Goal: Information Seeking & Learning: Compare options

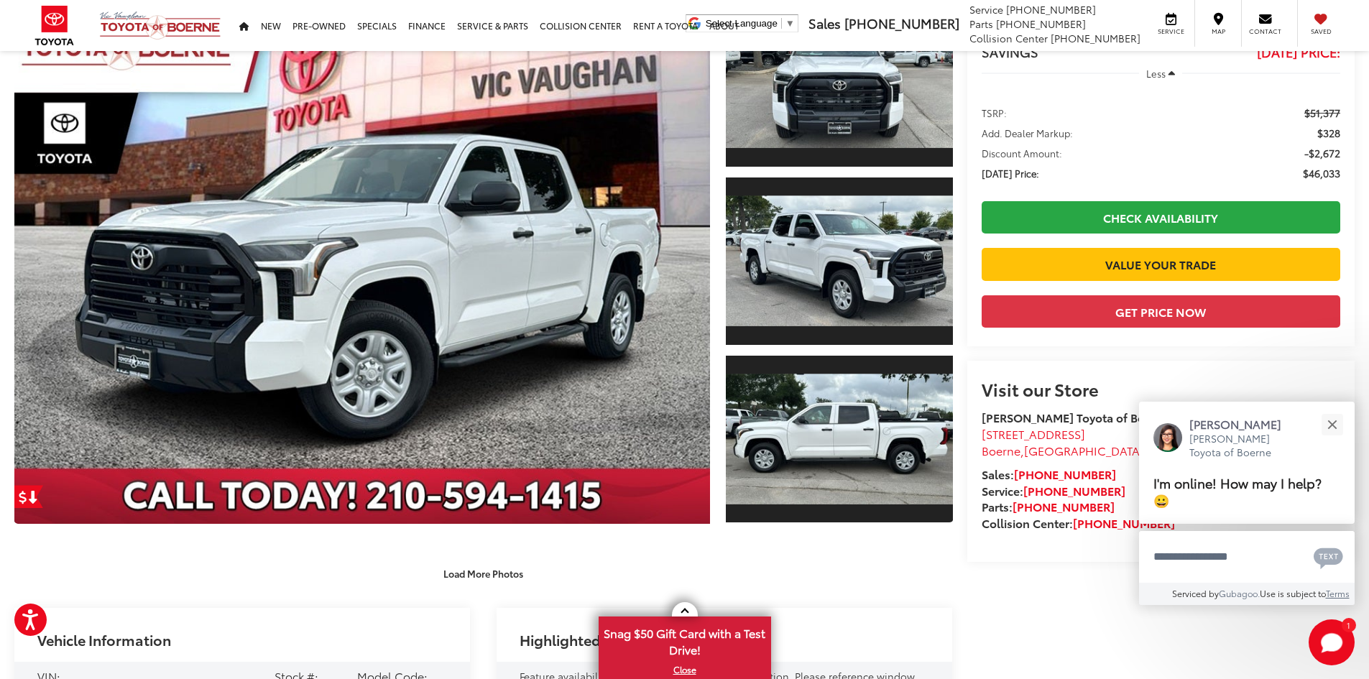
scroll to position [144, 0]
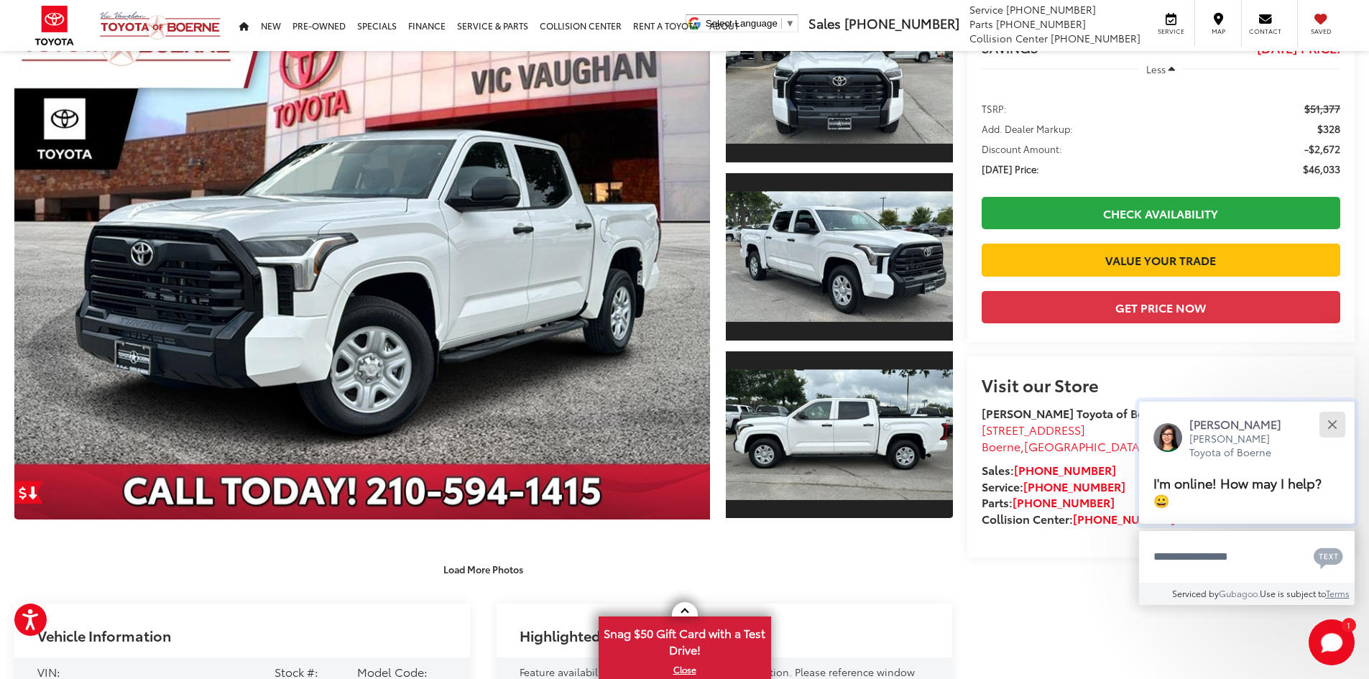
click at [1328, 424] on button "Close" at bounding box center [1331, 424] width 31 height 31
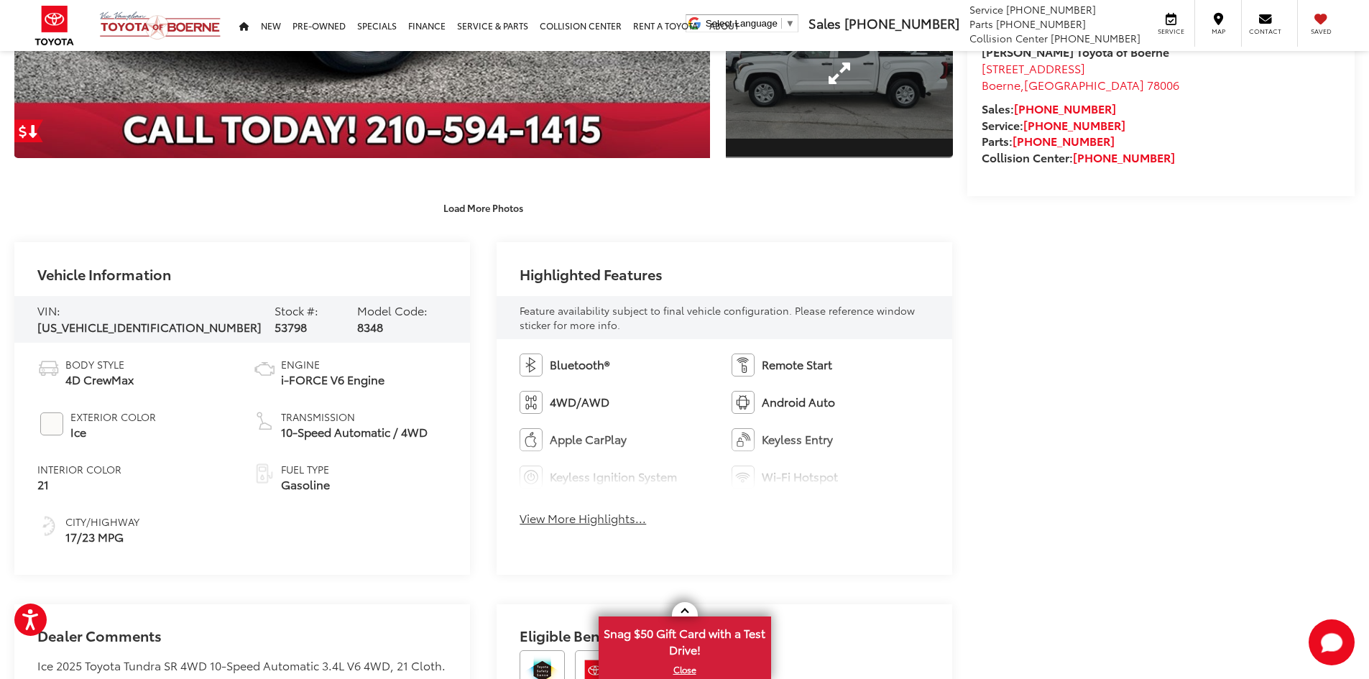
scroll to position [575, 0]
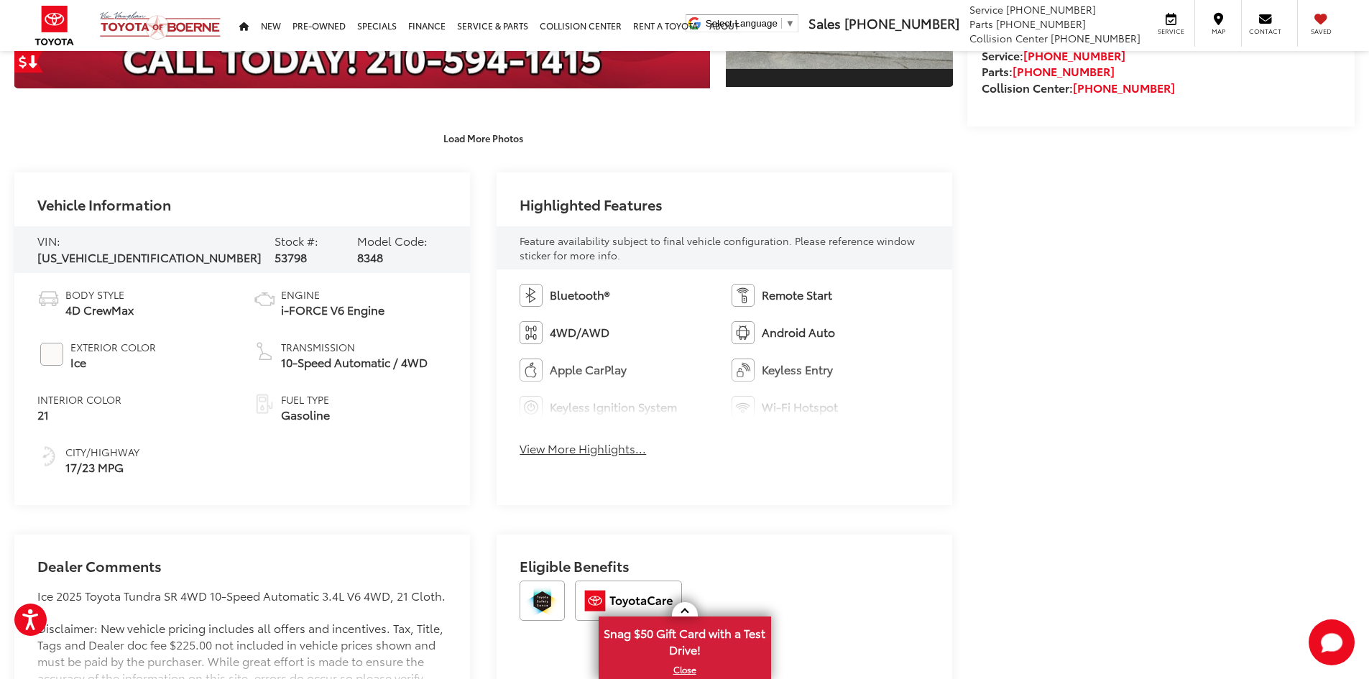
click at [571, 450] on button "View More Highlights..." at bounding box center [582, 448] width 126 height 17
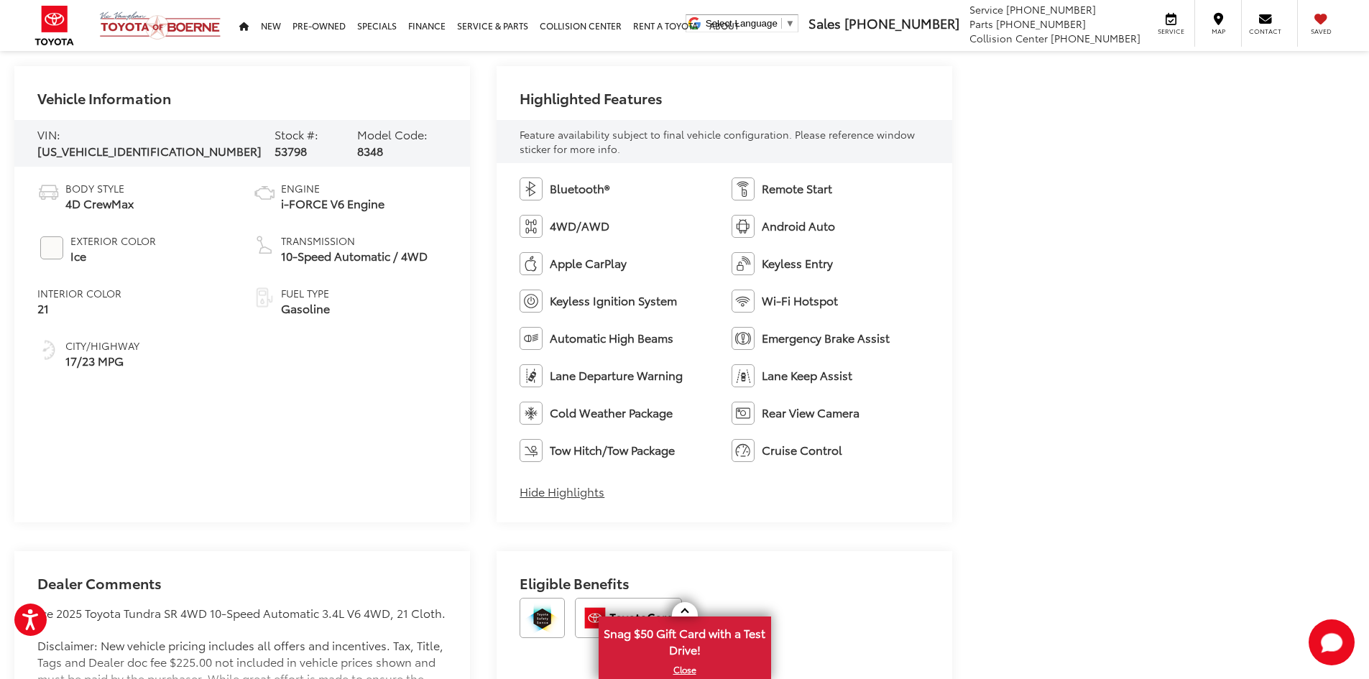
scroll to position [934, 0]
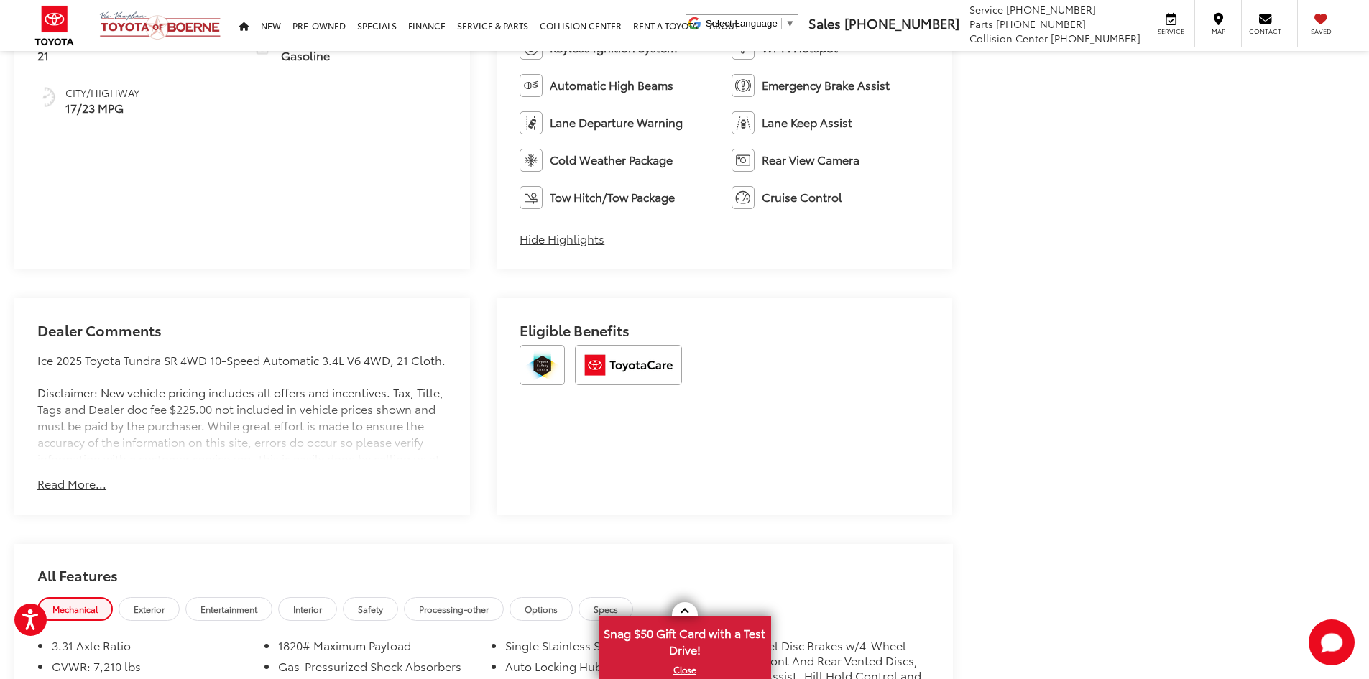
click at [78, 483] on button "Read More..." at bounding box center [71, 484] width 69 height 17
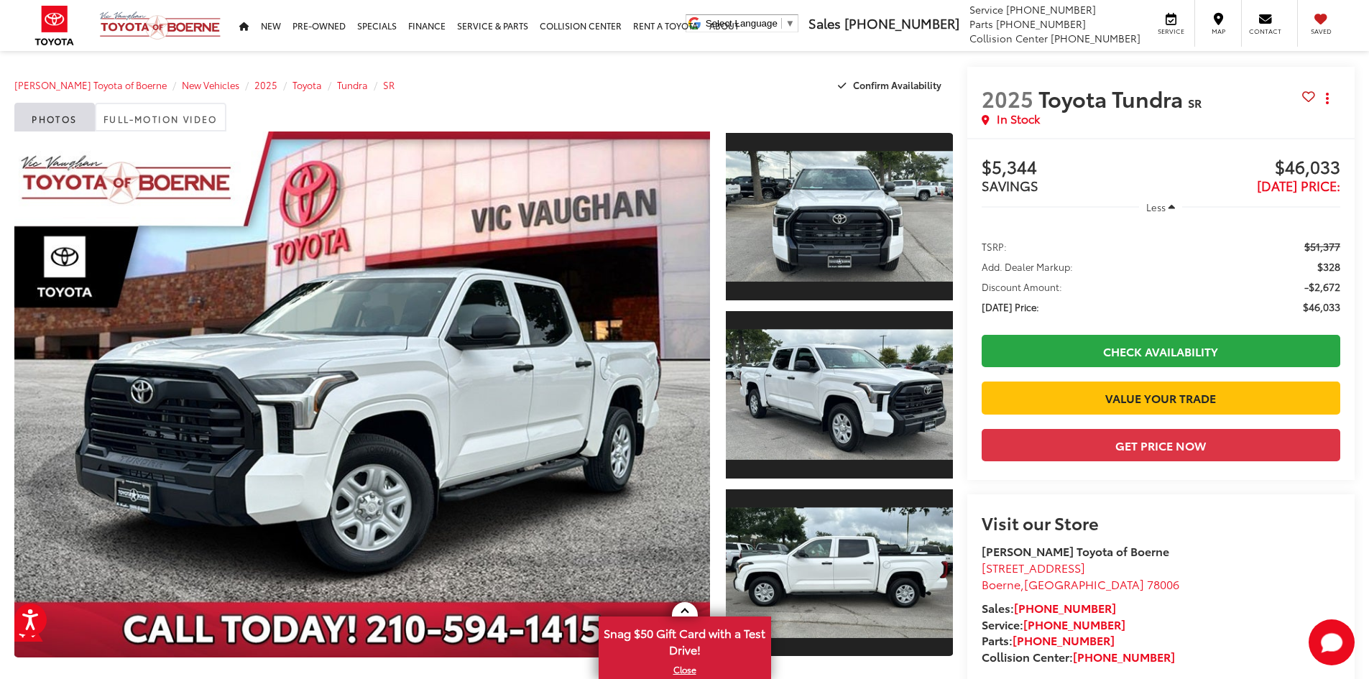
scroll to position [0, 0]
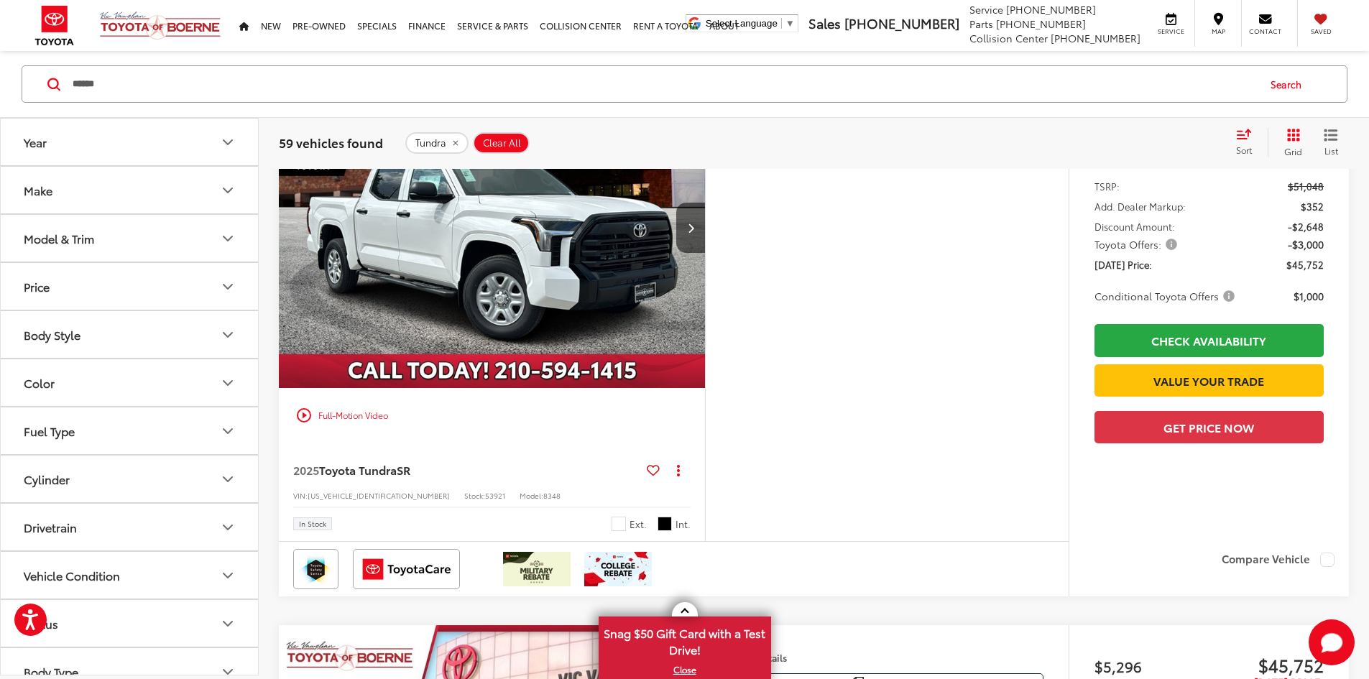
scroll to position [6, 0]
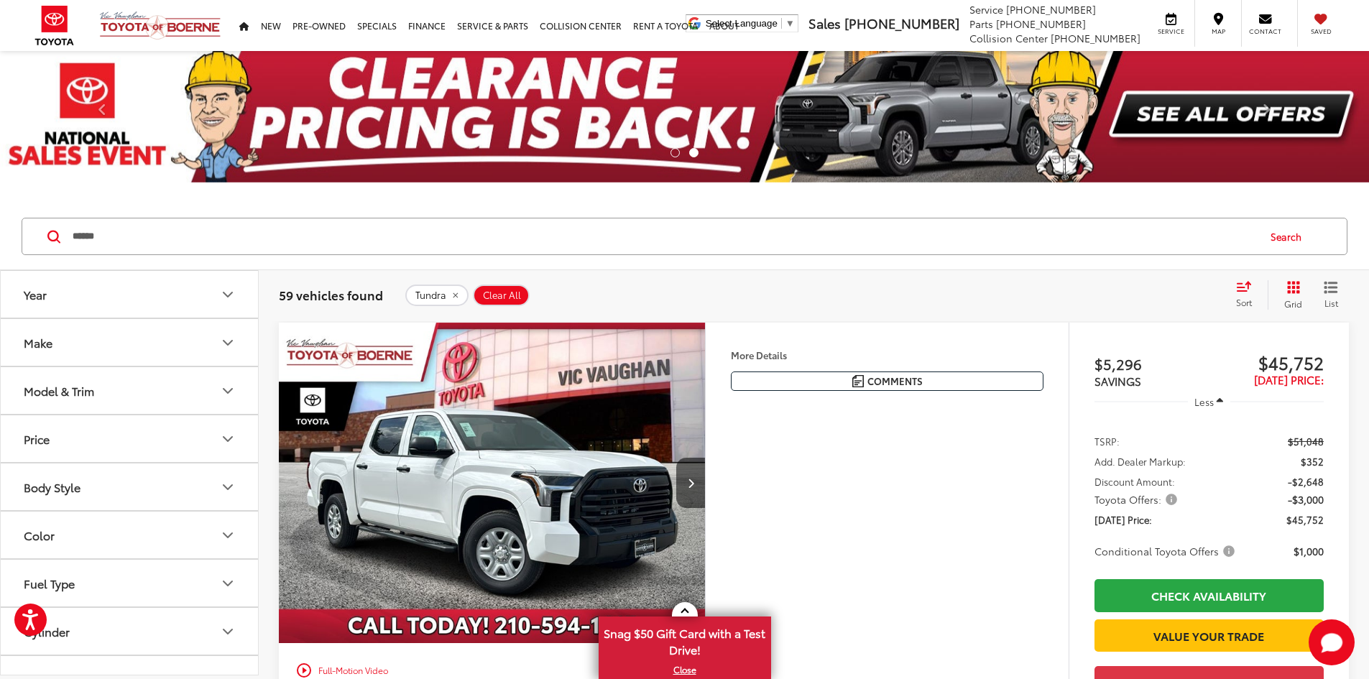
click at [200, 438] on button "Price" at bounding box center [130, 438] width 259 height 47
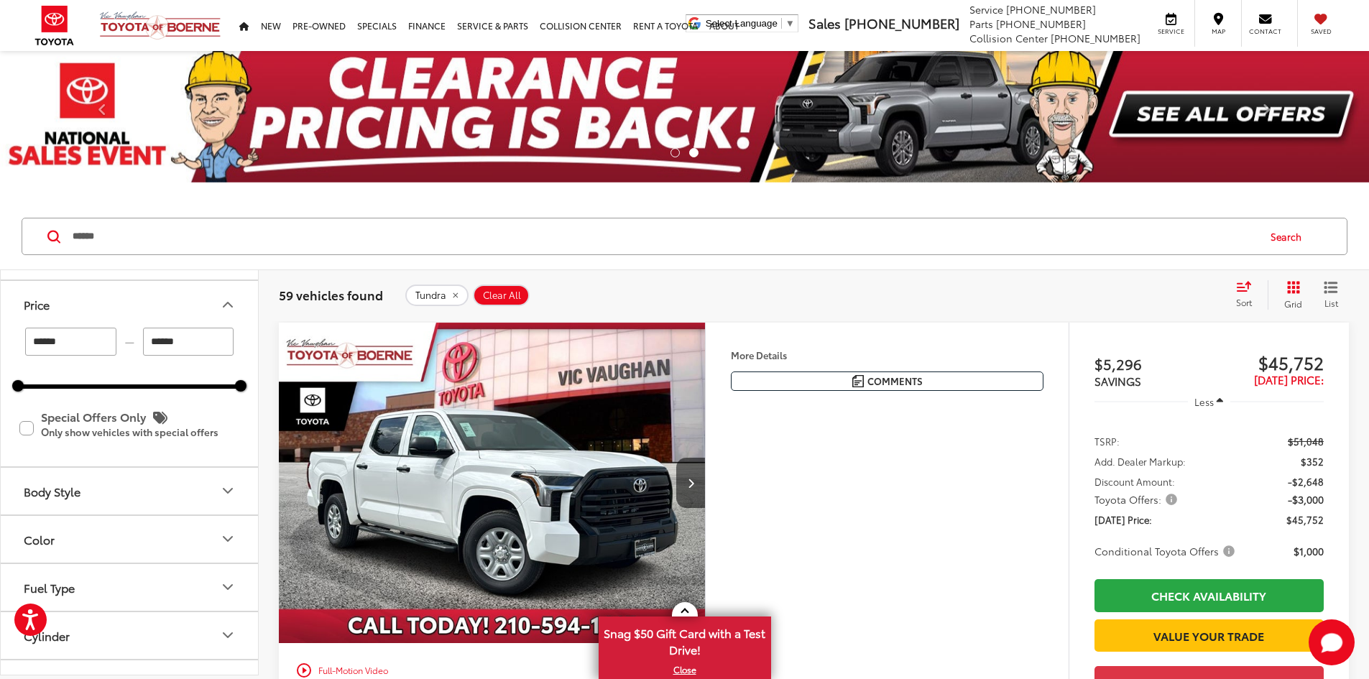
scroll to position [0, 0]
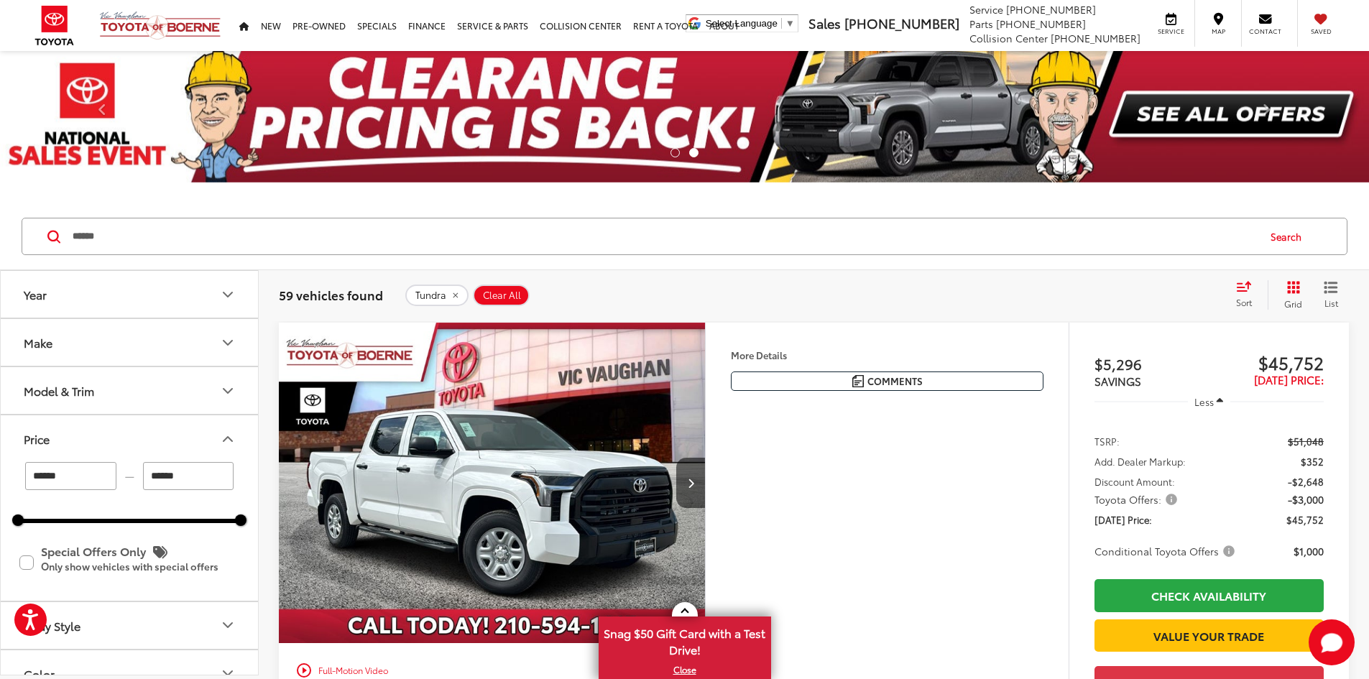
click at [52, 444] on button "Price" at bounding box center [130, 438] width 259 height 47
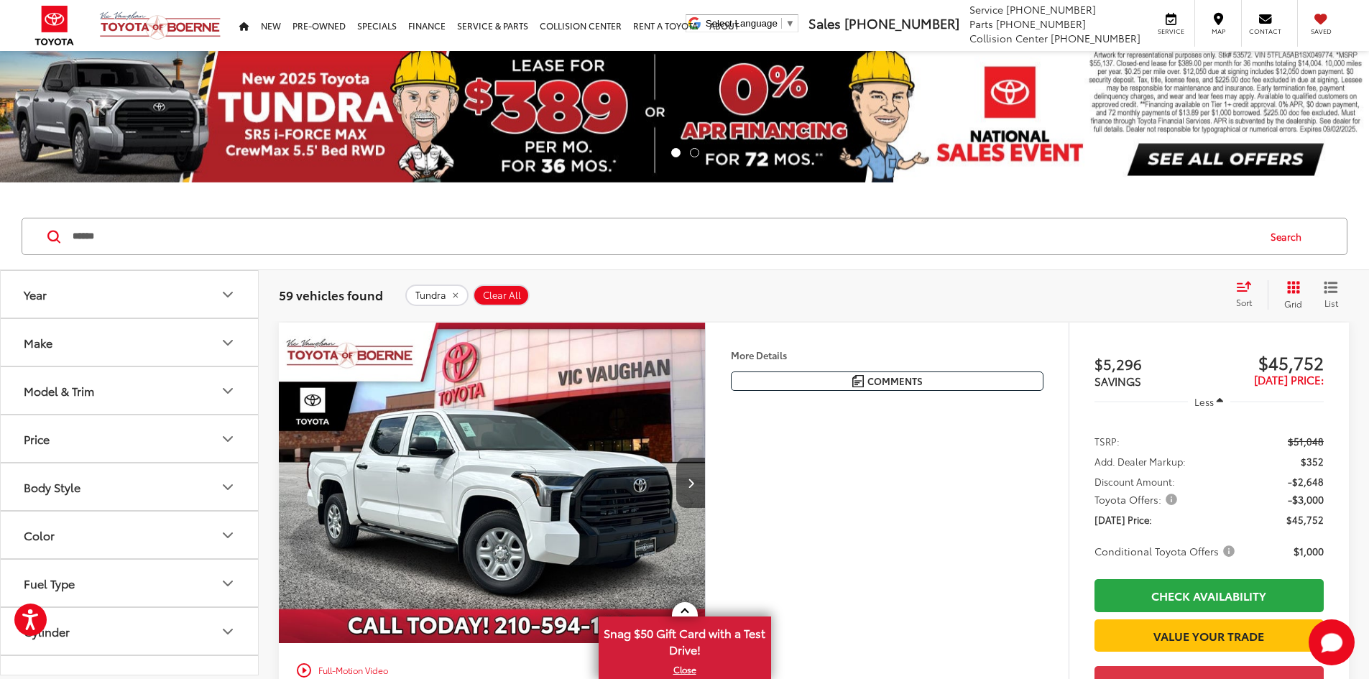
click at [111, 396] on button "Model & Trim" at bounding box center [130, 390] width 259 height 47
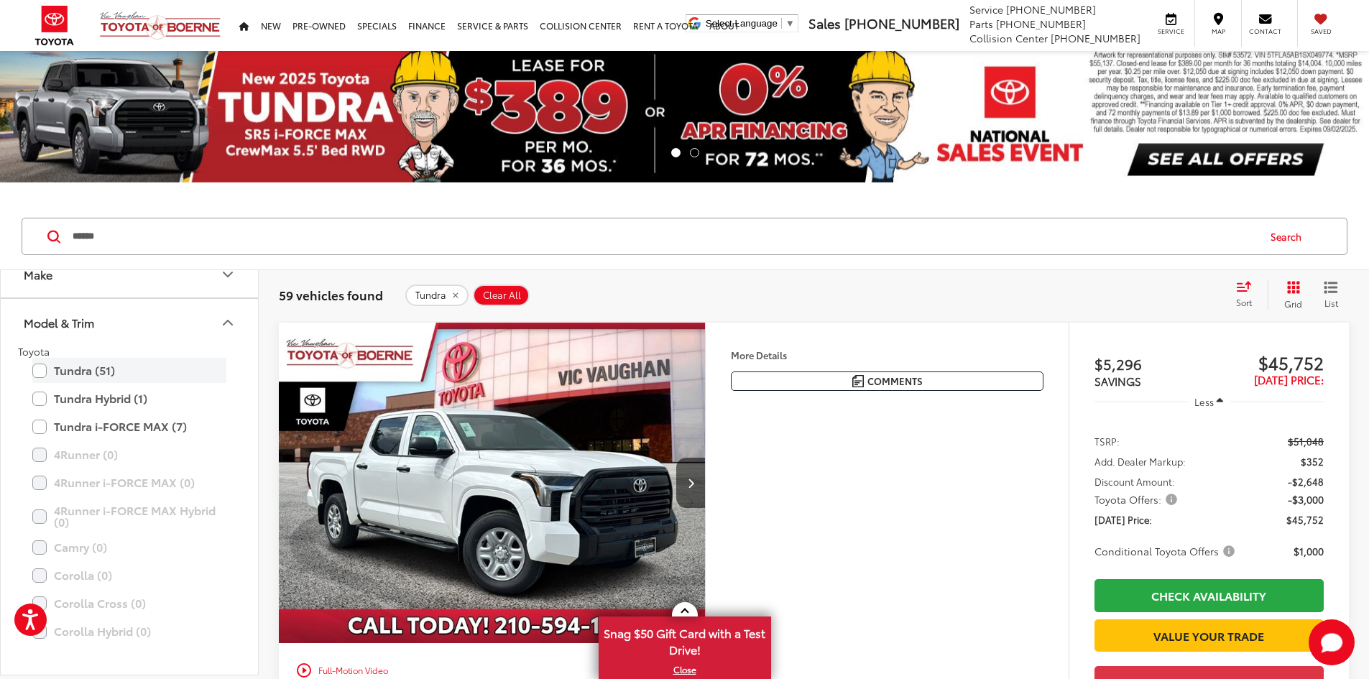
scroll to position [72, 0]
click at [100, 426] on label "Tundra i-FORCE MAX (7)" at bounding box center [129, 422] width 194 height 25
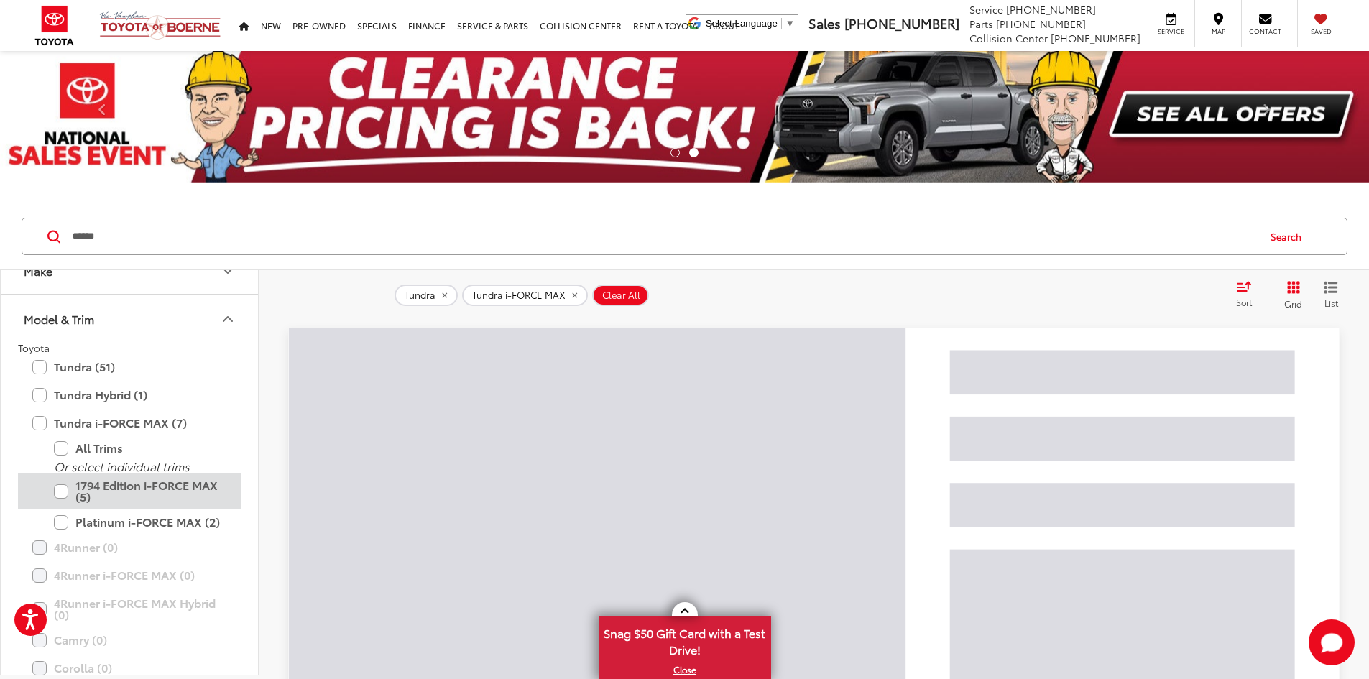
click at [57, 490] on label "1794 Edition i-FORCE MAX (5)" at bounding box center [140, 491] width 172 height 37
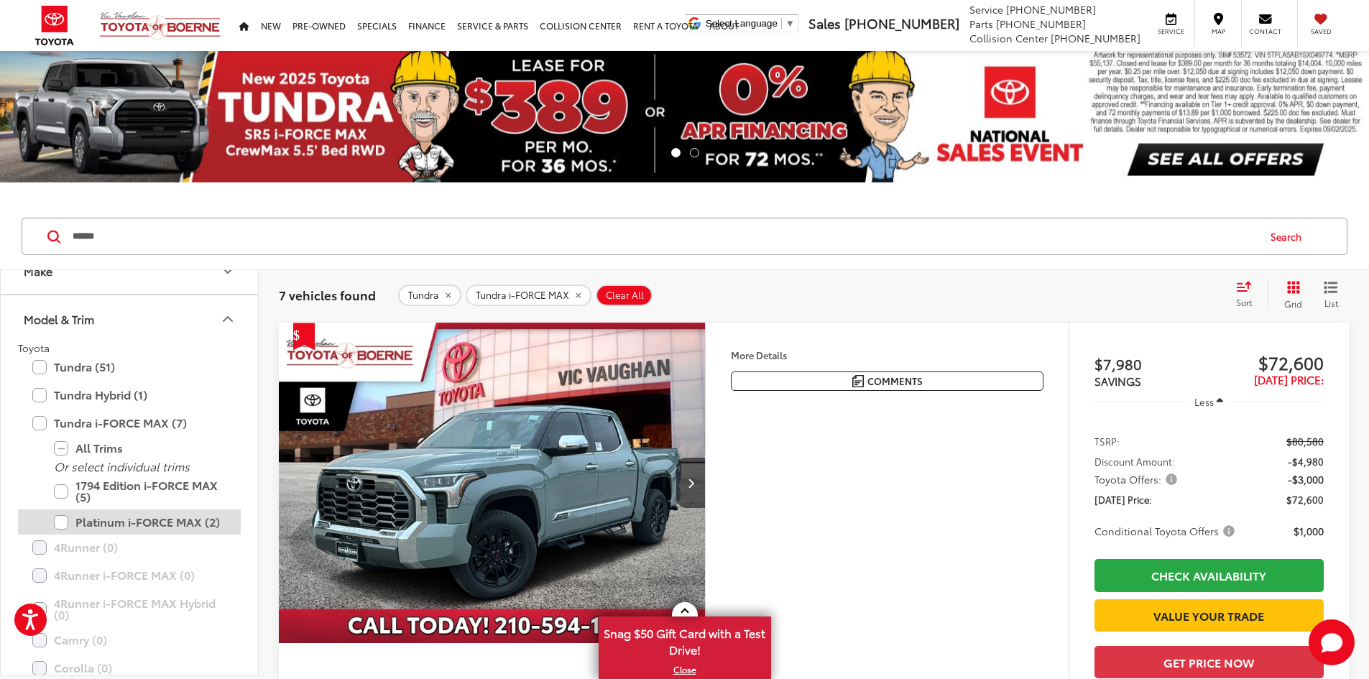
click at [65, 523] on label "Platinum i-FORCE MAX (2)" at bounding box center [140, 521] width 172 height 25
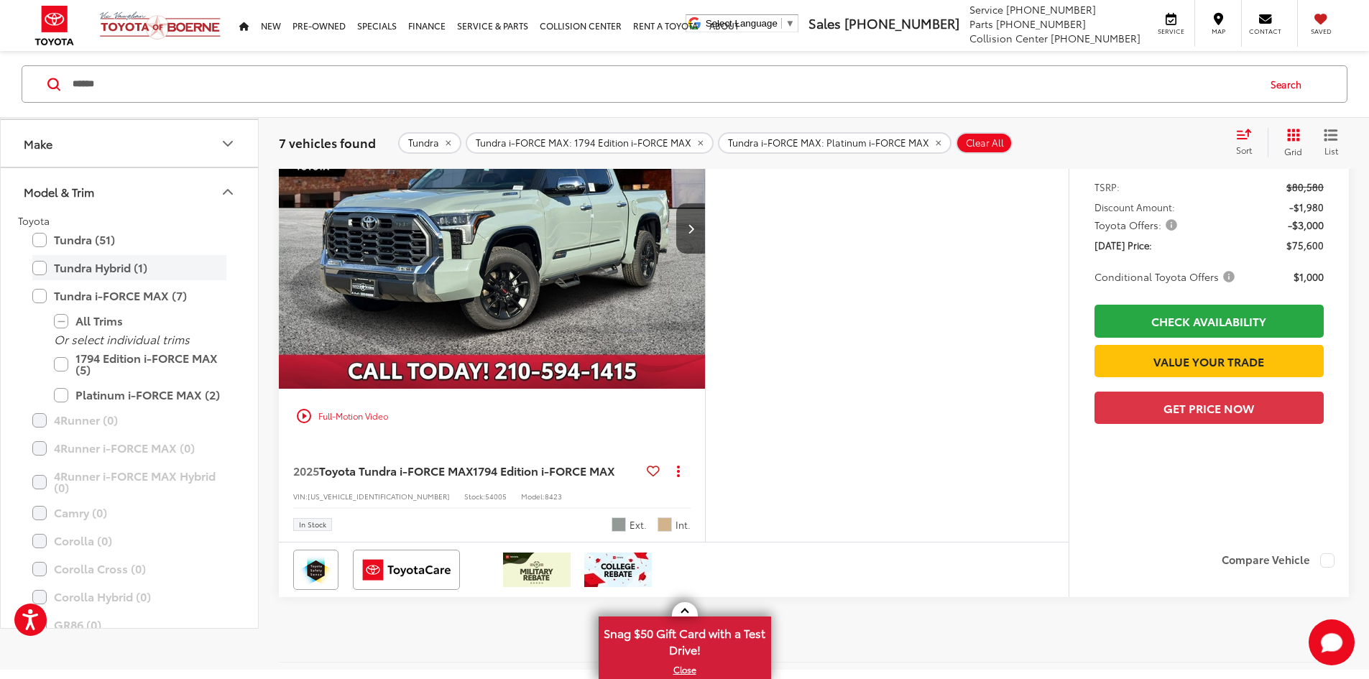
click at [63, 281] on label "Tundra Hybrid (1)" at bounding box center [129, 268] width 194 height 25
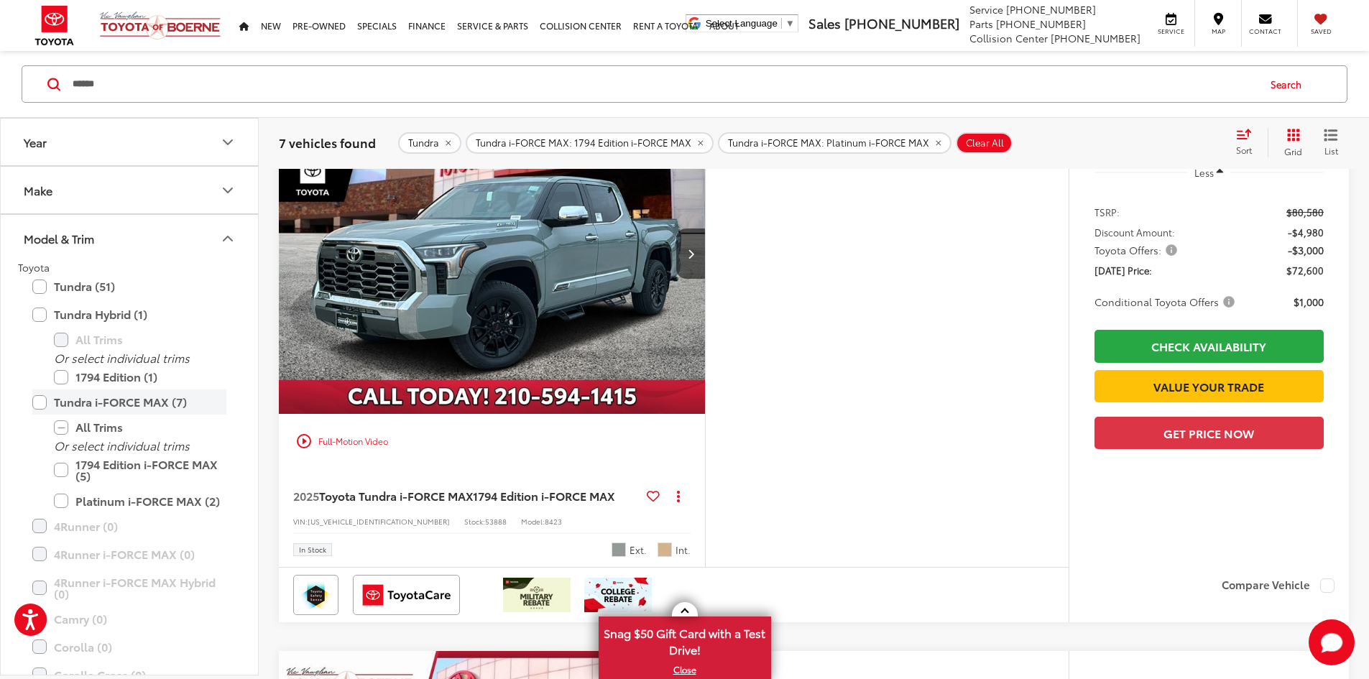
scroll to position [159, 0]
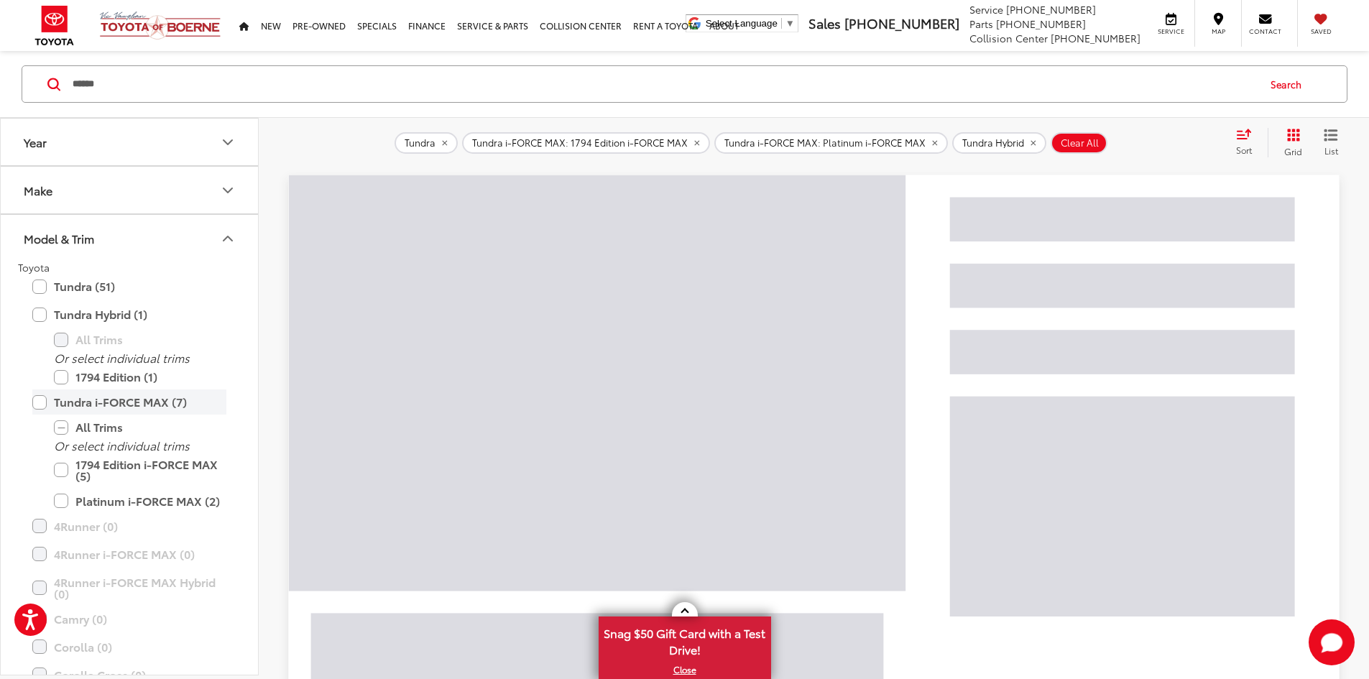
click at [41, 399] on label "Tundra i-FORCE MAX (7)" at bounding box center [129, 401] width 194 height 25
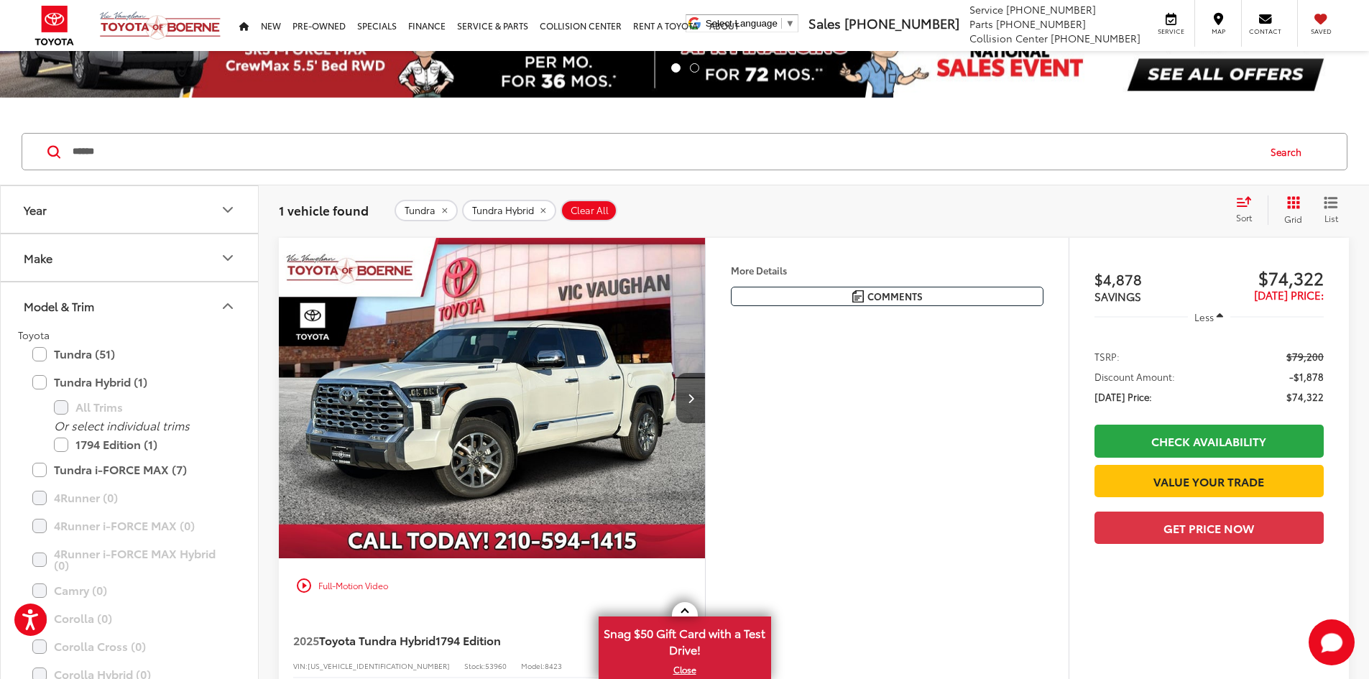
scroll to position [87, 0]
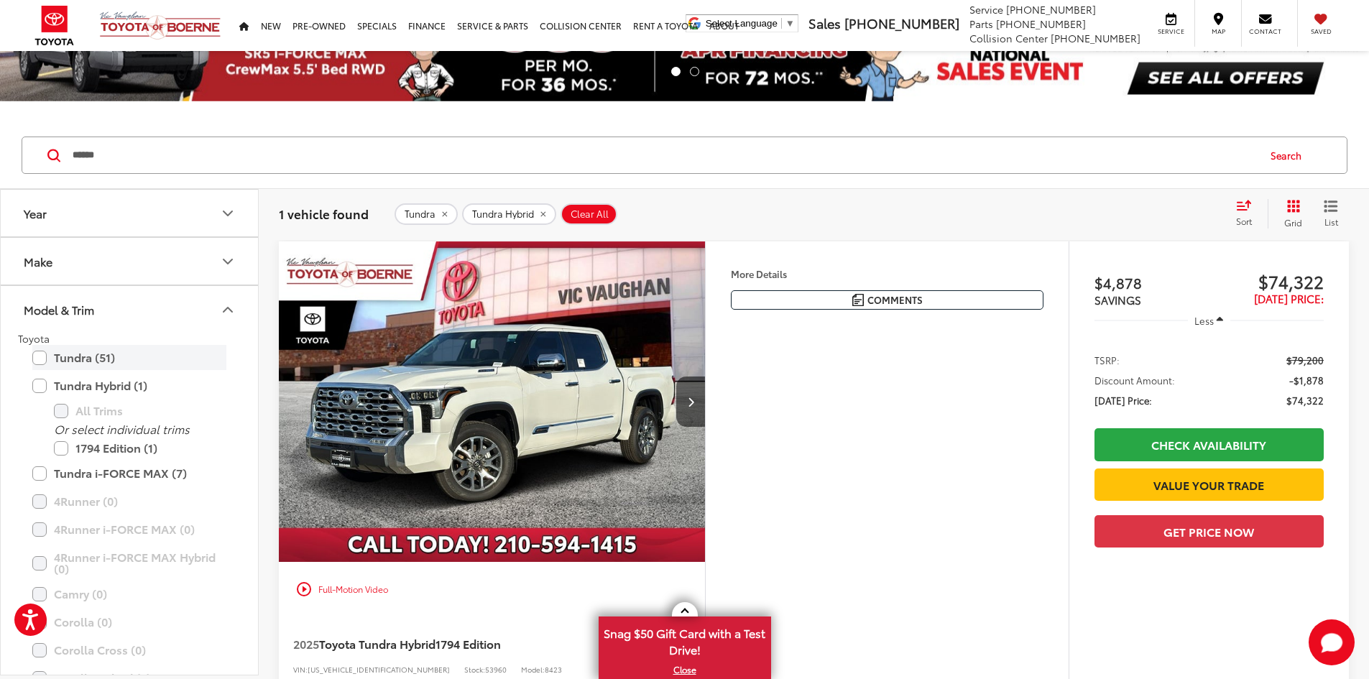
click at [40, 360] on label "Tundra (51)" at bounding box center [129, 357] width 194 height 25
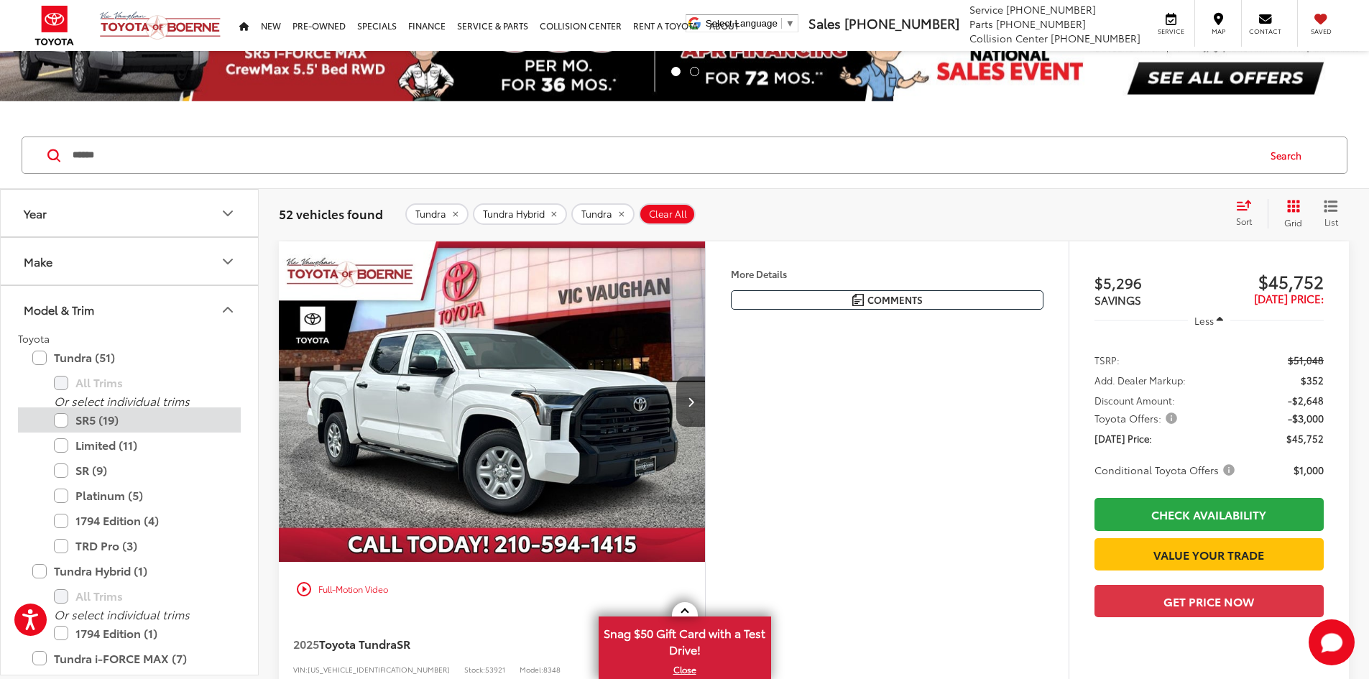
click at [72, 425] on label "SR5 (19)" at bounding box center [140, 419] width 172 height 25
click at [83, 448] on label "Limited (11)" at bounding box center [140, 444] width 172 height 25
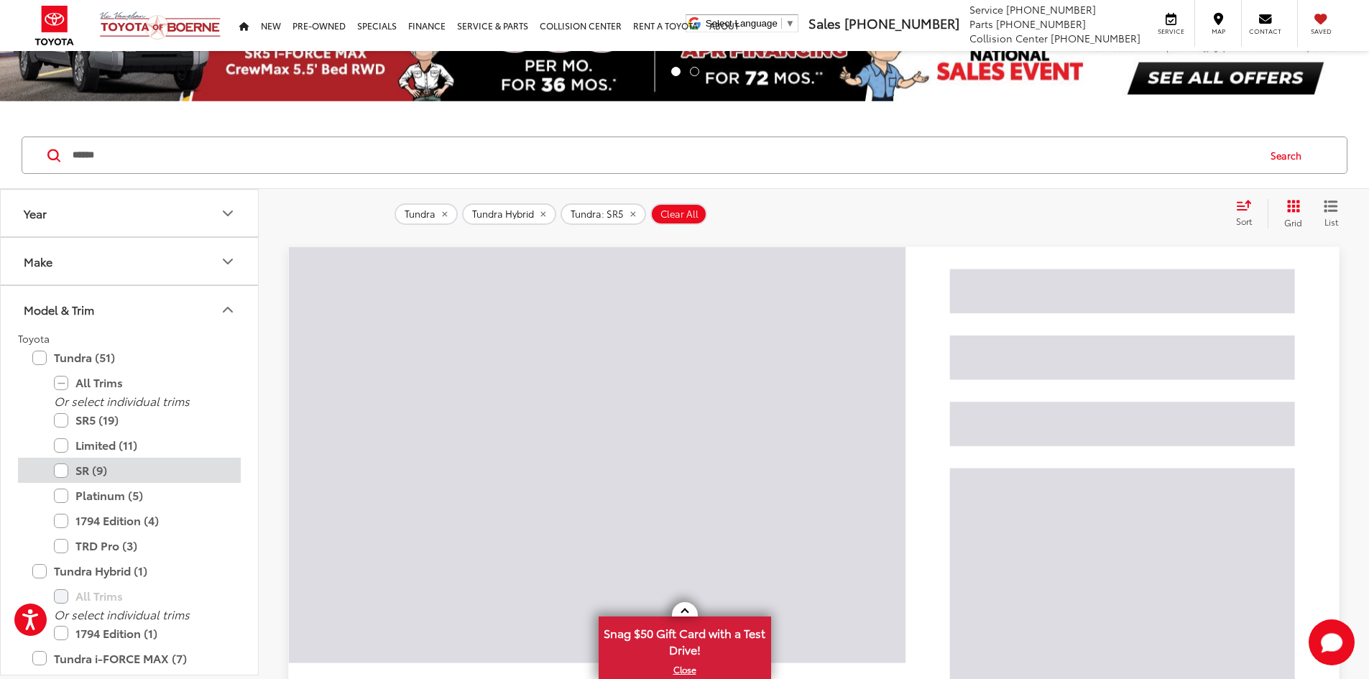
click at [85, 472] on label "SR (9)" at bounding box center [140, 470] width 172 height 25
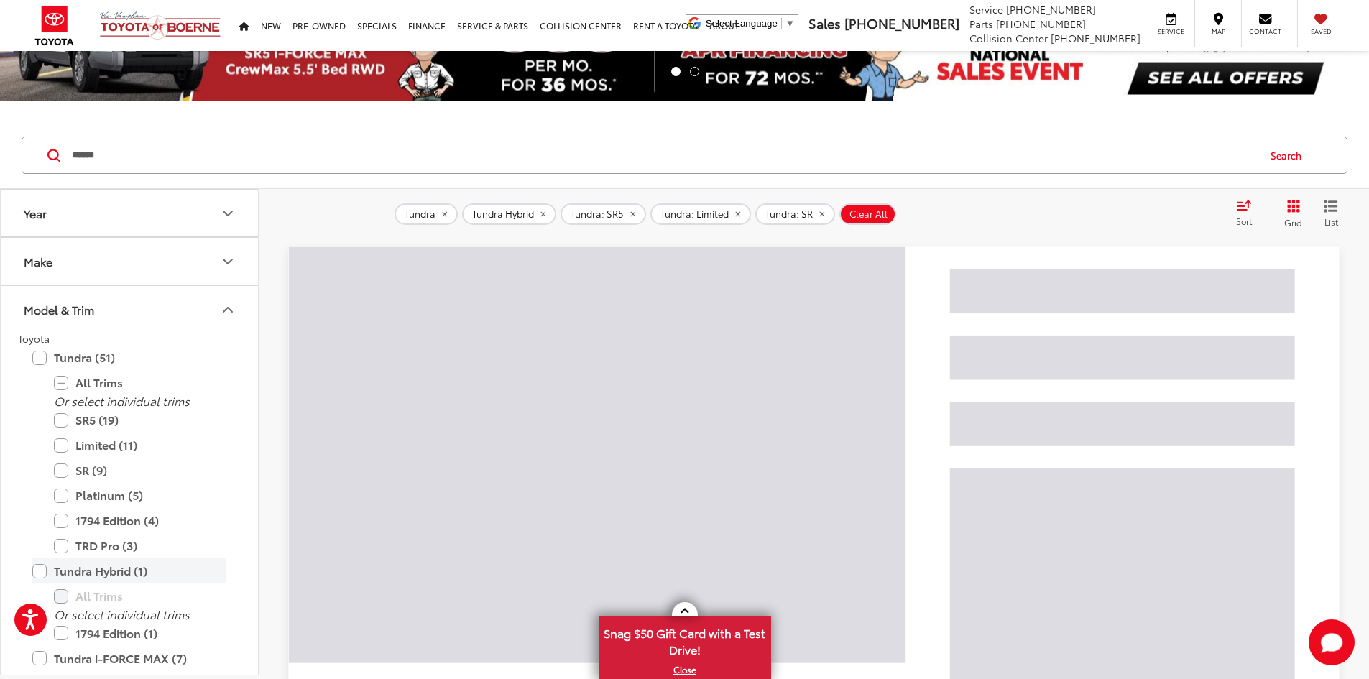
drag, startPoint x: 39, startPoint y: 571, endPoint x: 226, endPoint y: 489, distance: 204.9
click at [39, 570] on label "Tundra Hybrid (1)" at bounding box center [129, 570] width 194 height 25
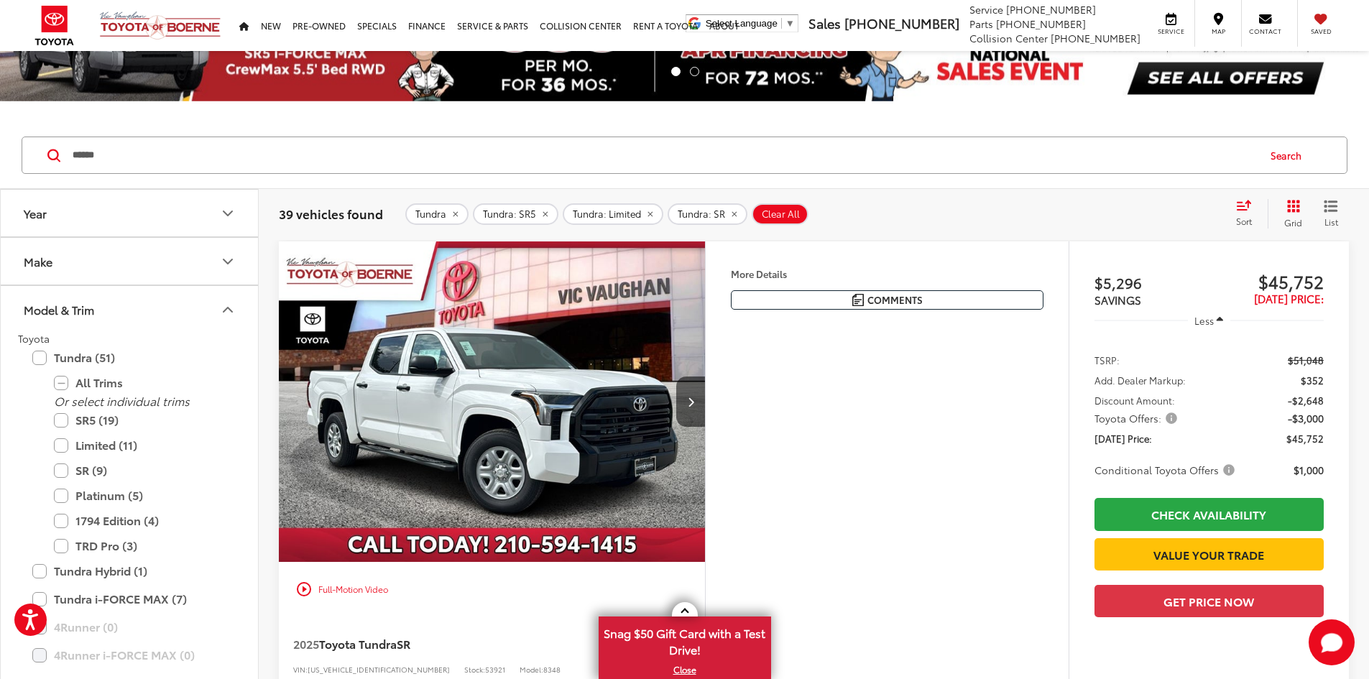
scroll to position [231, 0]
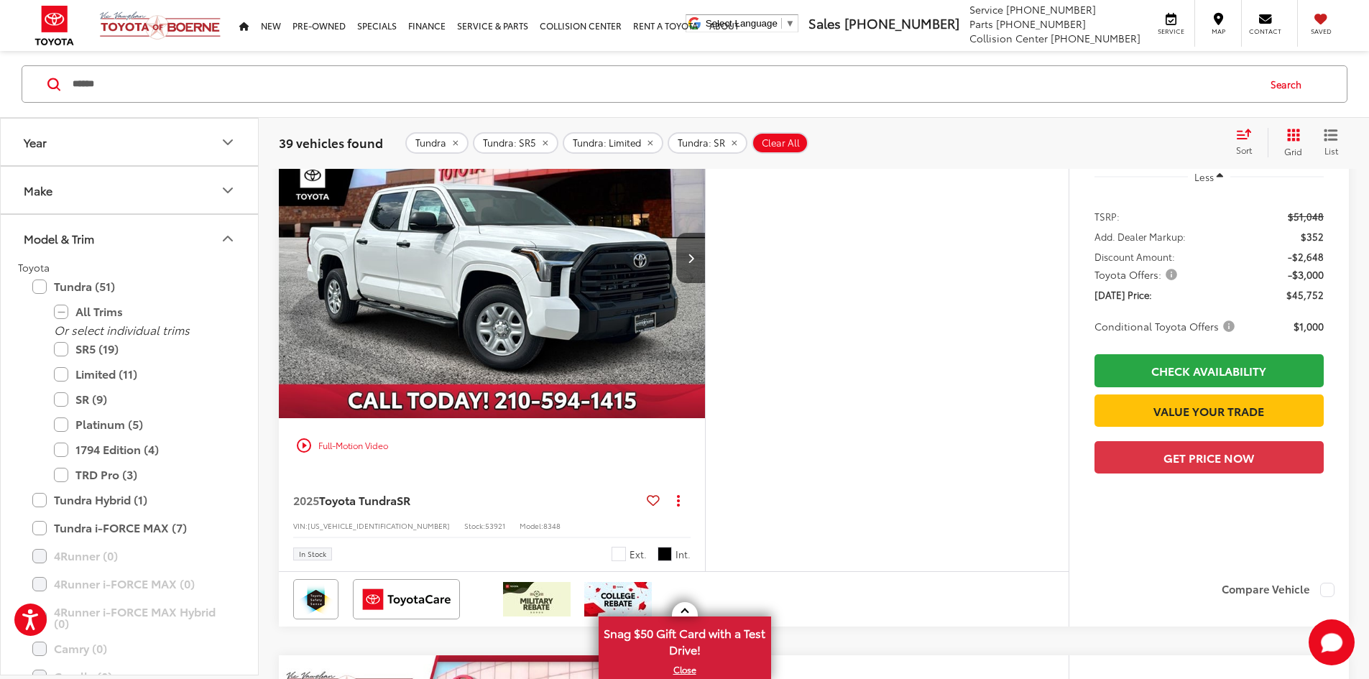
click at [706, 302] on img "2025 Toyota Tundra SR 0" at bounding box center [492, 258] width 428 height 321
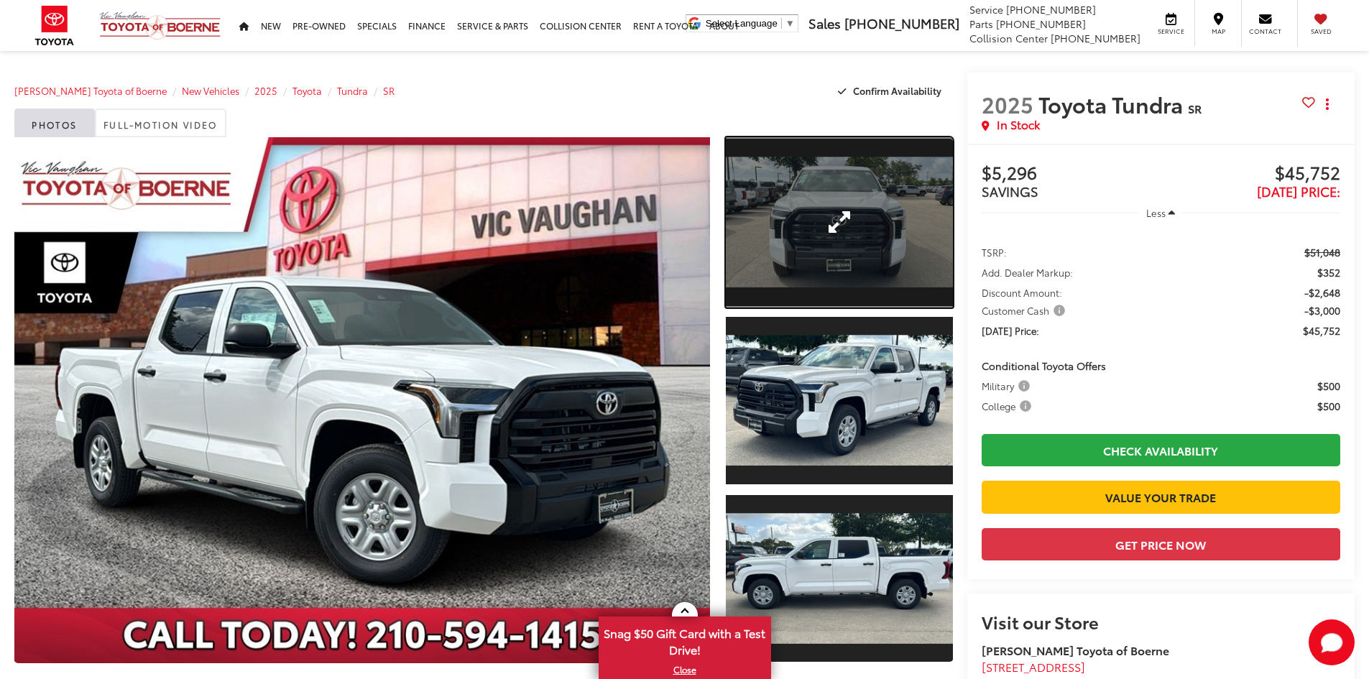
click at [841, 287] on link "Expand Photo 1" at bounding box center [839, 222] width 227 height 170
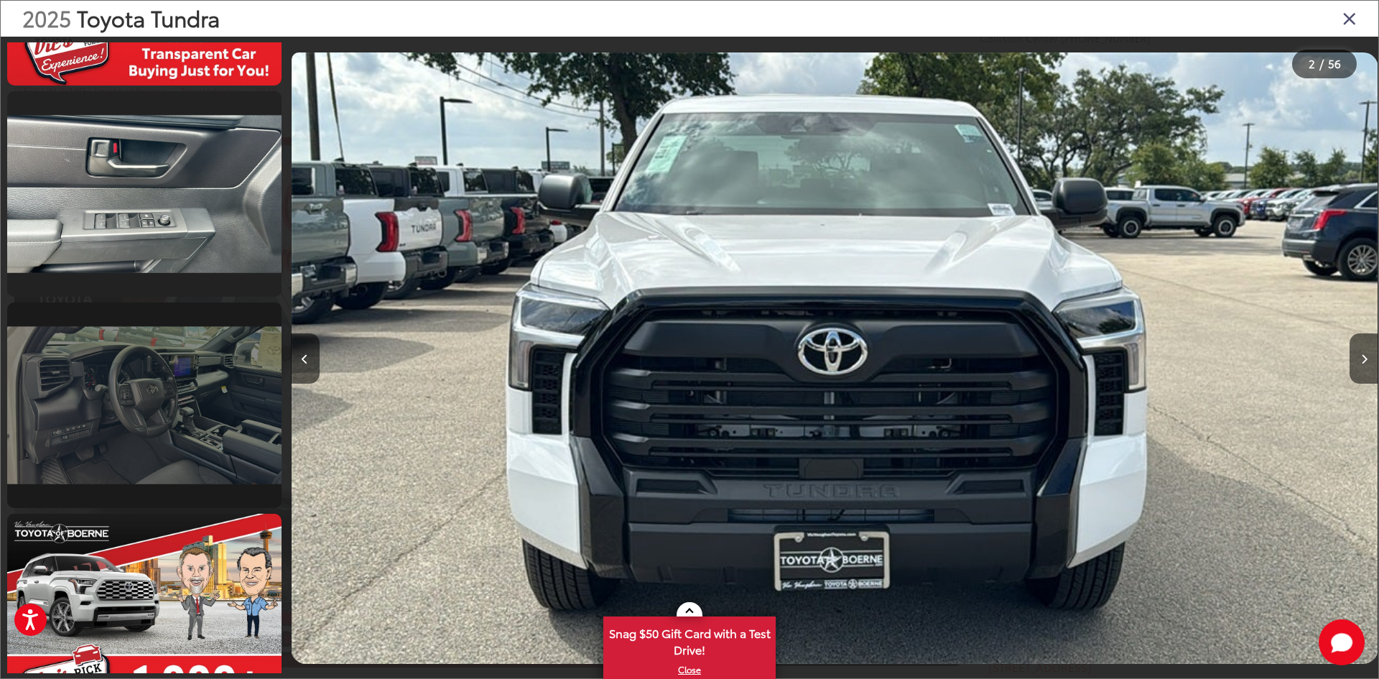
scroll to position [2990, 0]
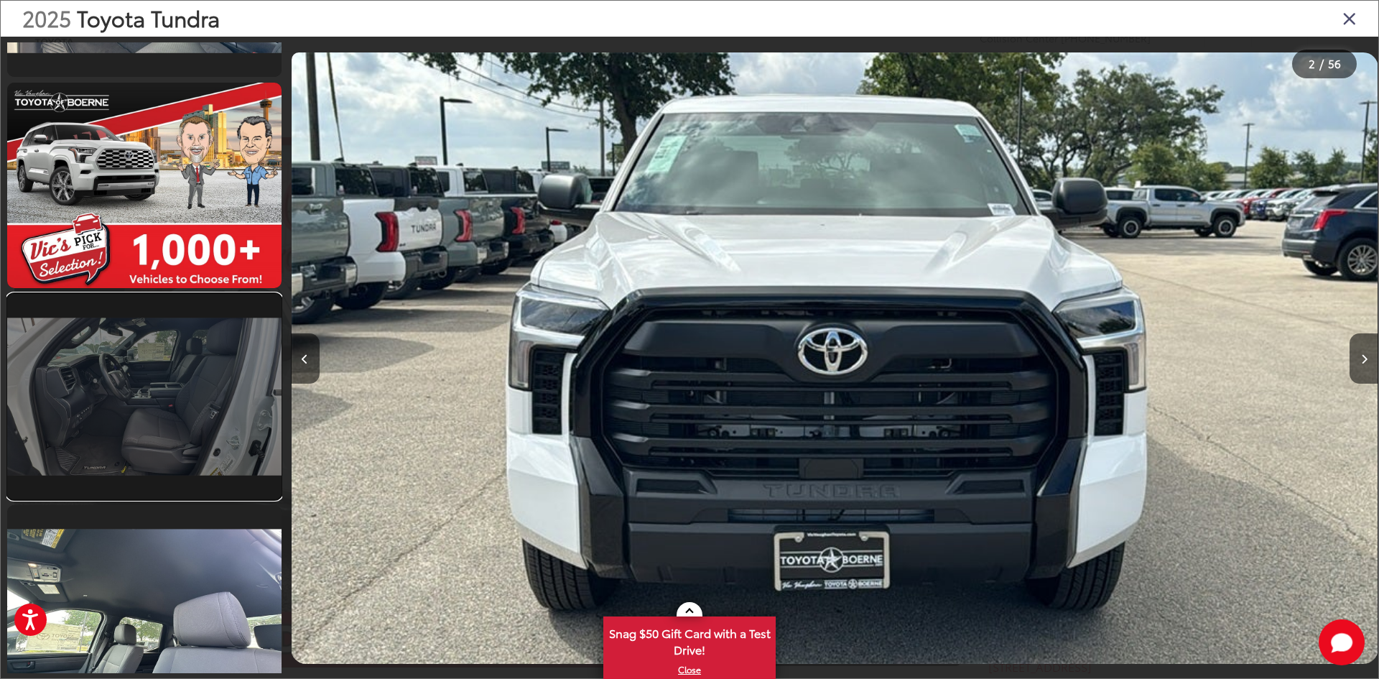
click at [220, 397] on link at bounding box center [144, 396] width 274 height 205
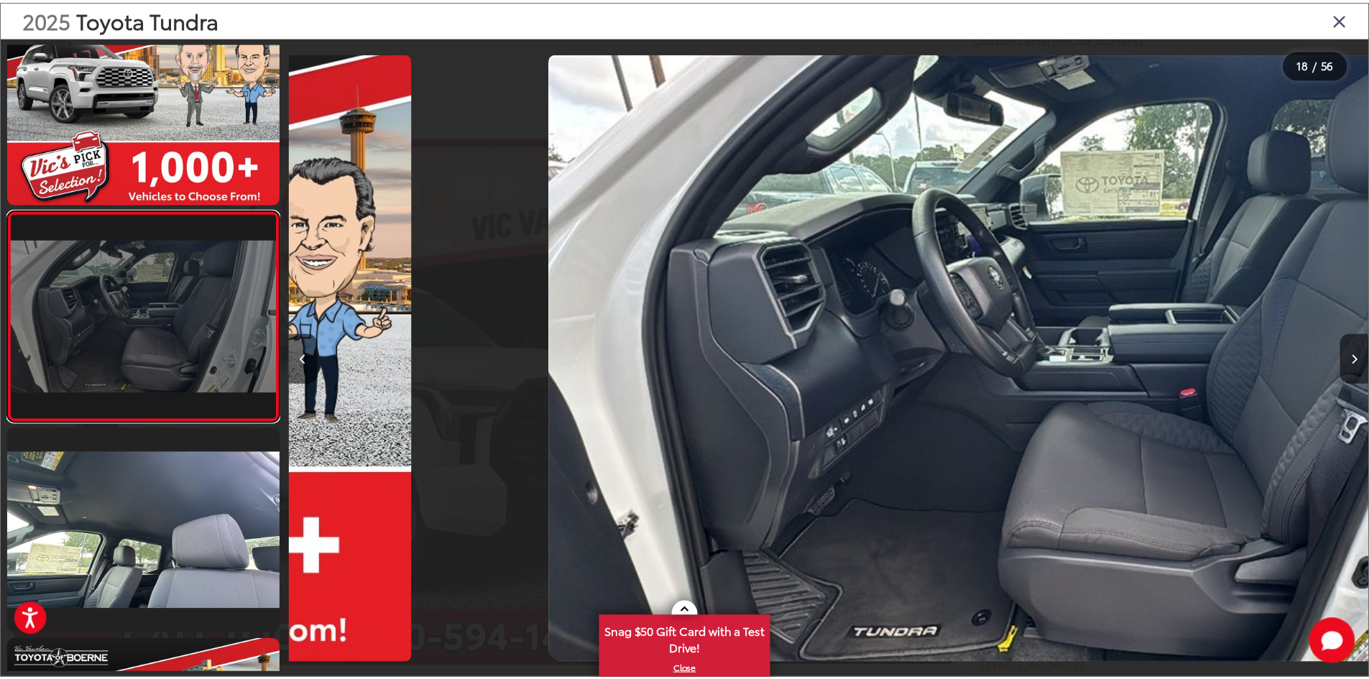
scroll to position [0, 18495]
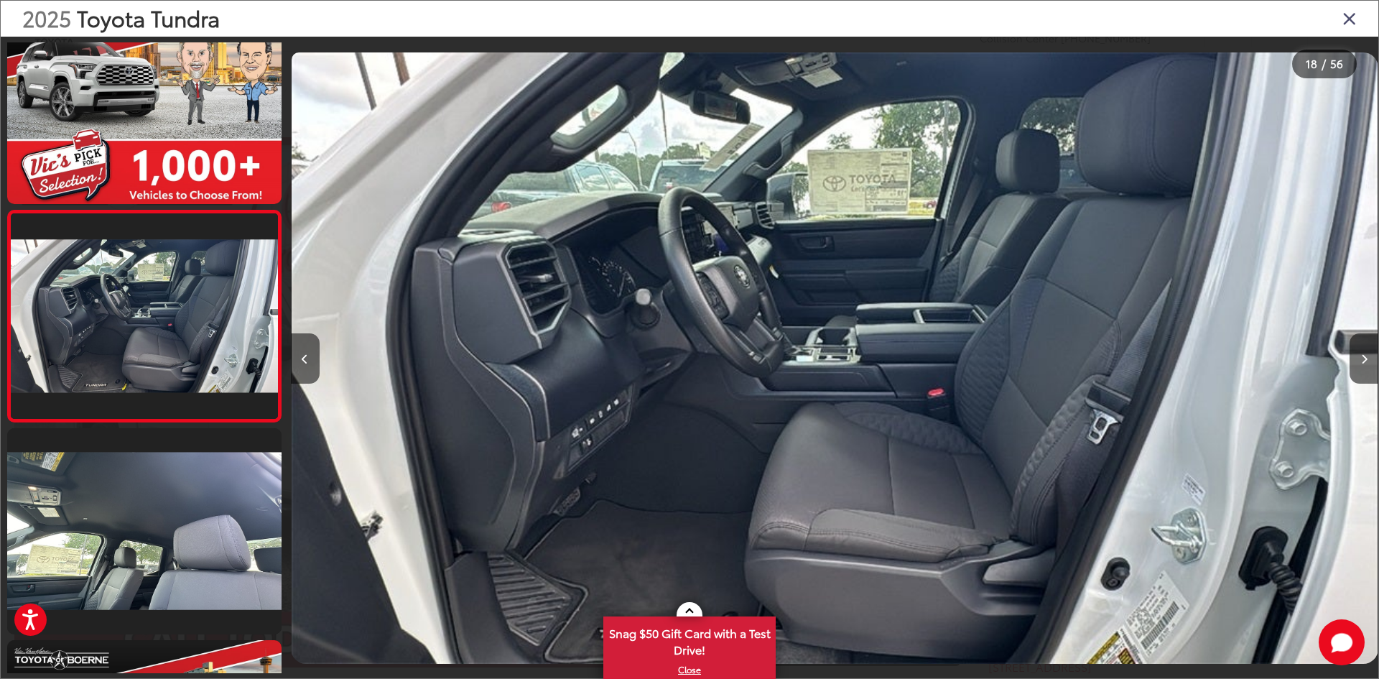
click at [1356, 24] on icon "Close gallery" at bounding box center [1350, 18] width 14 height 19
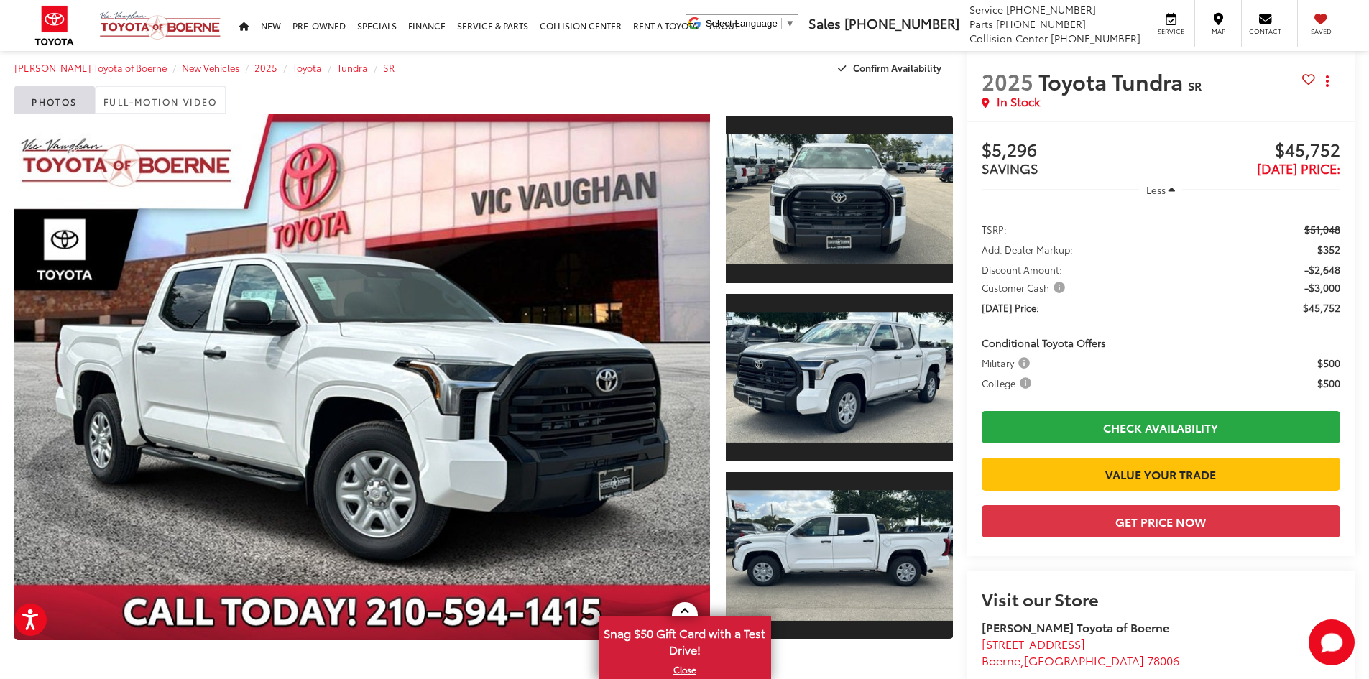
scroll to position [0, 0]
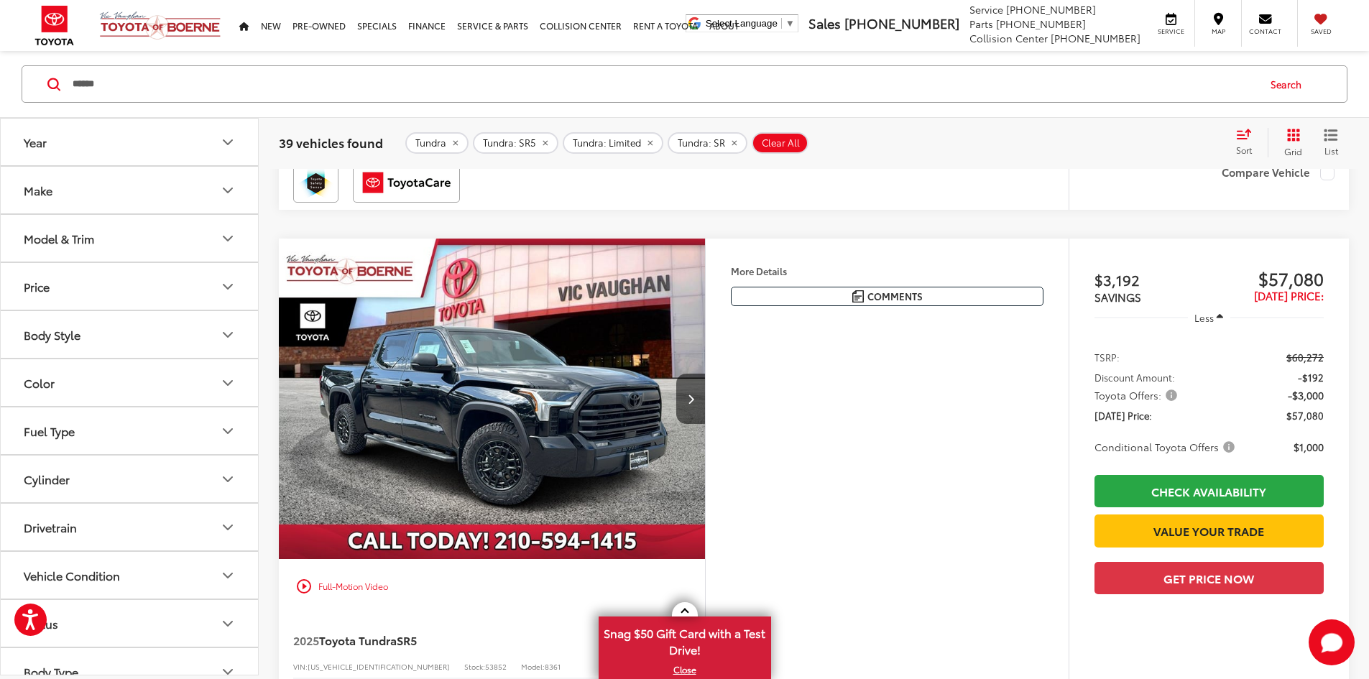
scroll to position [3966, 0]
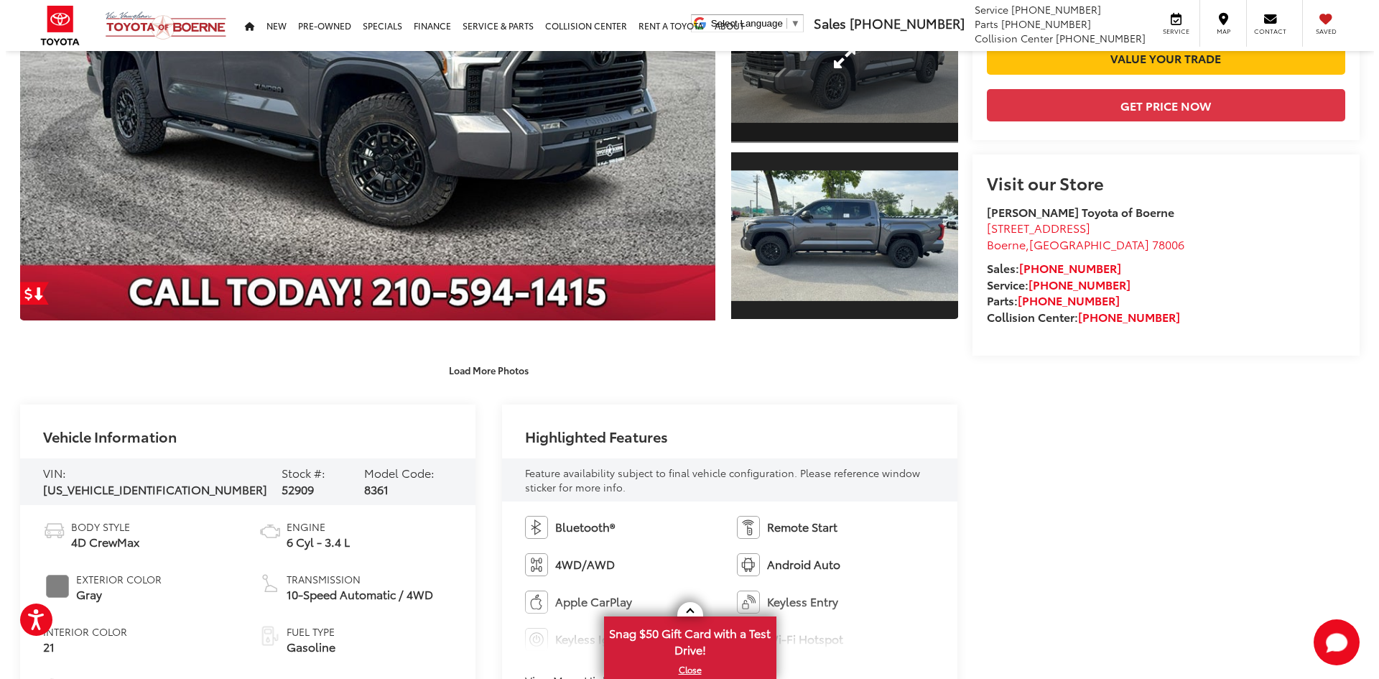
scroll to position [68, 0]
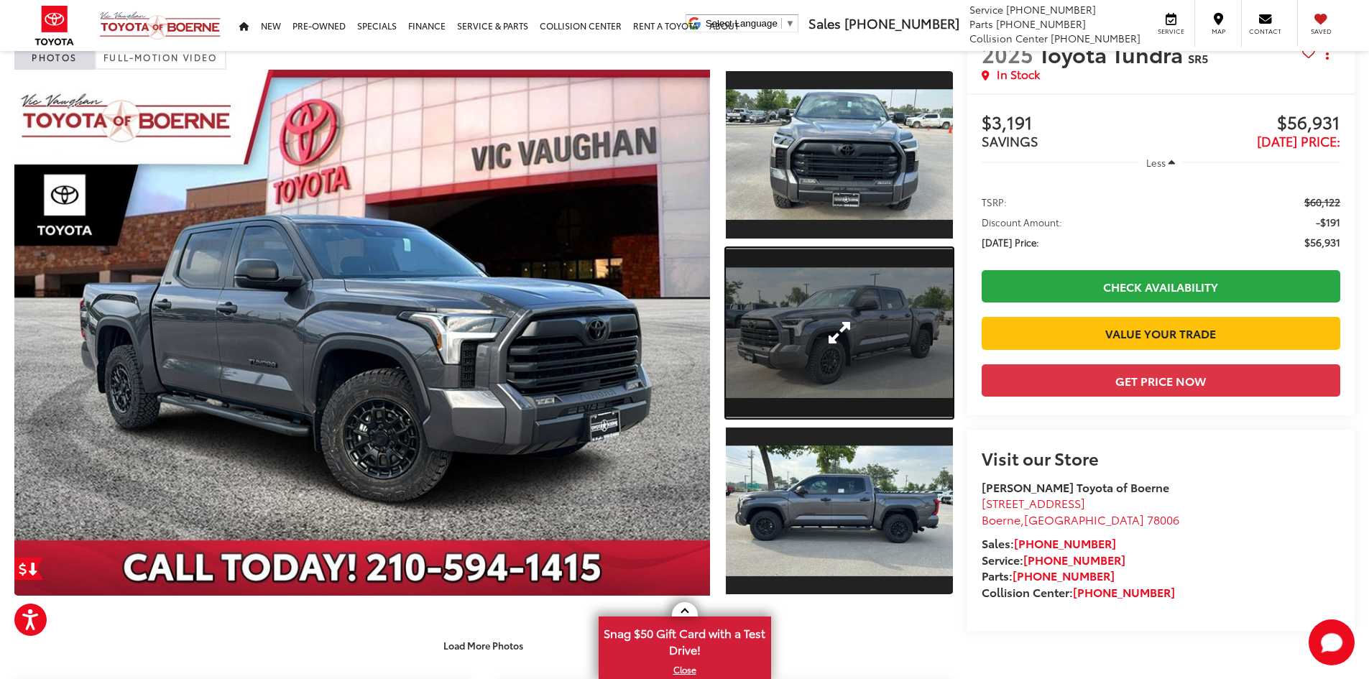
click at [853, 358] on link "Expand Photo 2" at bounding box center [839, 333] width 227 height 170
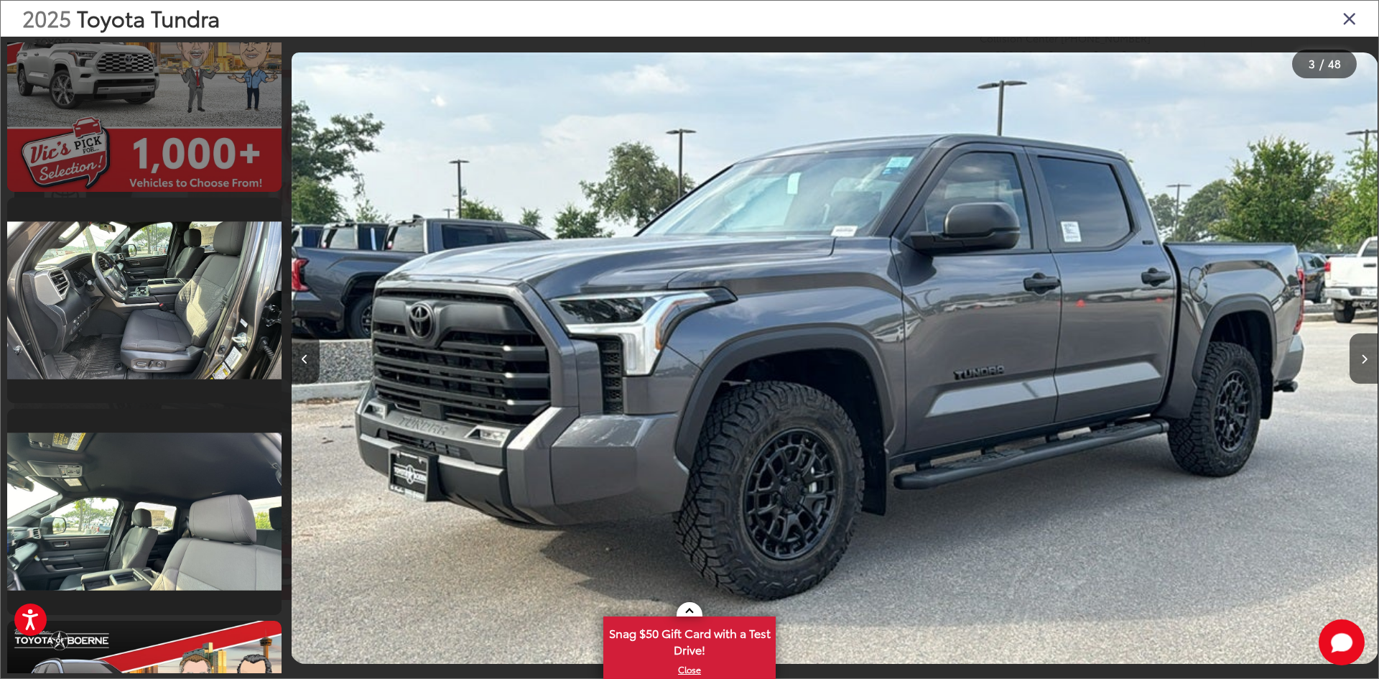
scroll to position [3489, 0]
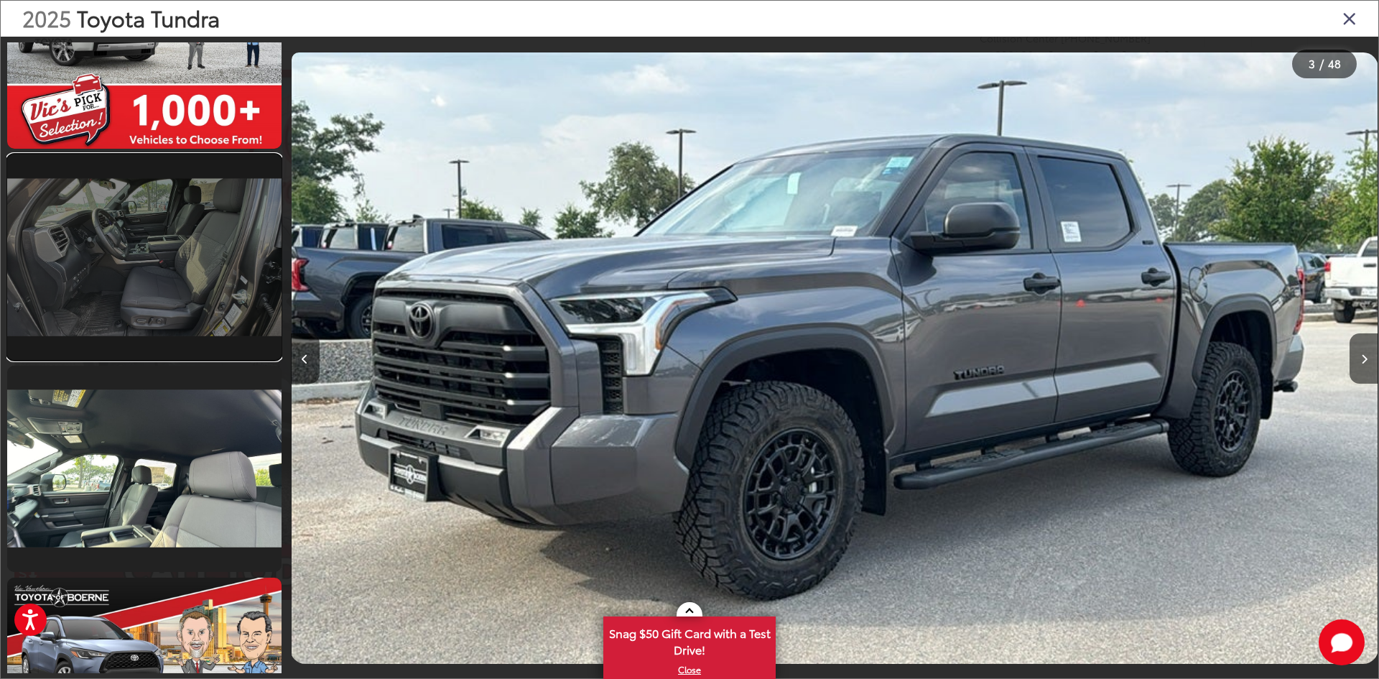
click at [189, 300] on link at bounding box center [144, 256] width 274 height 205
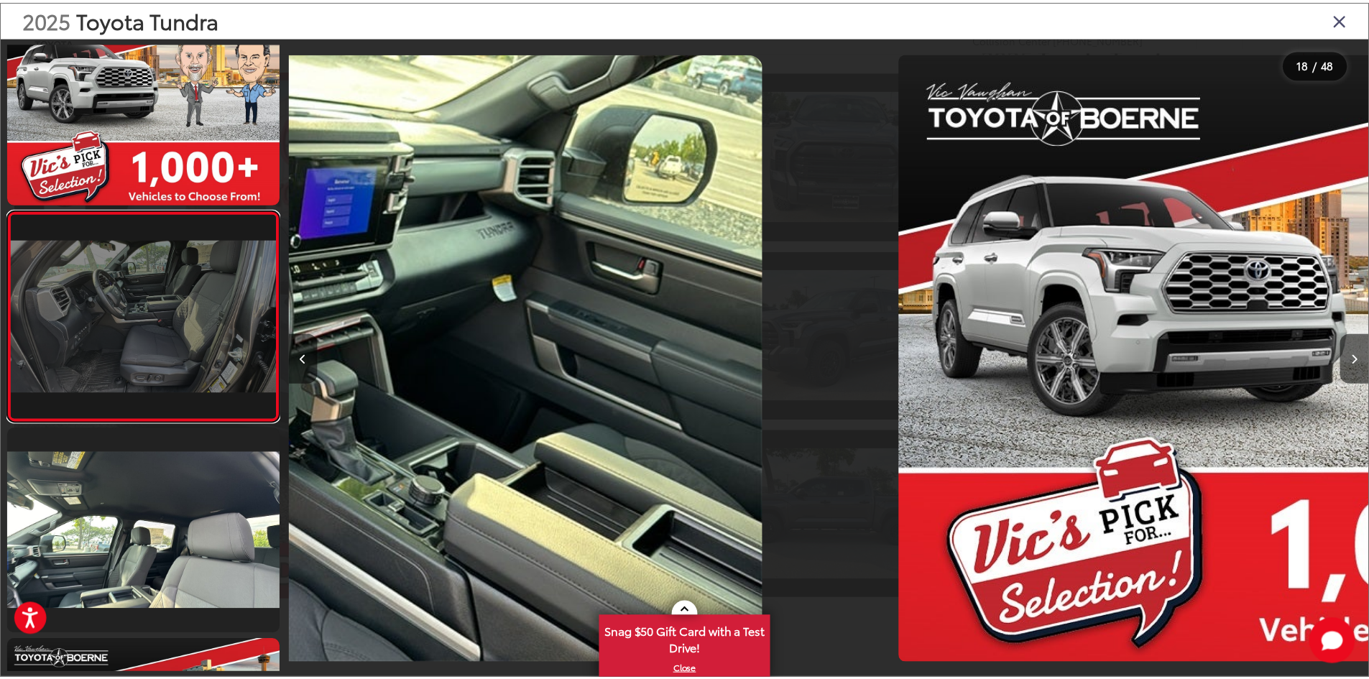
scroll to position [0, 18495]
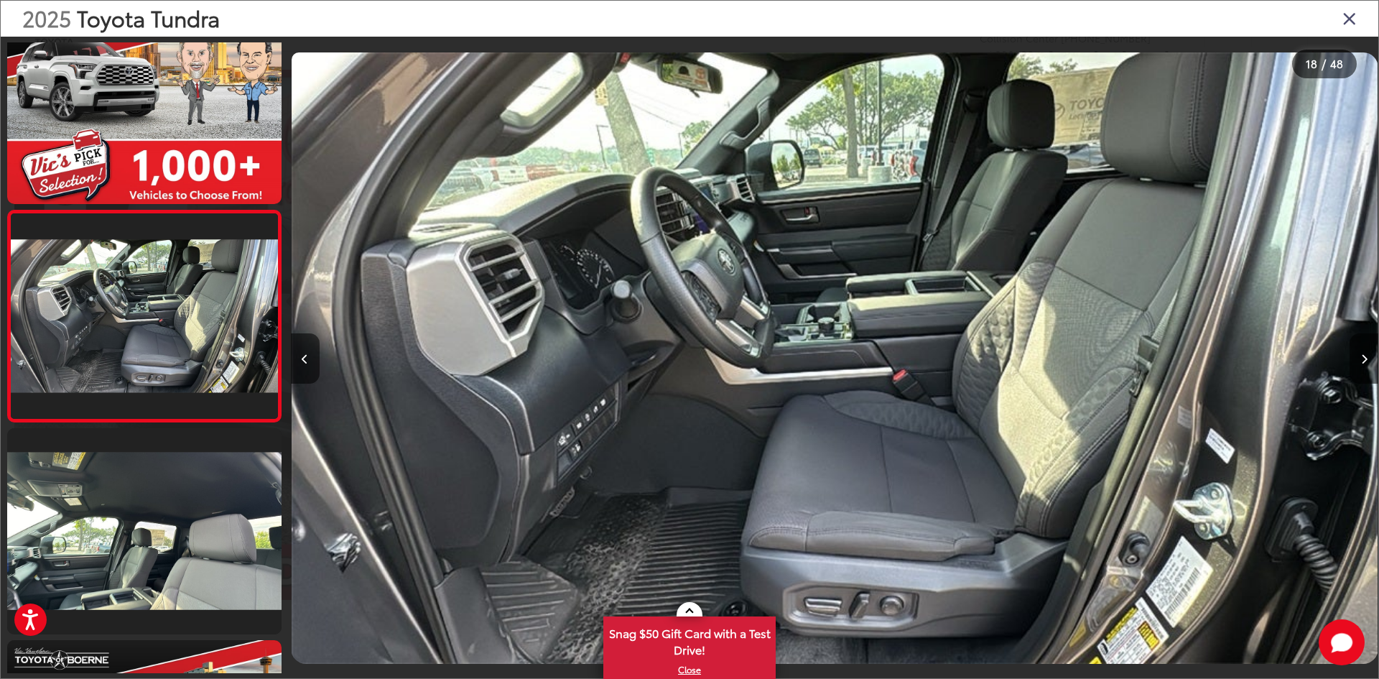
click at [1342, 27] on div "2025 Toyota Tundra" at bounding box center [690, 19] width 1378 height 36
click at [1342, 21] on div "2025 Toyota Tundra" at bounding box center [690, 19] width 1378 height 36
click at [1348, 17] on icon "Close gallery" at bounding box center [1350, 18] width 14 height 19
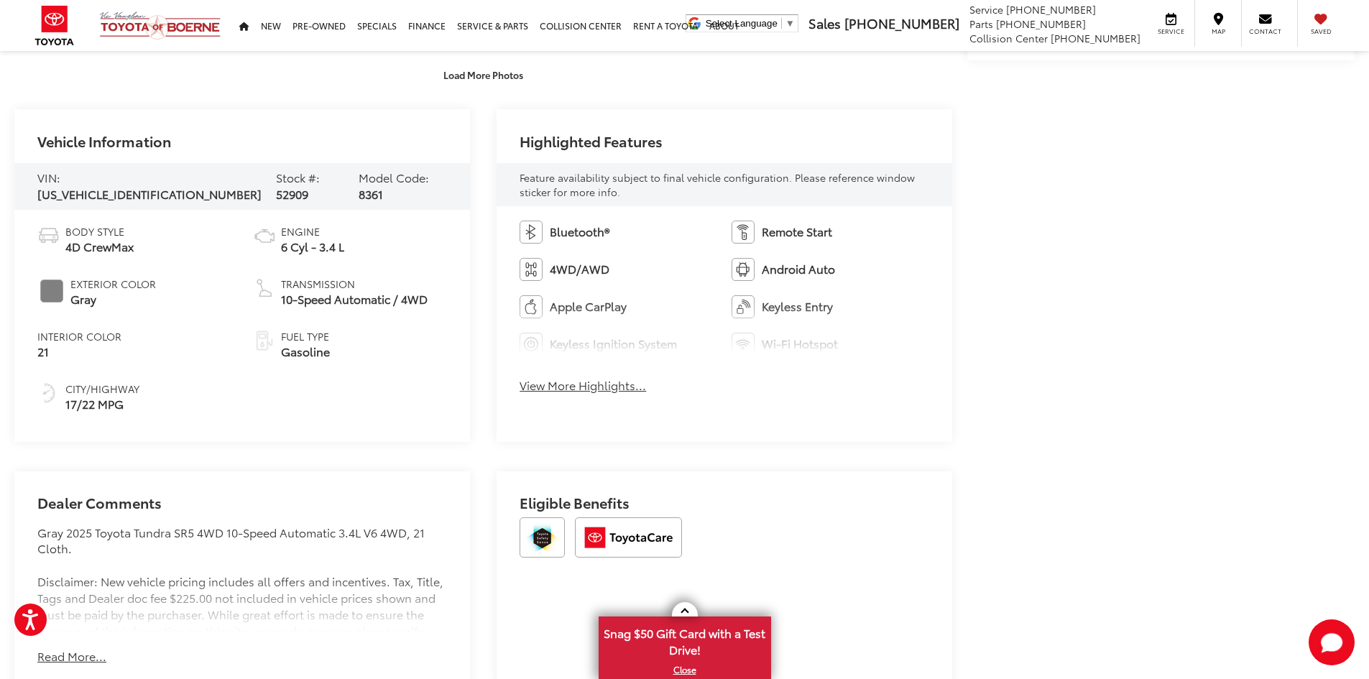
scroll to position [647, 0]
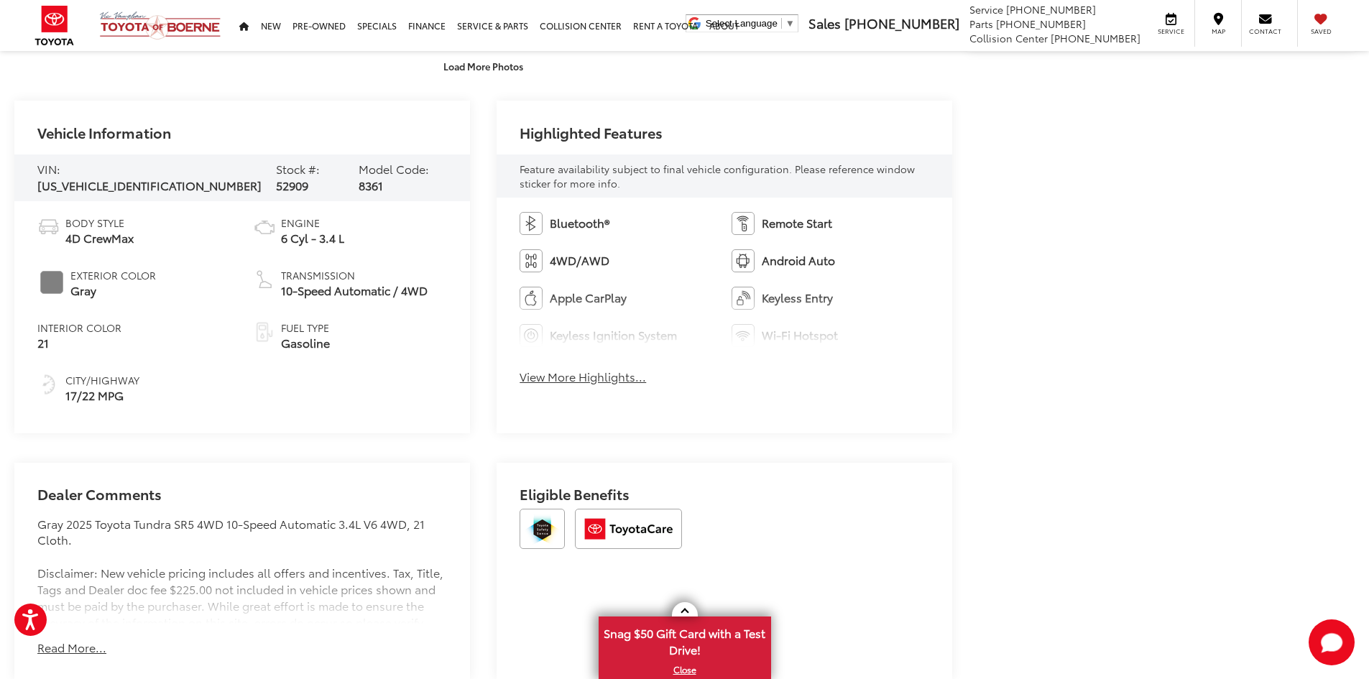
click at [588, 381] on button "View More Highlights..." at bounding box center [582, 377] width 126 height 17
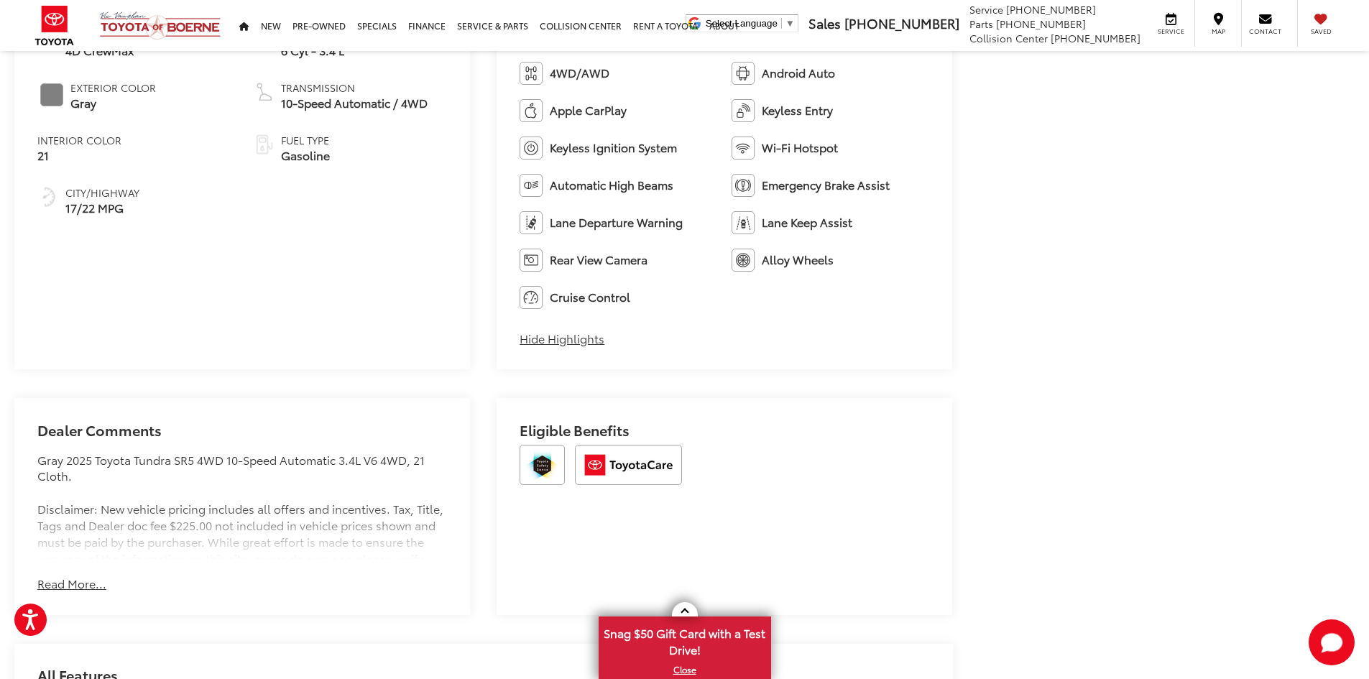
scroll to position [862, 0]
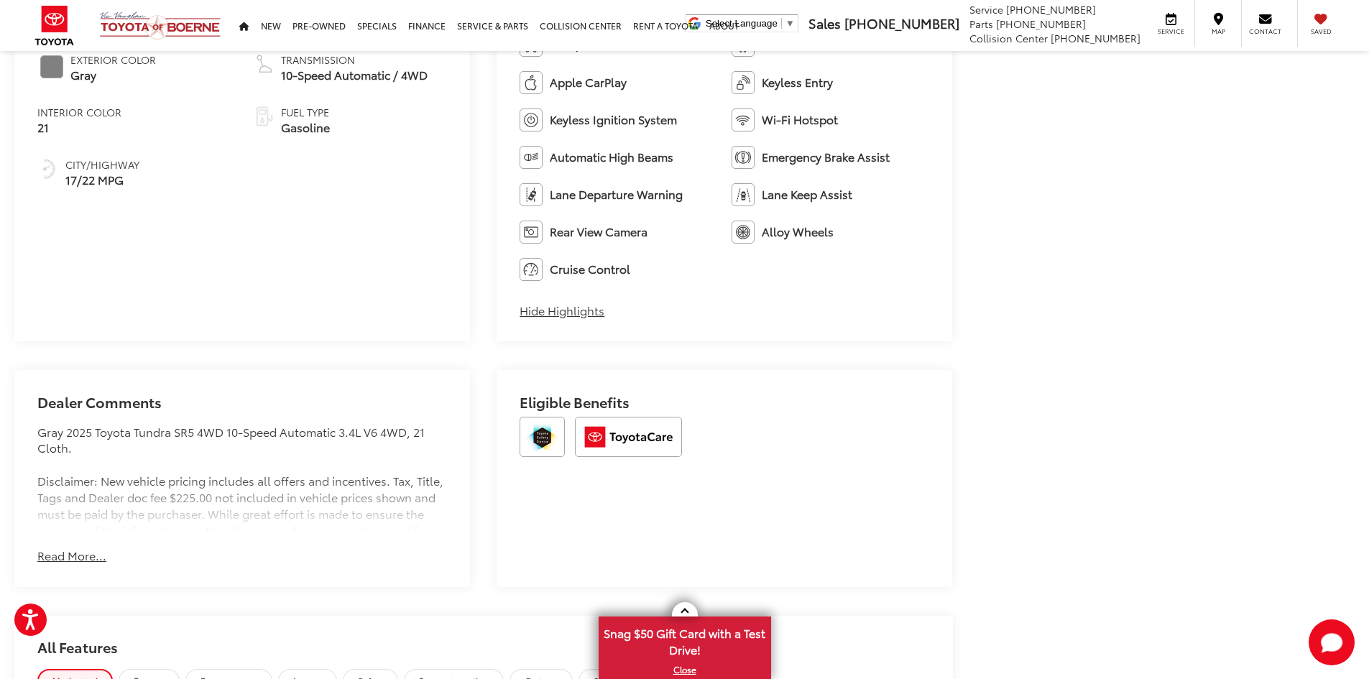
click at [72, 557] on button "Read More..." at bounding box center [71, 555] width 69 height 17
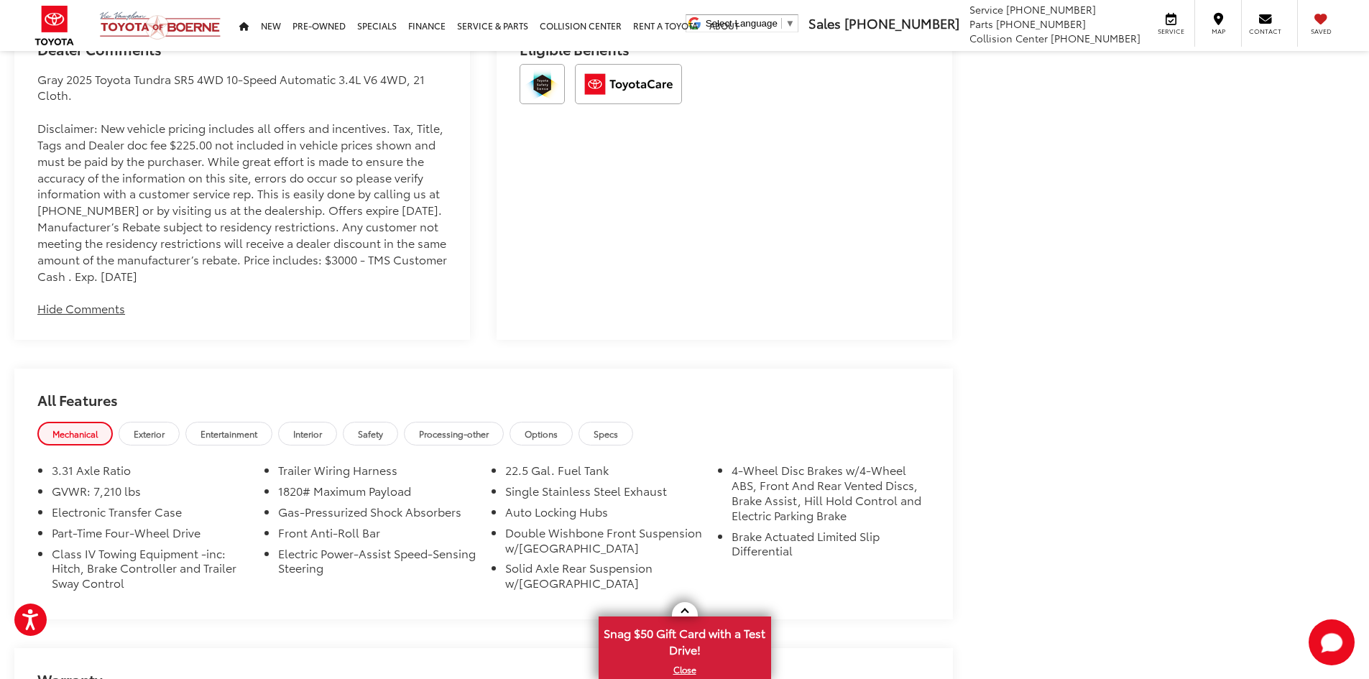
scroll to position [1293, 0]
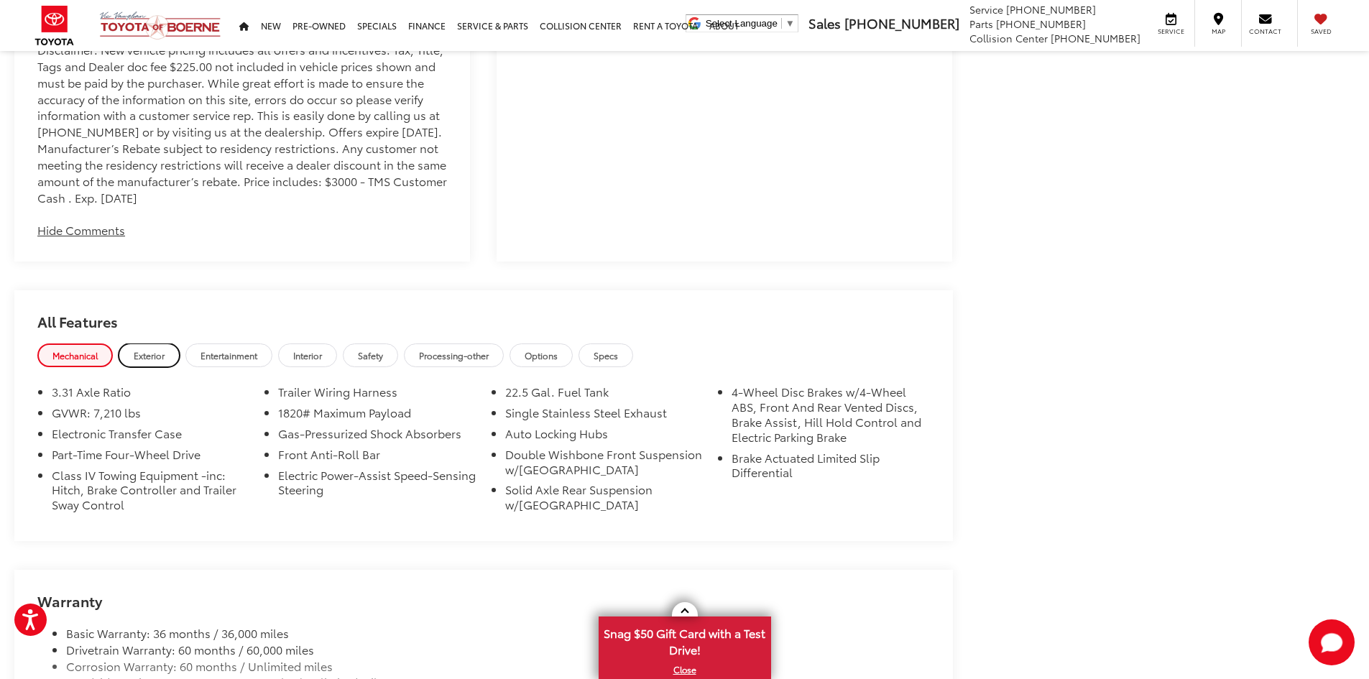
click at [153, 361] on span "Exterior" at bounding box center [149, 355] width 31 height 12
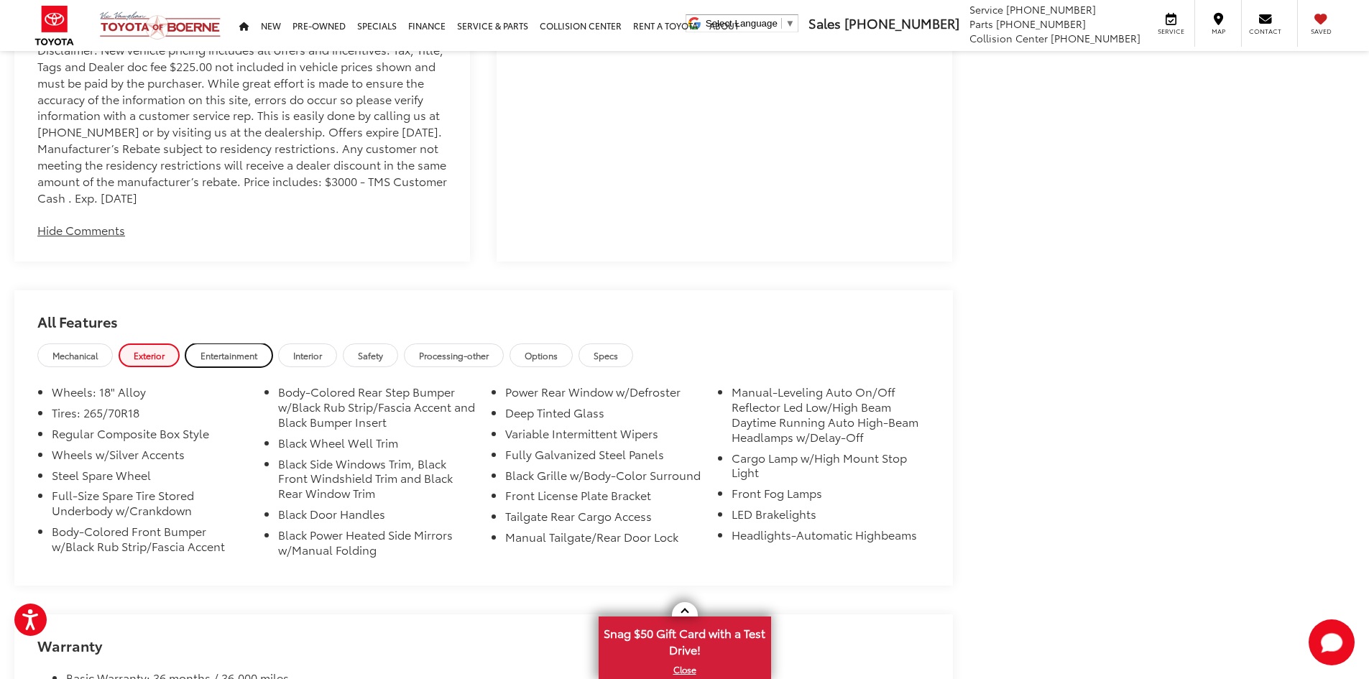
click at [215, 356] on span "Entertainment" at bounding box center [228, 355] width 57 height 12
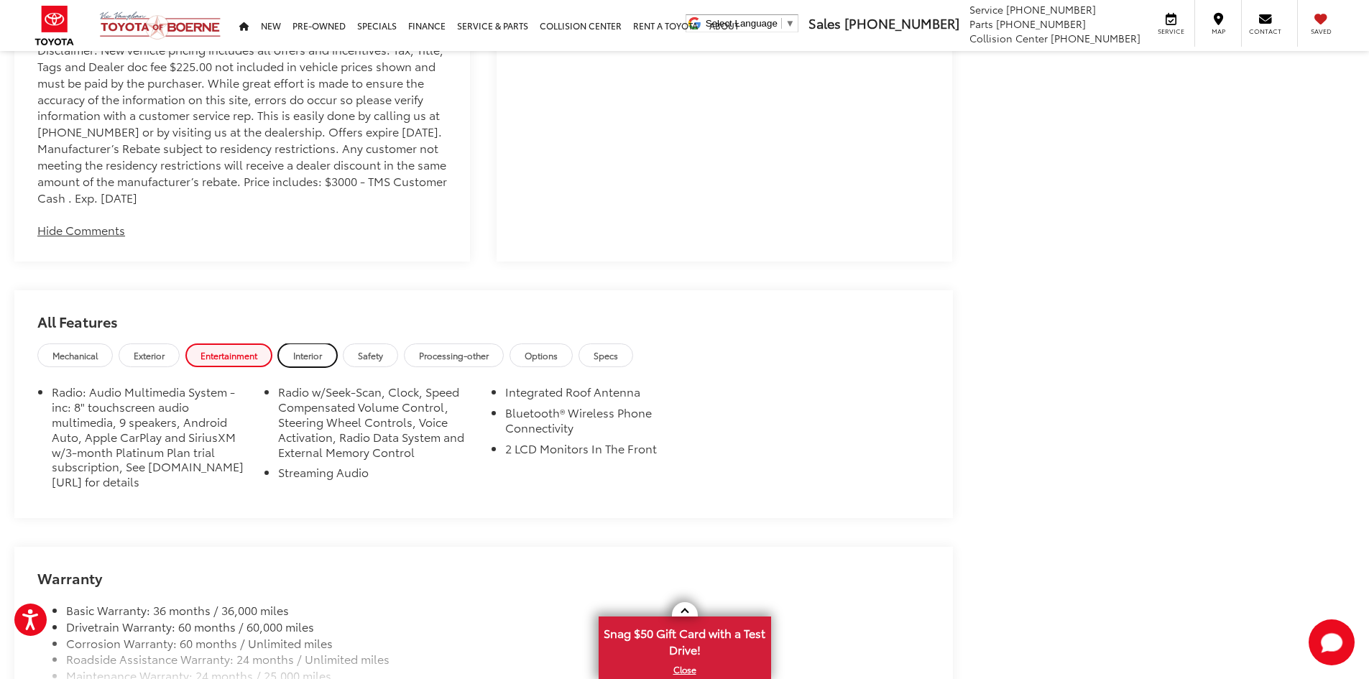
click at [300, 356] on span "Interior" at bounding box center [307, 355] width 29 height 12
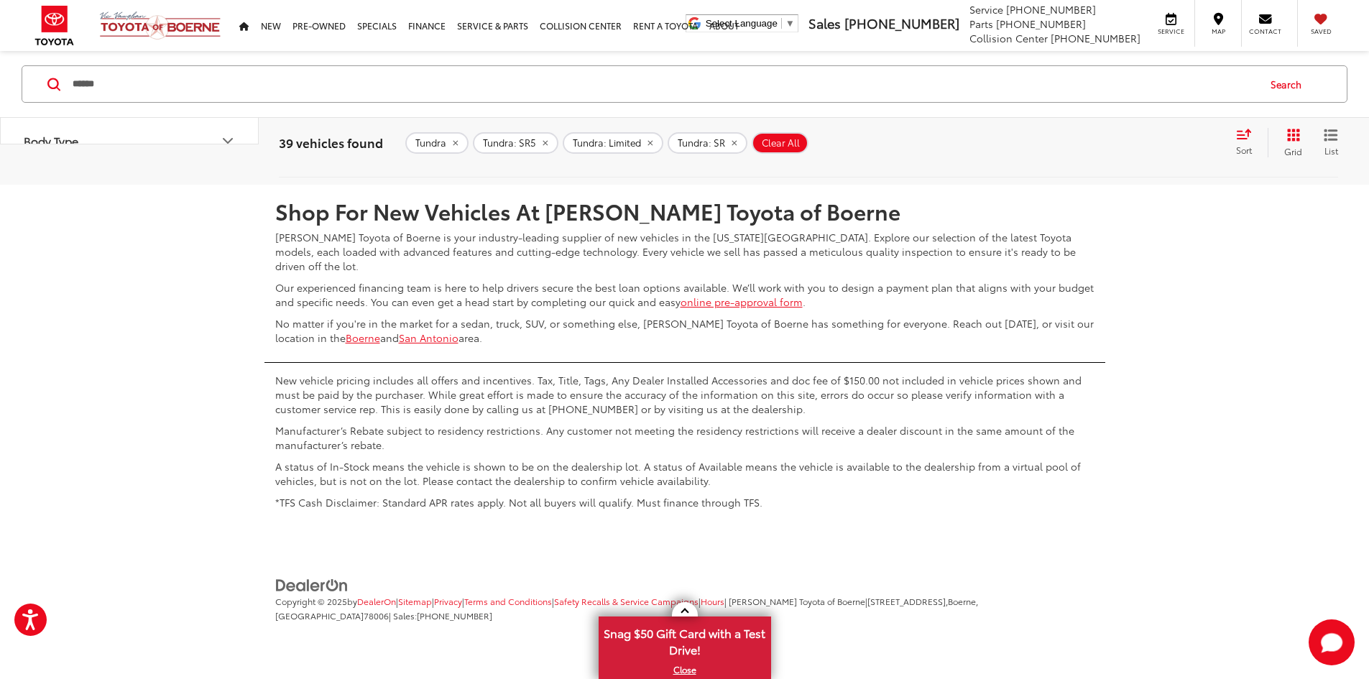
scroll to position [7486, 0]
click at [1102, 155] on link "2" at bounding box center [1113, 142] width 22 height 26
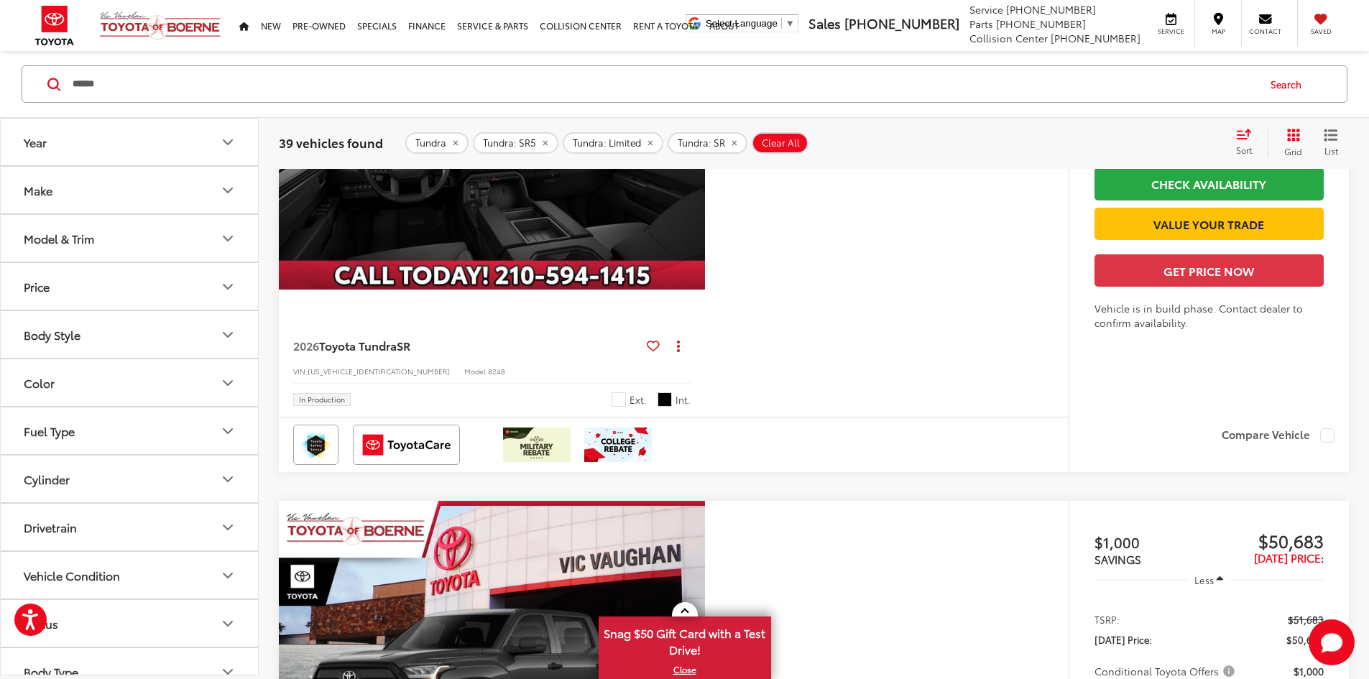
scroll to position [2098, 0]
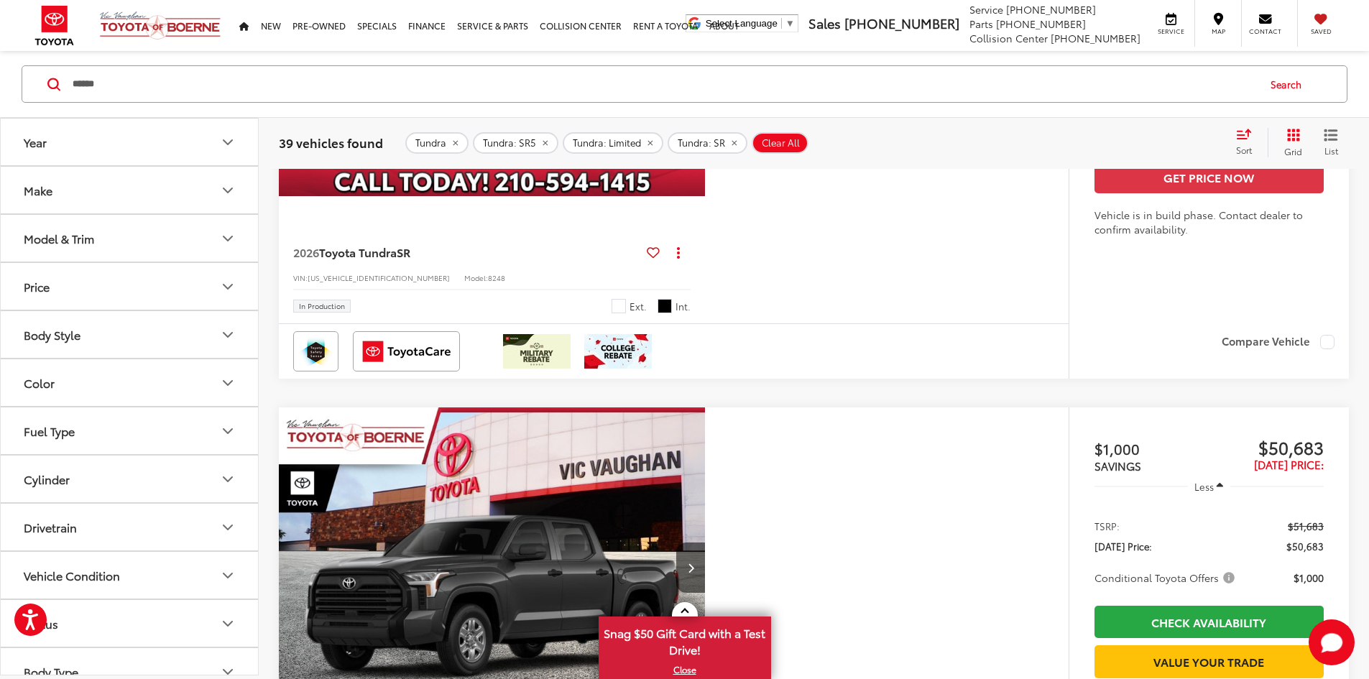
click at [649, 197] on img "2026 Toyota Tundra SR 0" at bounding box center [492, 36] width 428 height 321
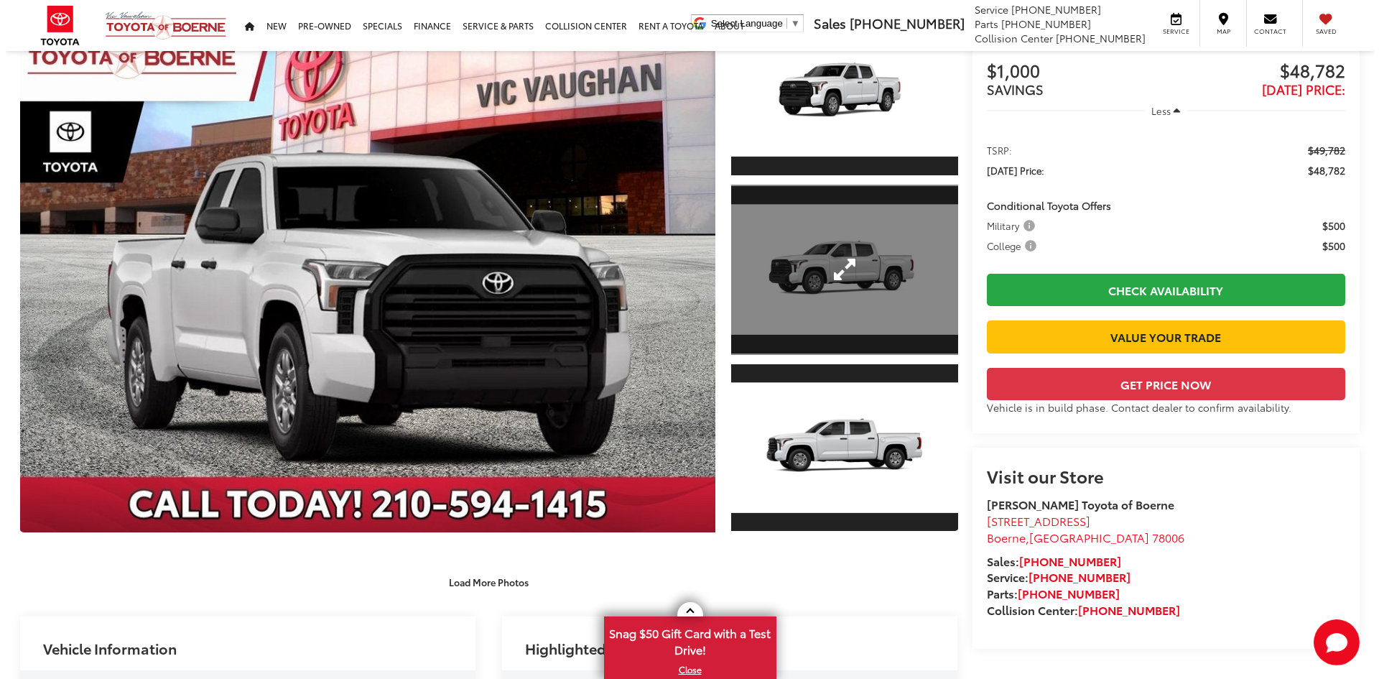
scroll to position [72, 0]
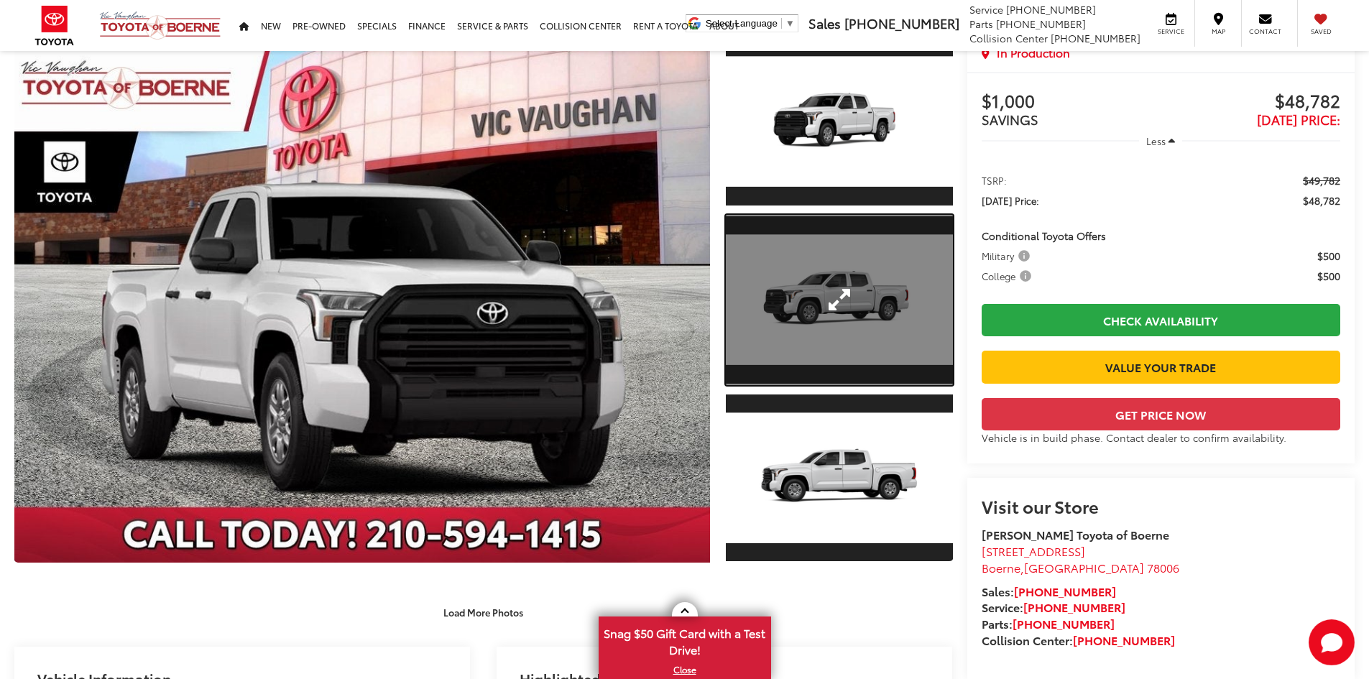
click at [835, 330] on link "Expand Photo 2" at bounding box center [839, 300] width 227 height 170
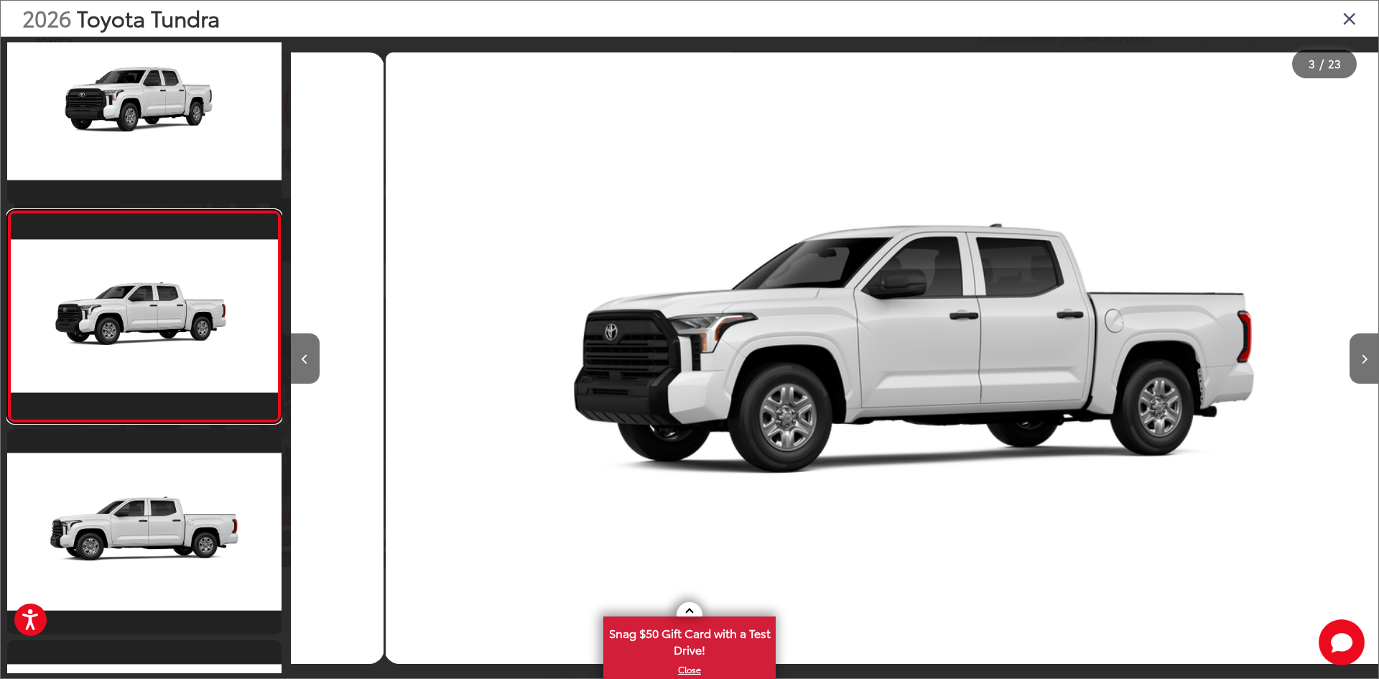
scroll to position [0, 2176]
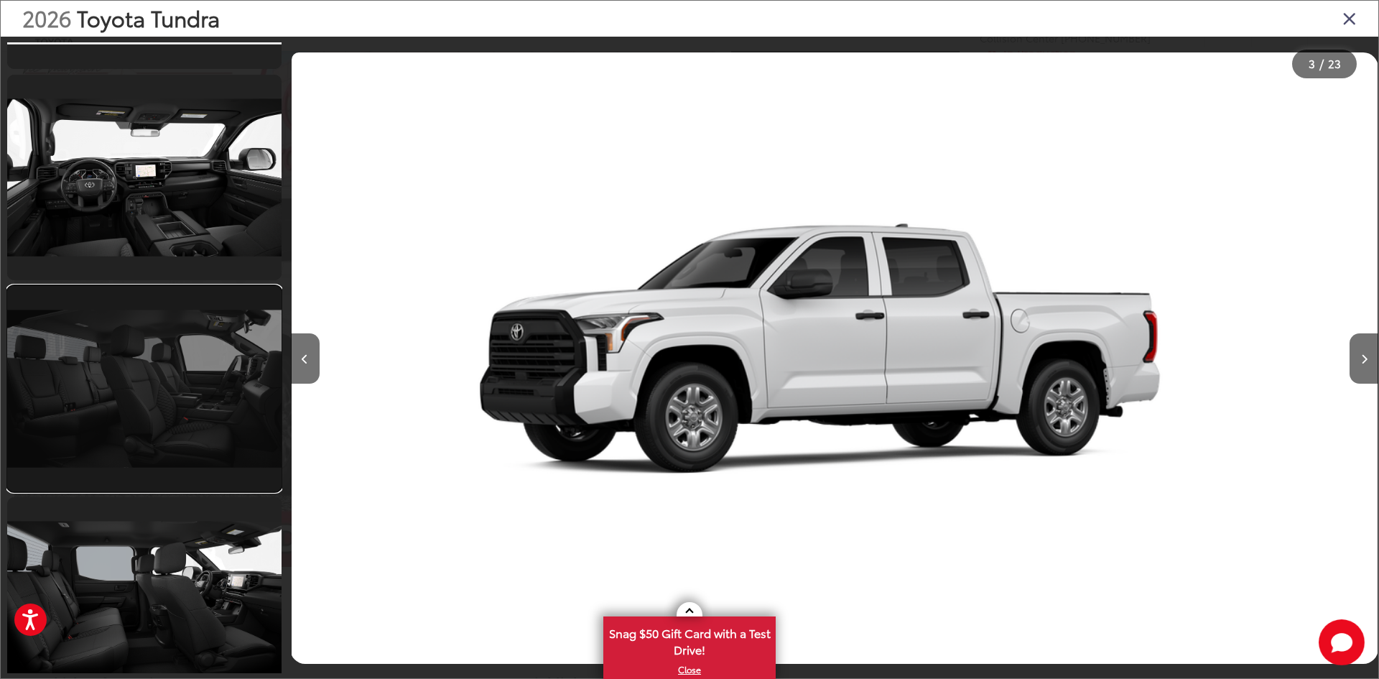
click at [193, 415] on link at bounding box center [144, 388] width 274 height 205
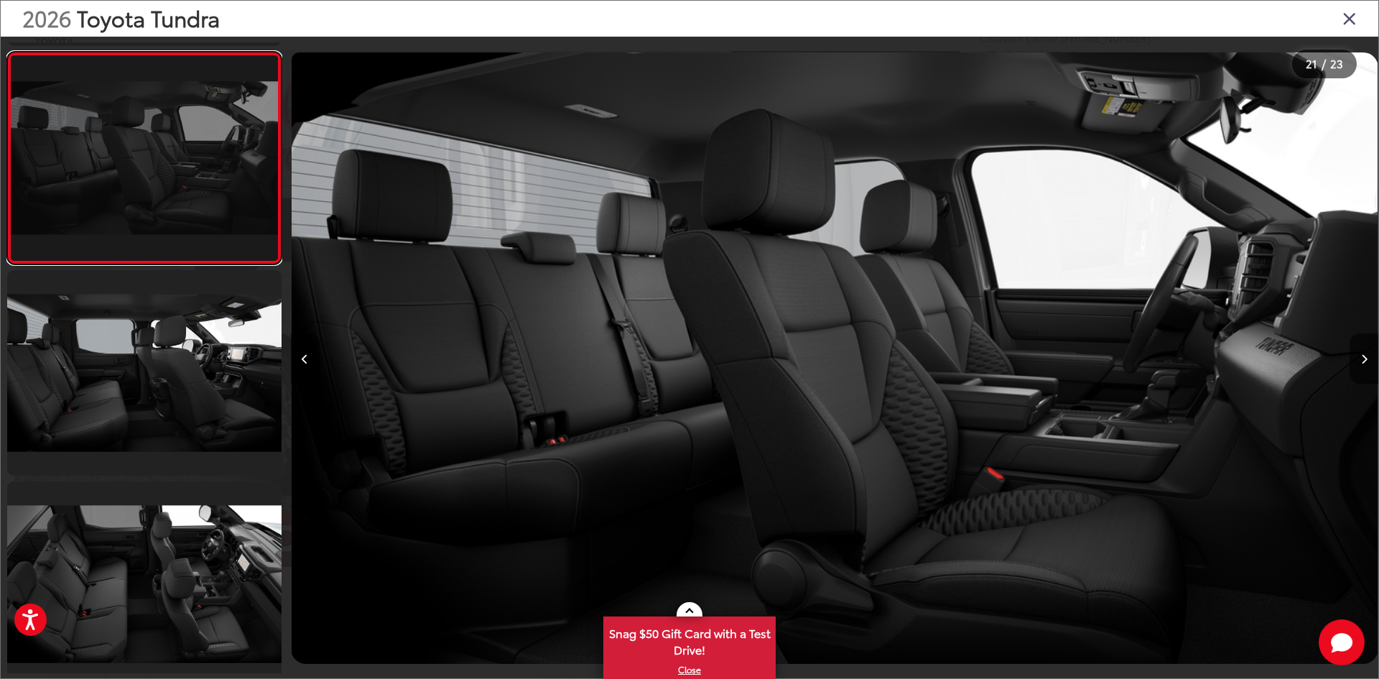
scroll to position [4232, 0]
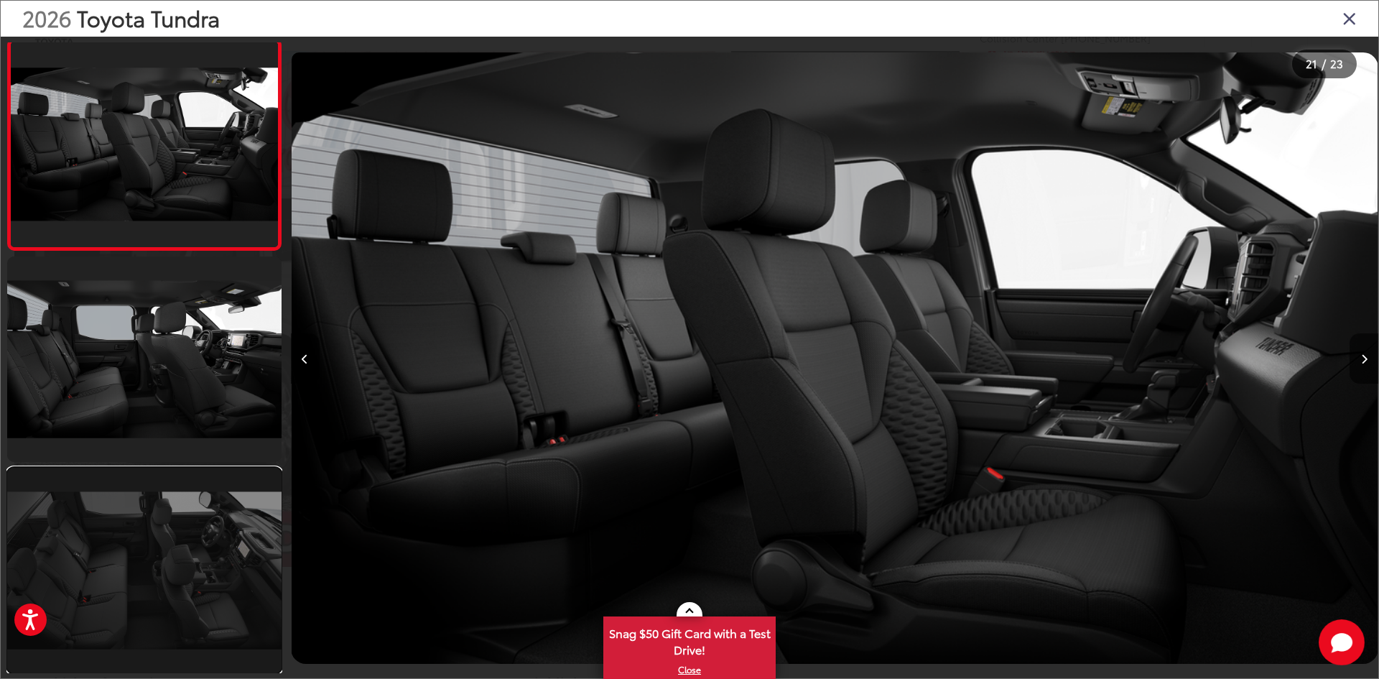
click at [187, 513] on link at bounding box center [144, 570] width 274 height 205
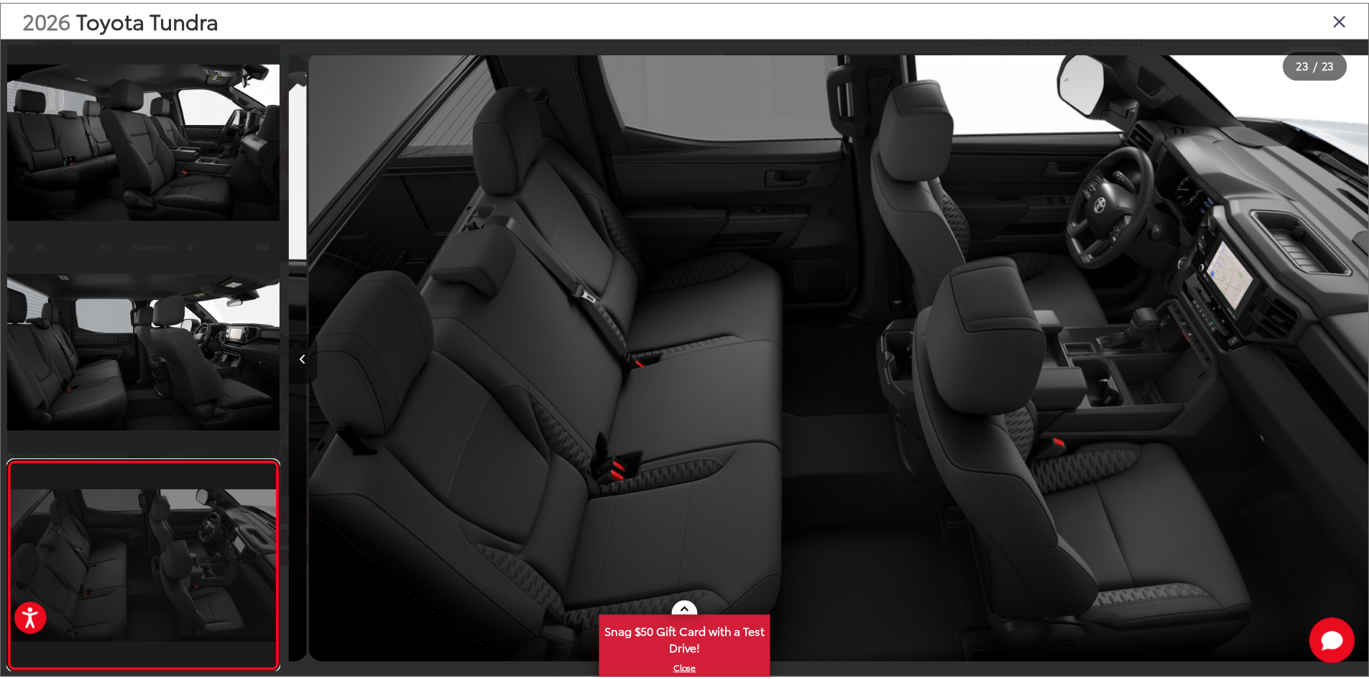
scroll to position [0, 23935]
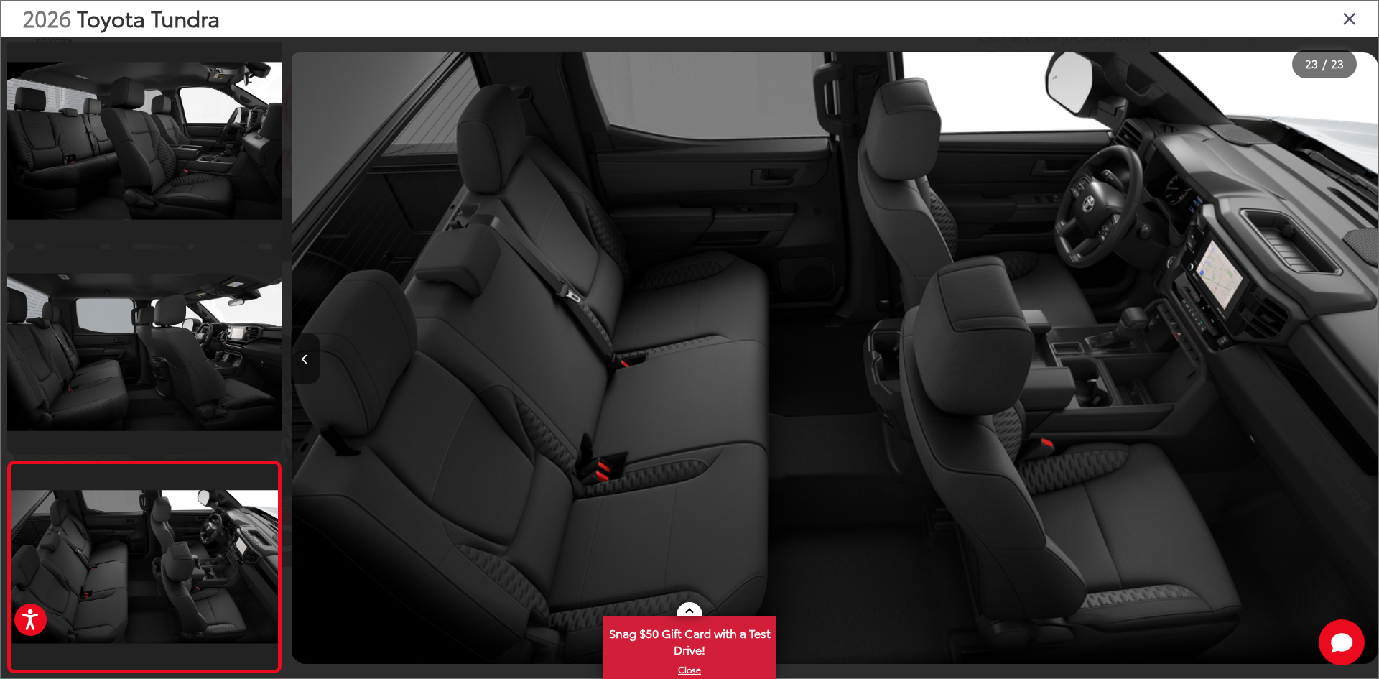
click at [1345, 13] on icon "Close gallery" at bounding box center [1350, 18] width 14 height 19
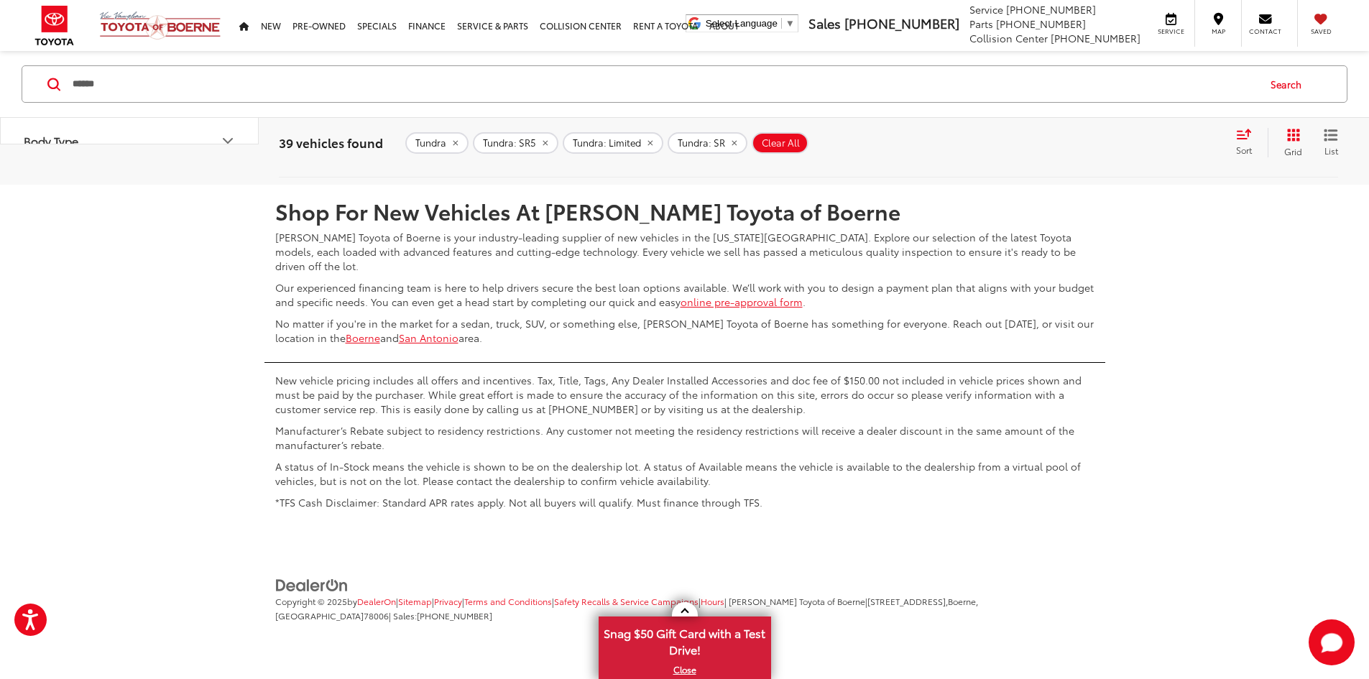
scroll to position [7258, 0]
click at [1124, 155] on link "3" at bounding box center [1135, 142] width 22 height 26
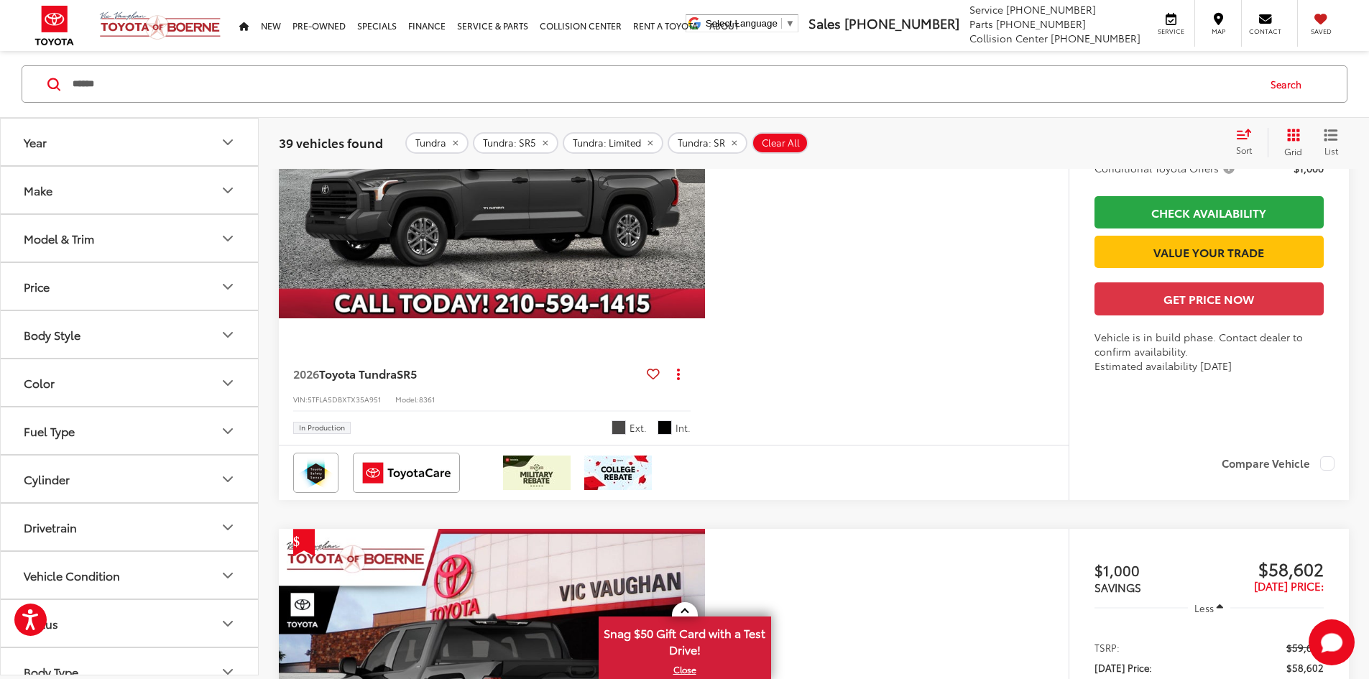
scroll to position [3032, 0]
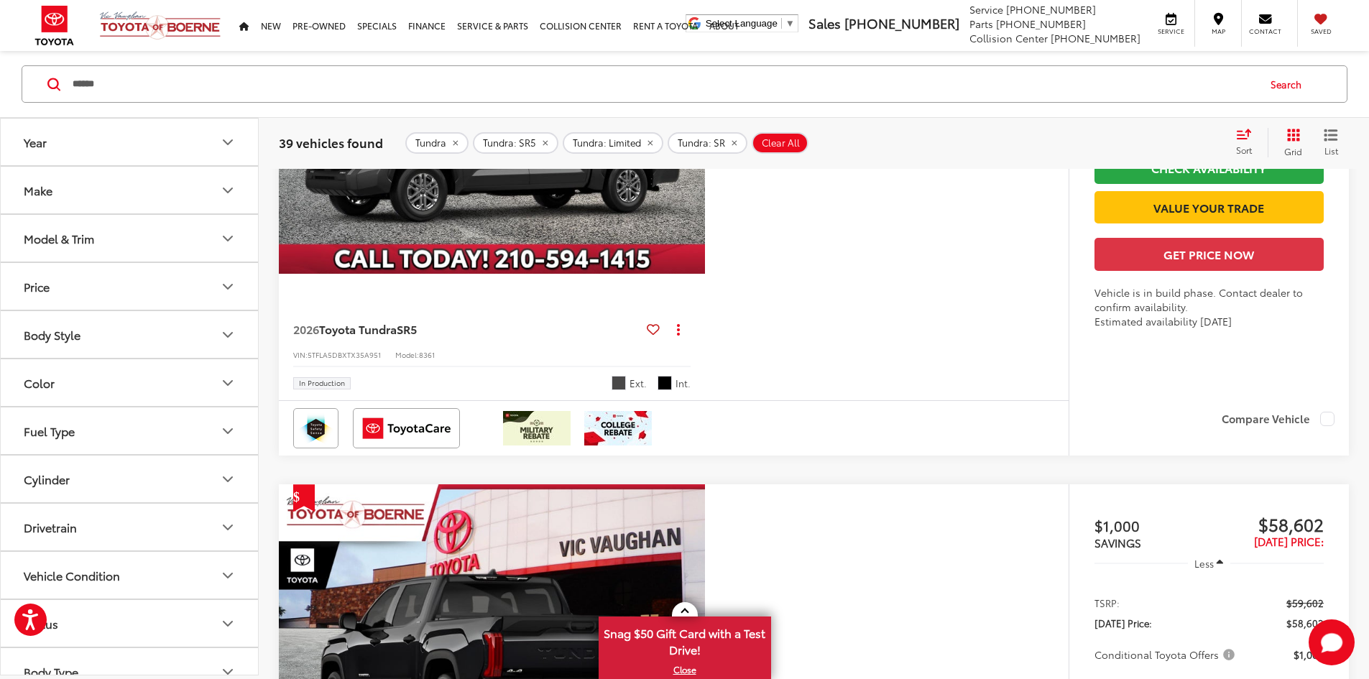
click at [187, 240] on button "Model & Trim" at bounding box center [130, 238] width 259 height 47
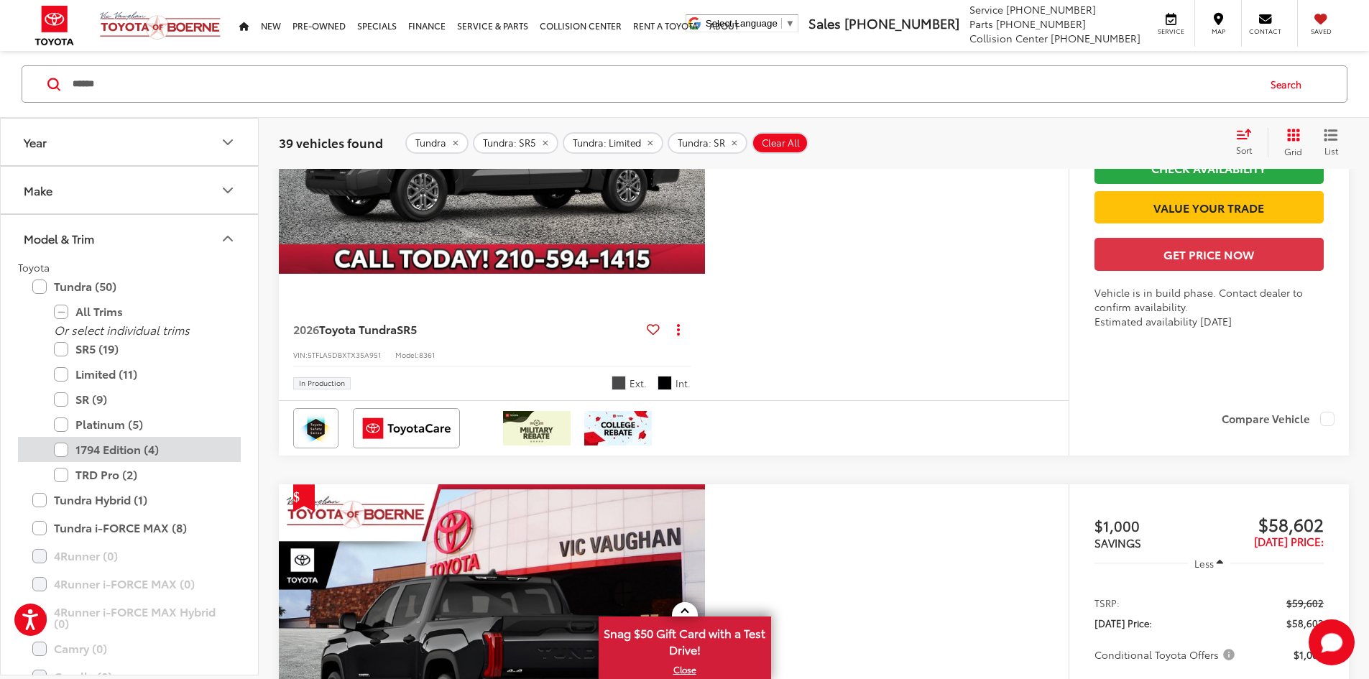
click at [65, 452] on label "1794 Edition (4)" at bounding box center [140, 449] width 172 height 25
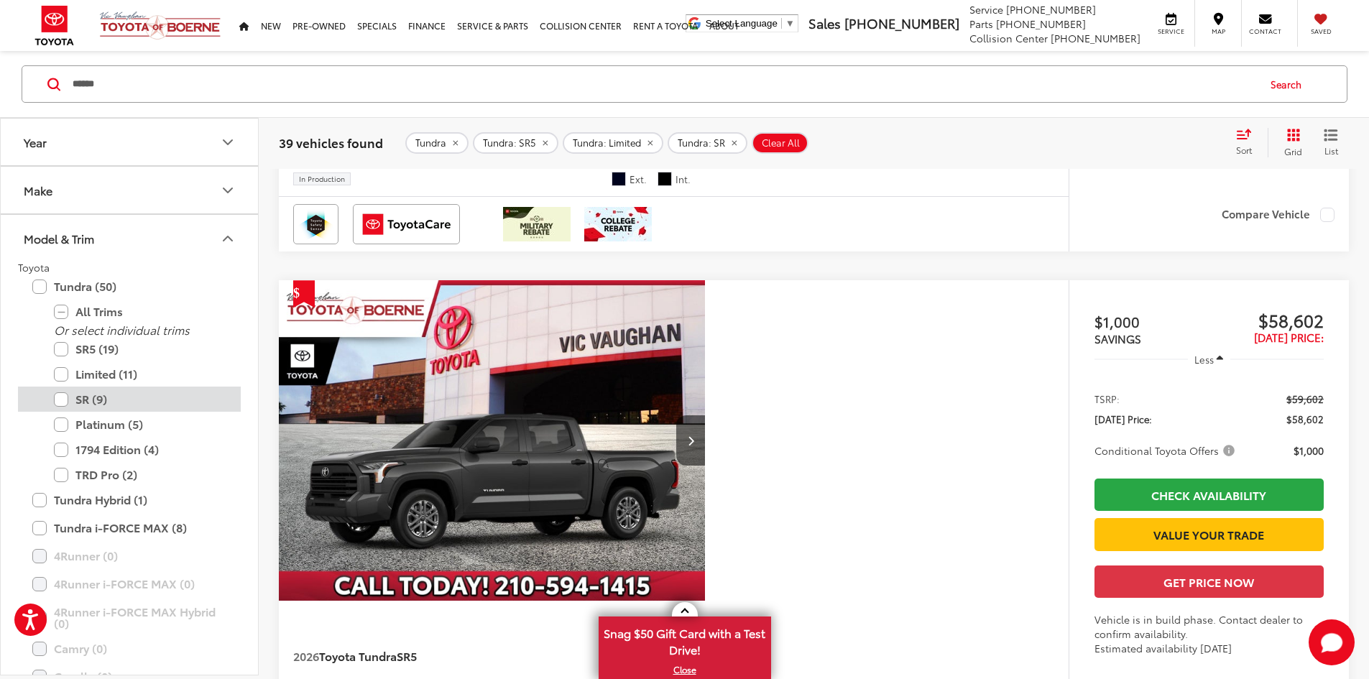
click at [60, 402] on label "SR (9)" at bounding box center [140, 398] width 172 height 25
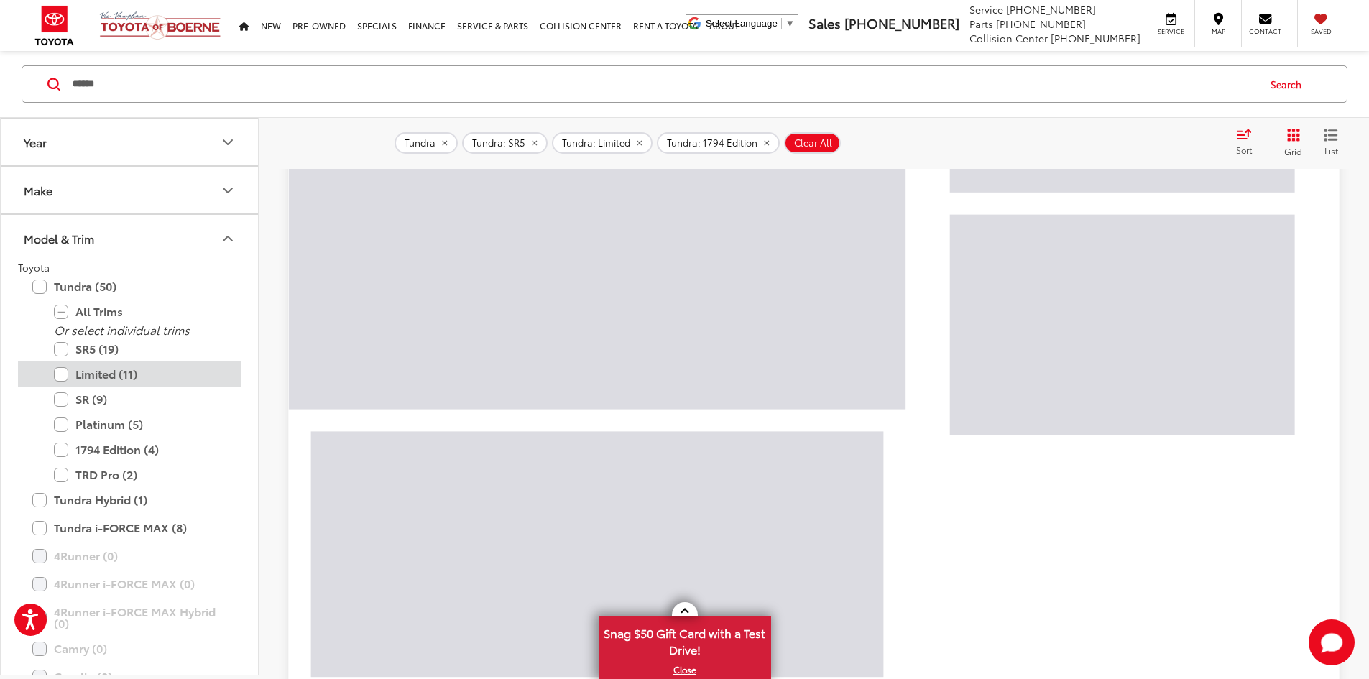
scroll to position [159, 0]
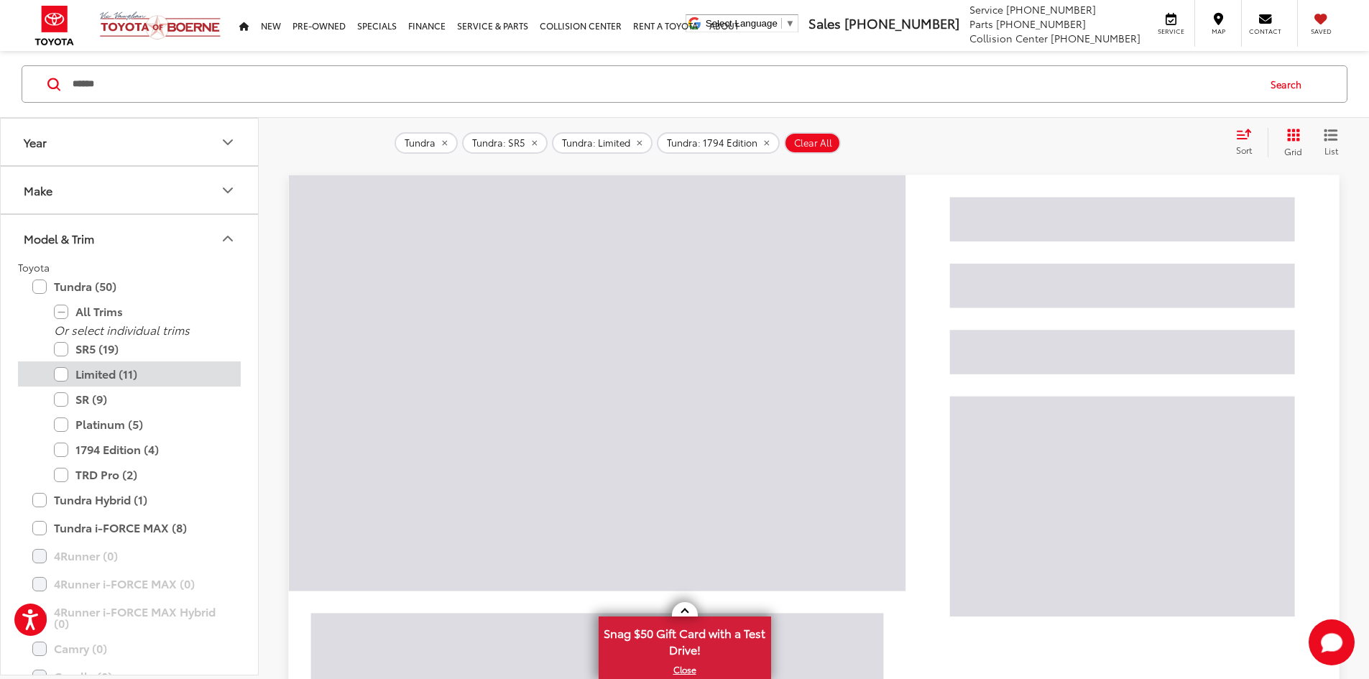
click at [62, 379] on label "Limited (11)" at bounding box center [140, 373] width 172 height 25
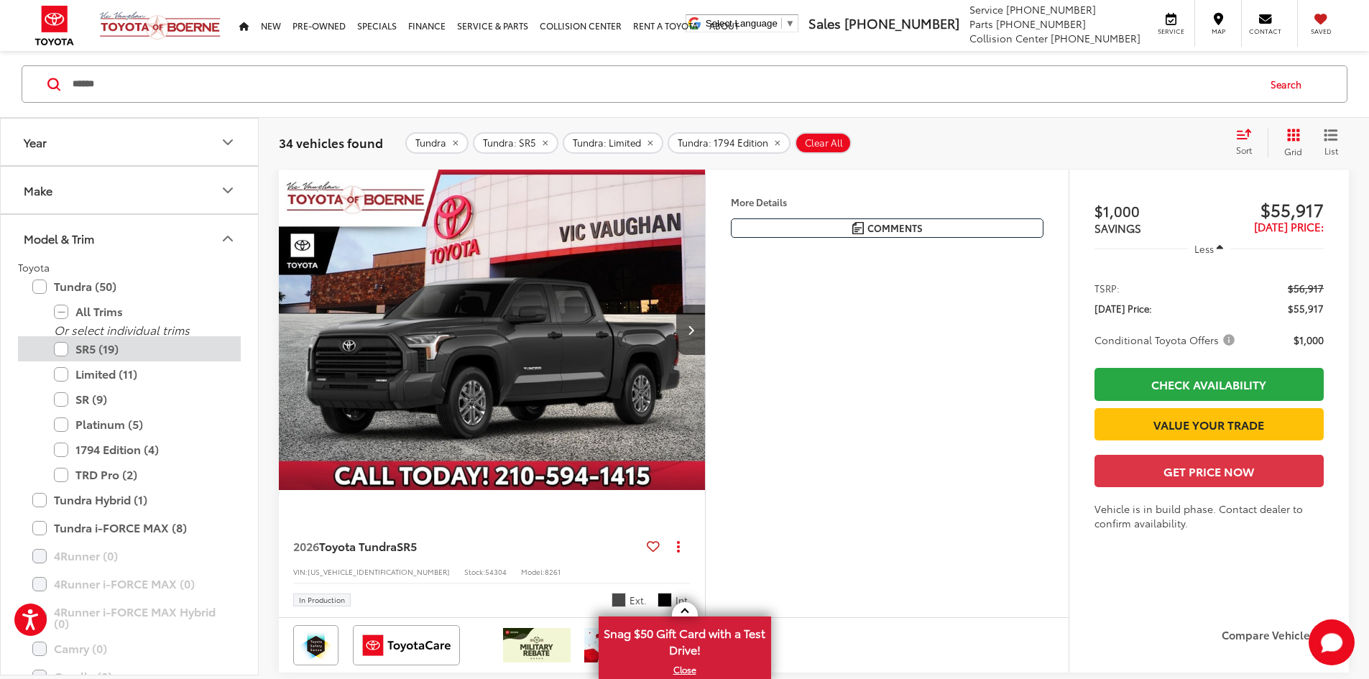
click at [62, 348] on label "SR5 (19)" at bounding box center [140, 348] width 172 height 25
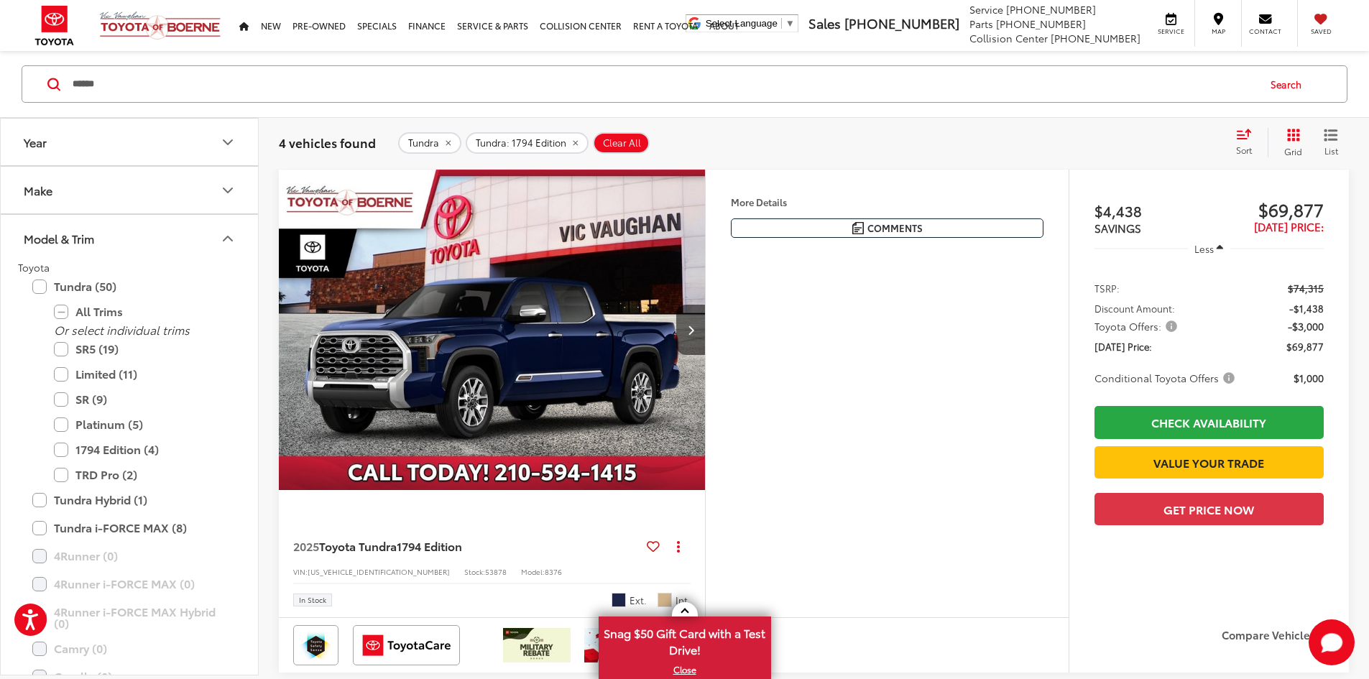
click at [515, 379] on img "2025 Toyota Tundra 1794 Edition 0" at bounding box center [492, 330] width 428 height 321
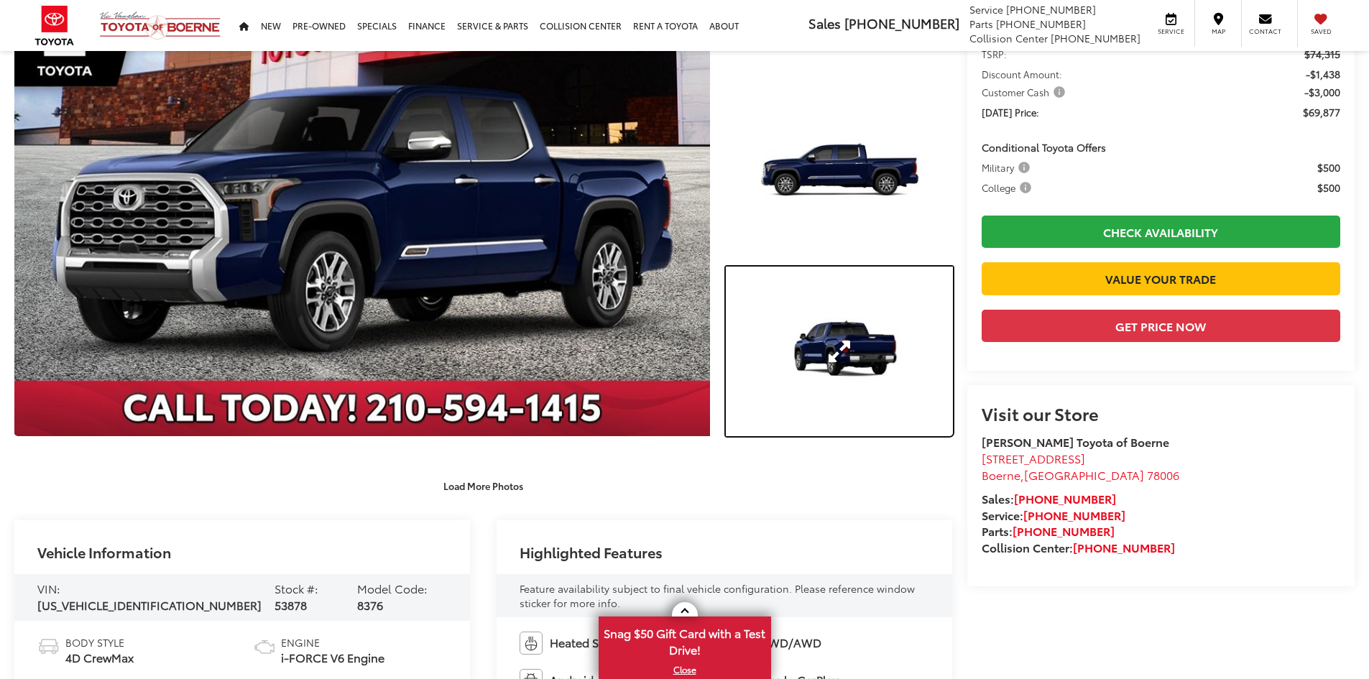
click at [839, 407] on link "Expand Photo 3" at bounding box center [839, 352] width 227 height 170
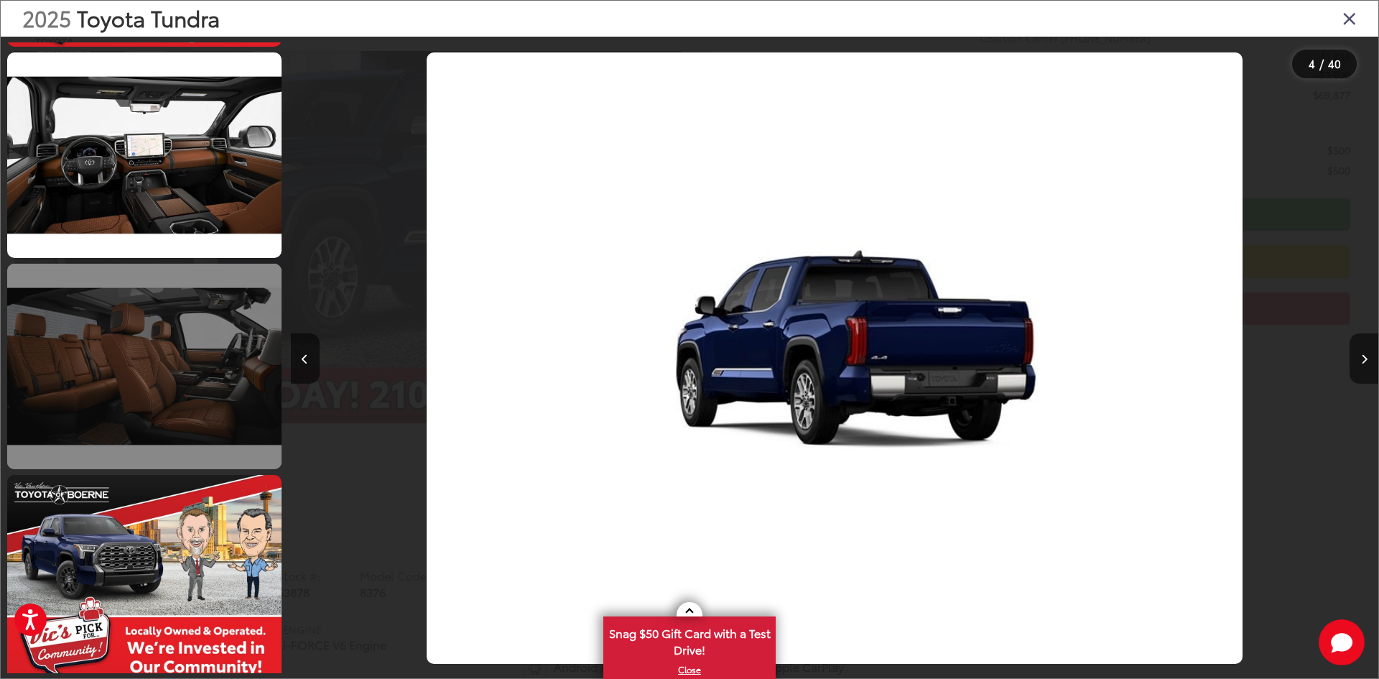
scroll to position [971, 0]
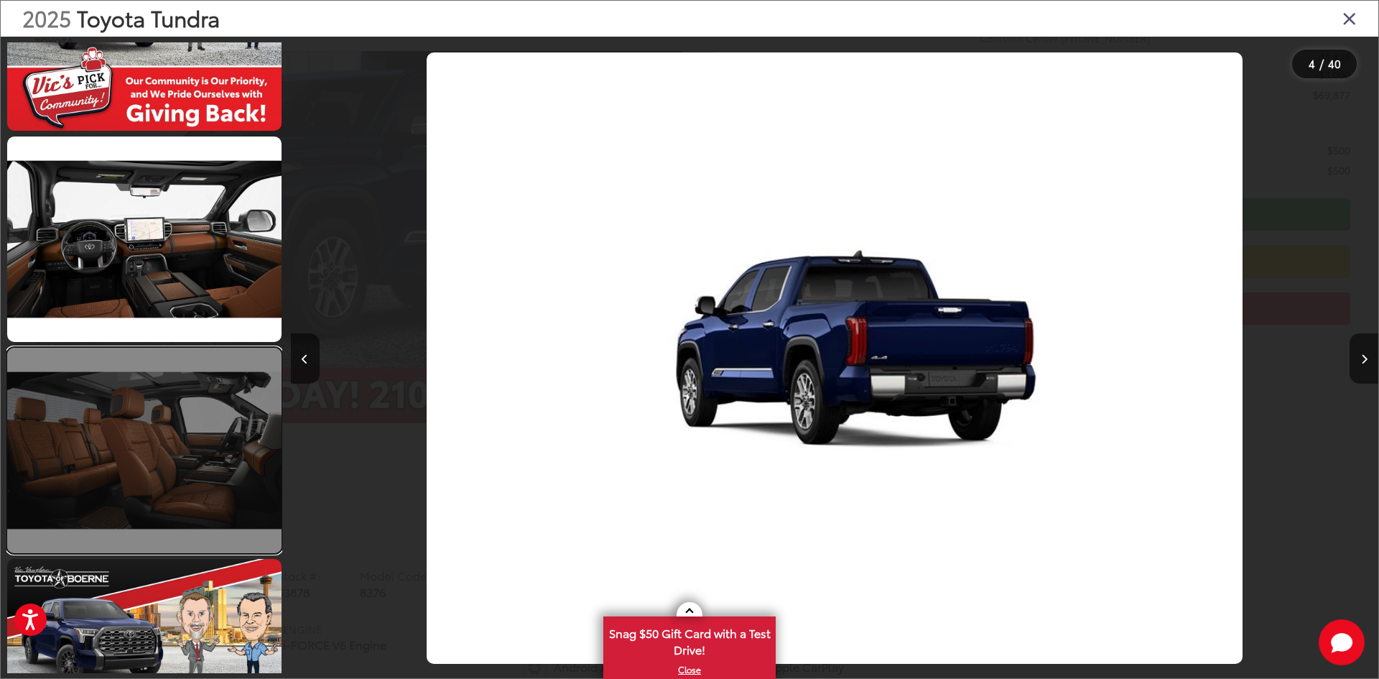
click at [185, 418] on link at bounding box center [144, 450] width 274 height 205
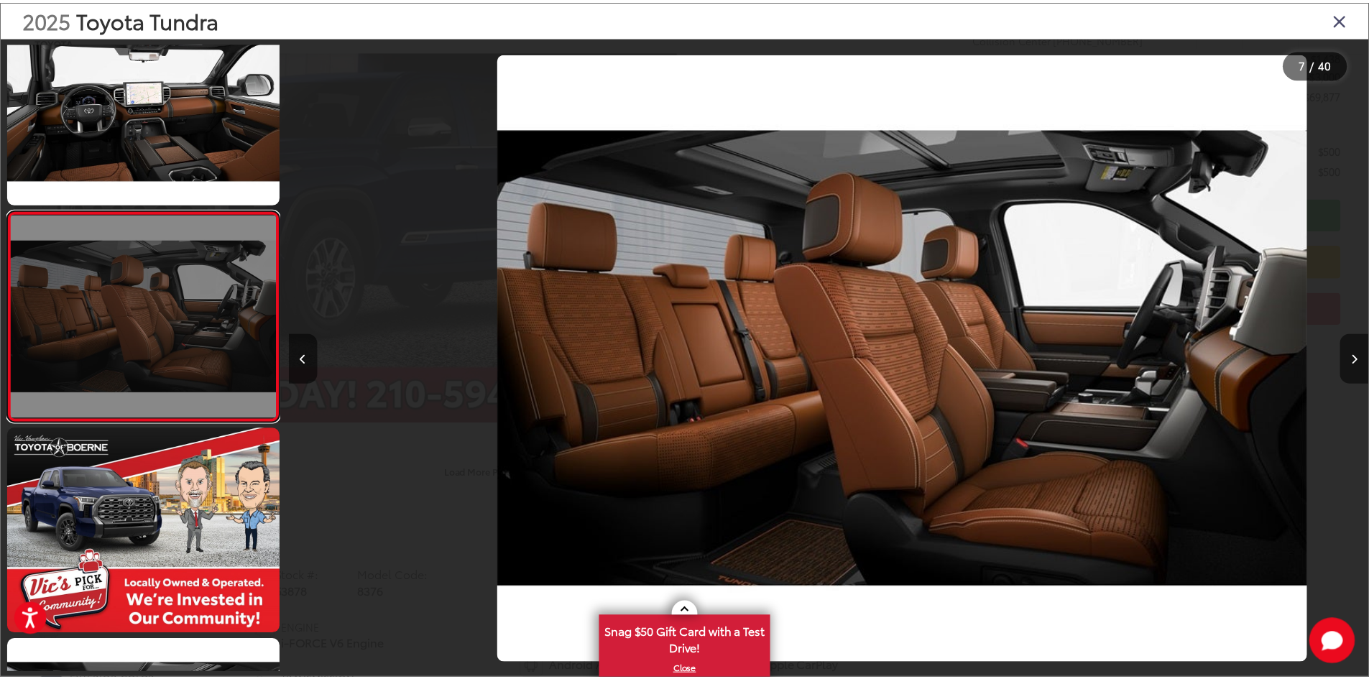
scroll to position [0, 6527]
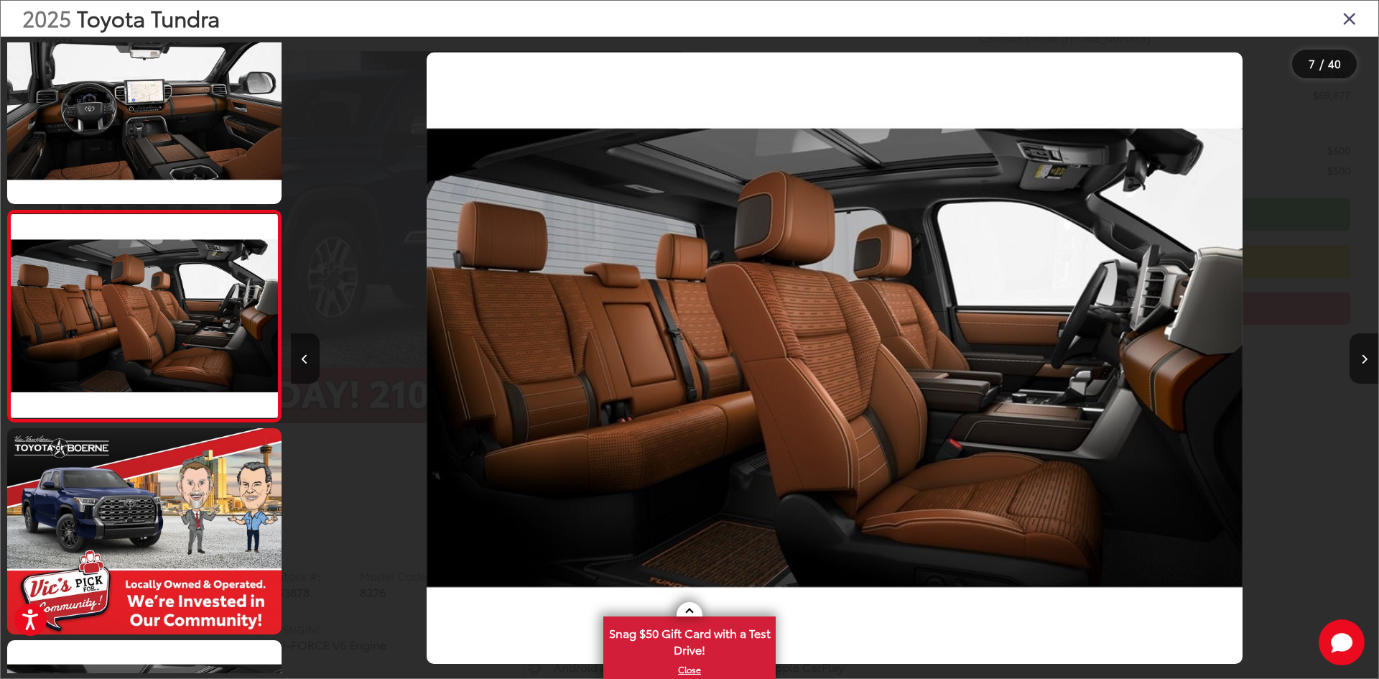
click at [1349, 20] on icon "Close gallery" at bounding box center [1350, 18] width 14 height 19
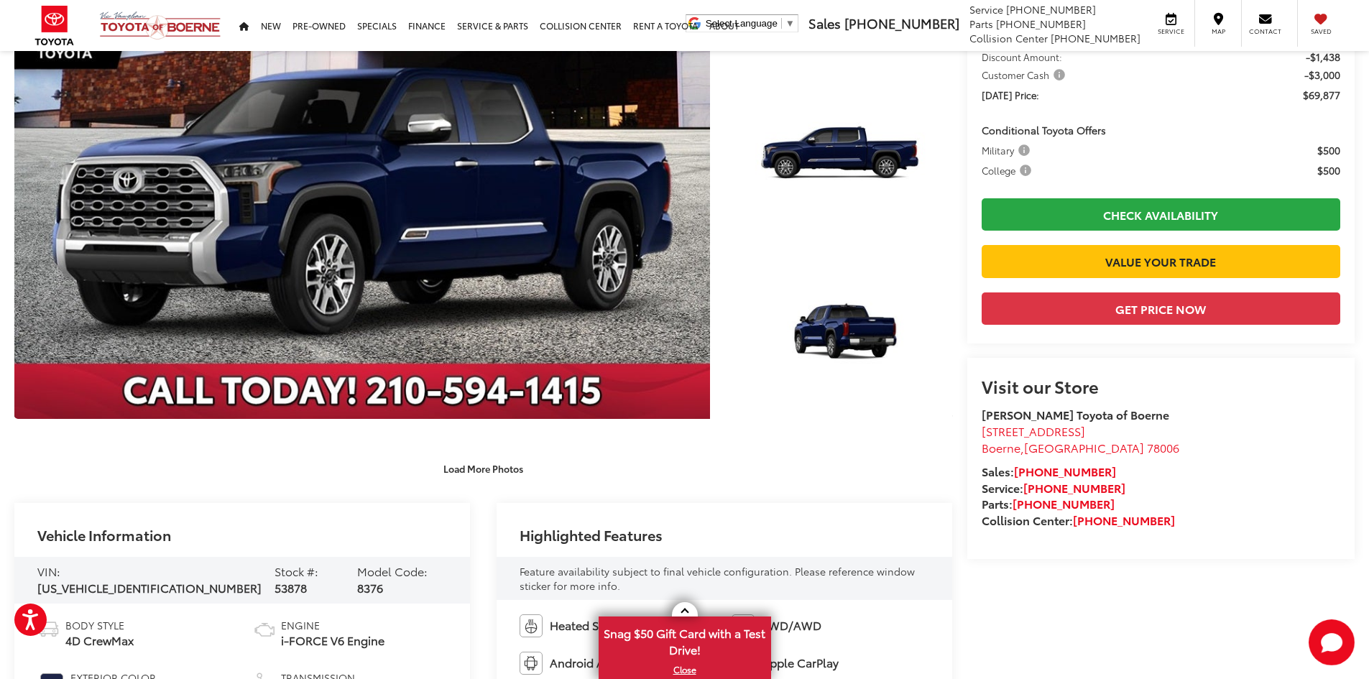
scroll to position [0, 0]
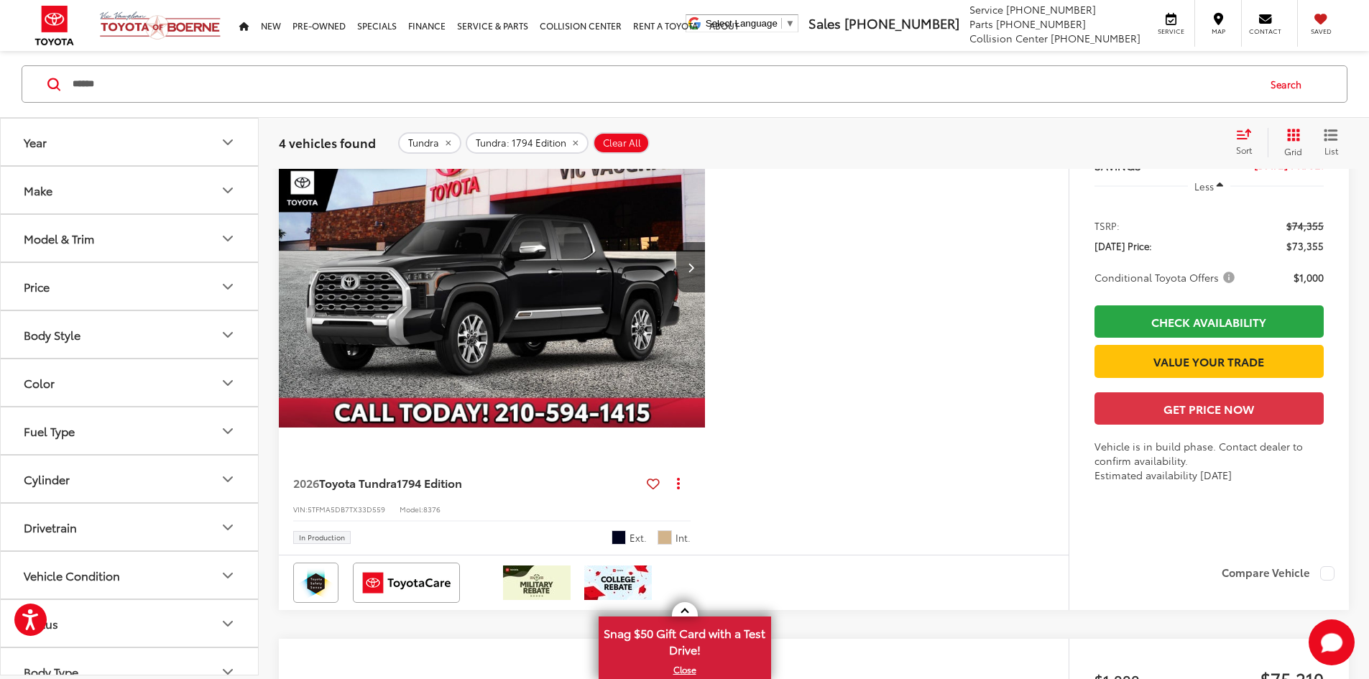
scroll to position [733, 0]
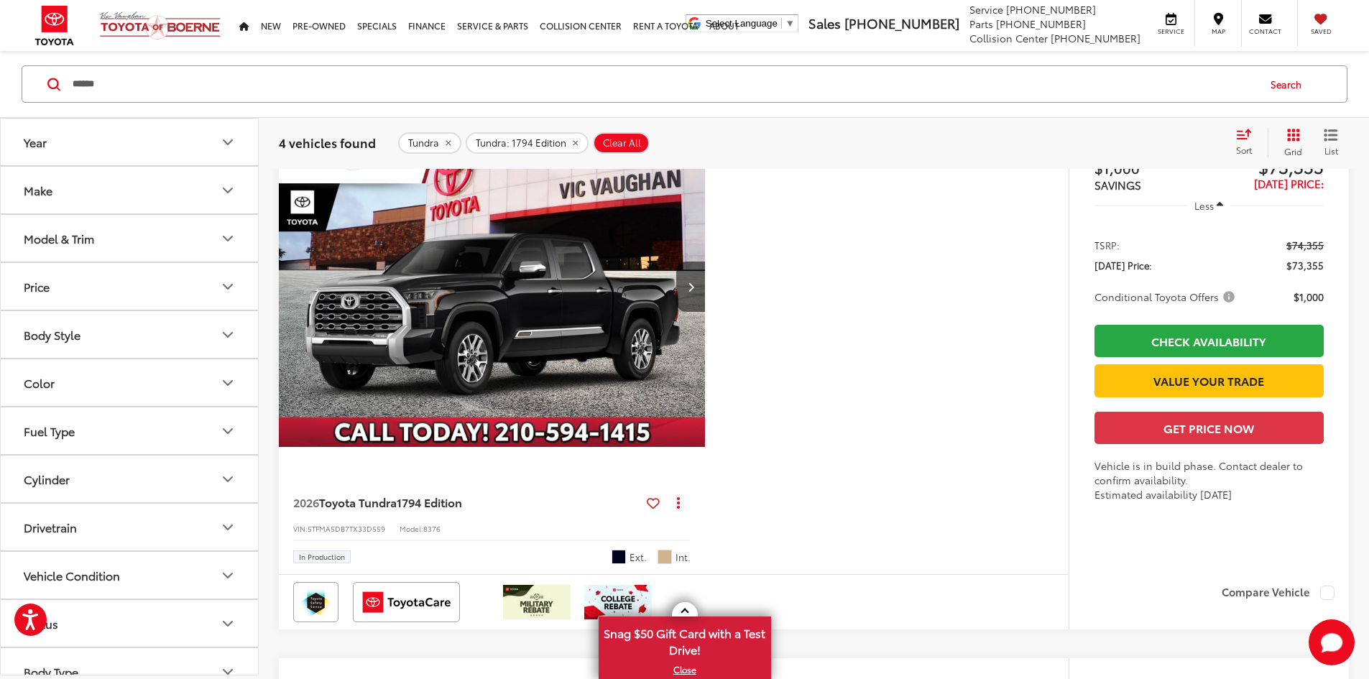
click at [644, 370] on img "2026 Toyota Tundra 1794 Edition 0" at bounding box center [492, 286] width 428 height 321
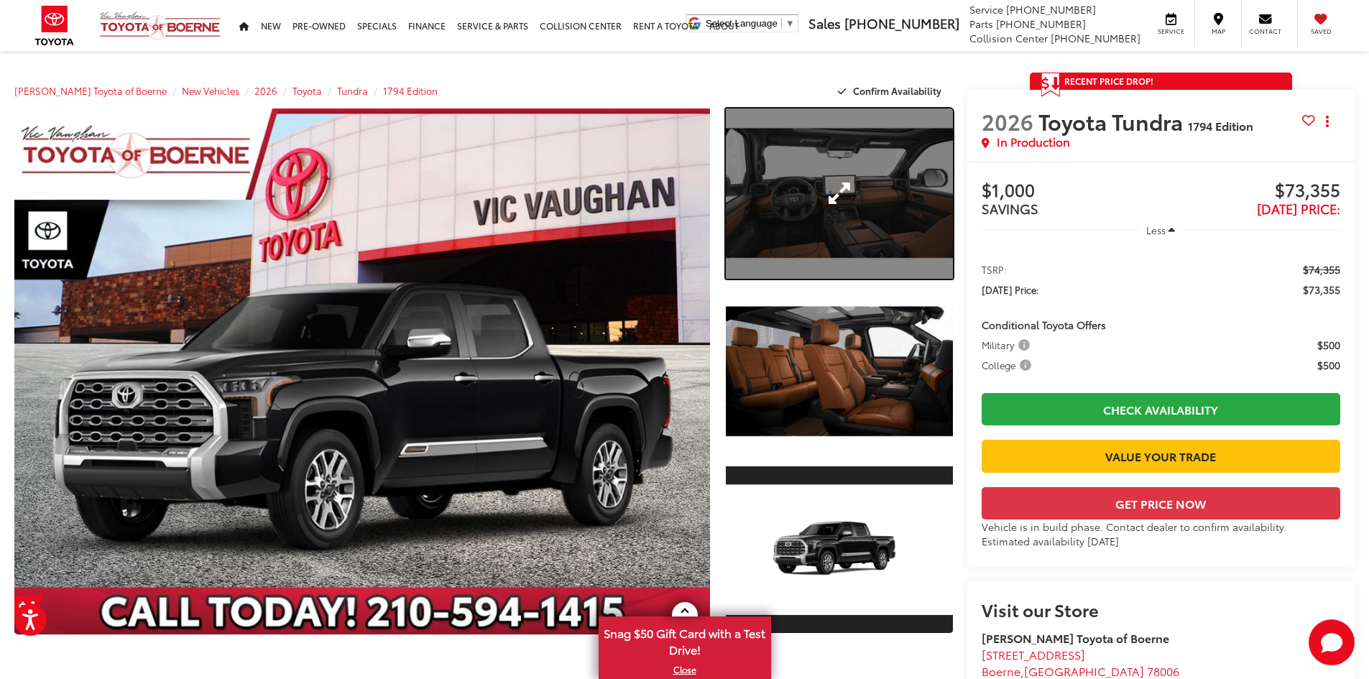
click at [870, 246] on link "Expand Photo 1" at bounding box center [839, 193] width 227 height 170
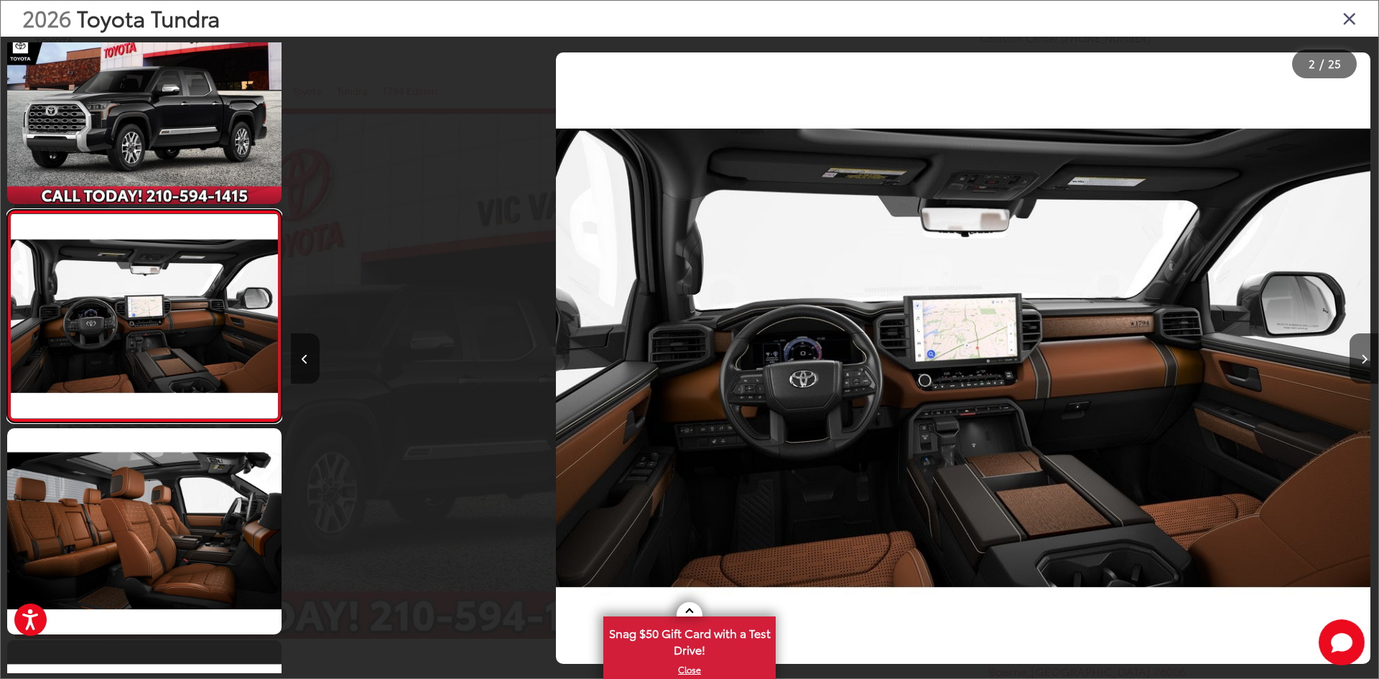
scroll to position [0, 1088]
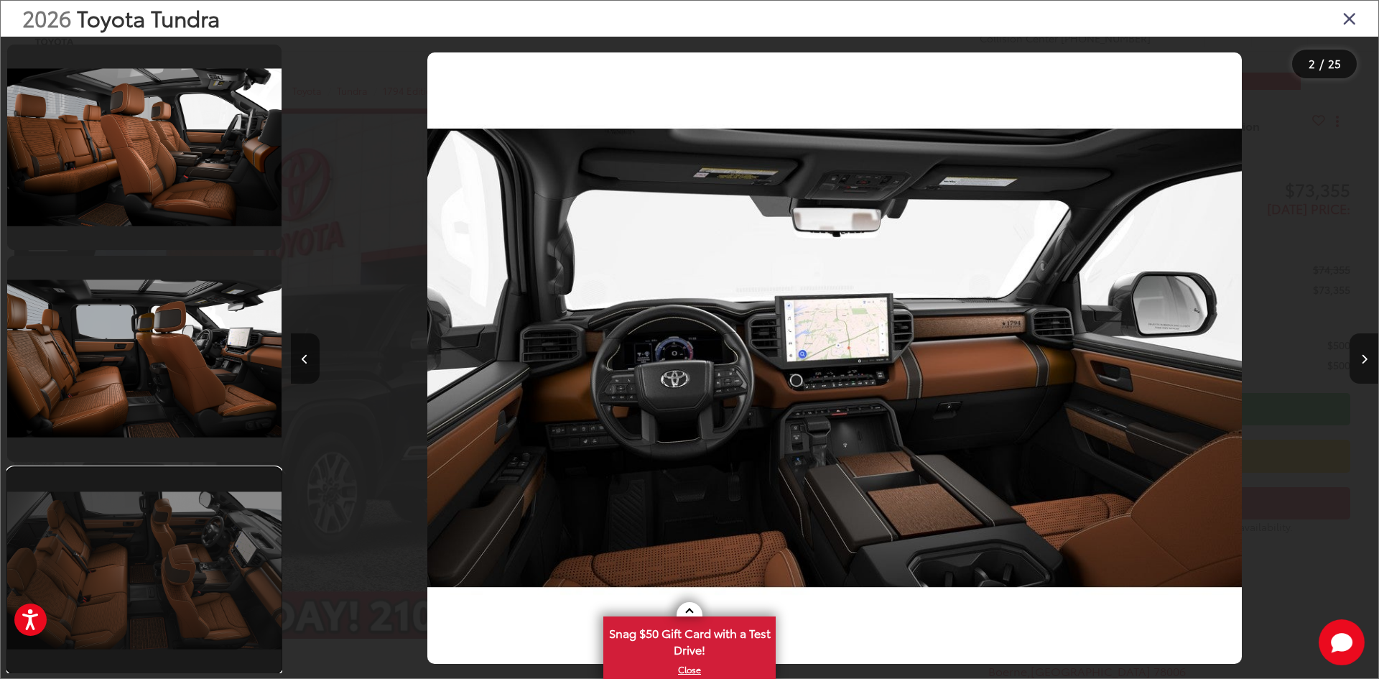
click at [176, 501] on link at bounding box center [144, 570] width 274 height 205
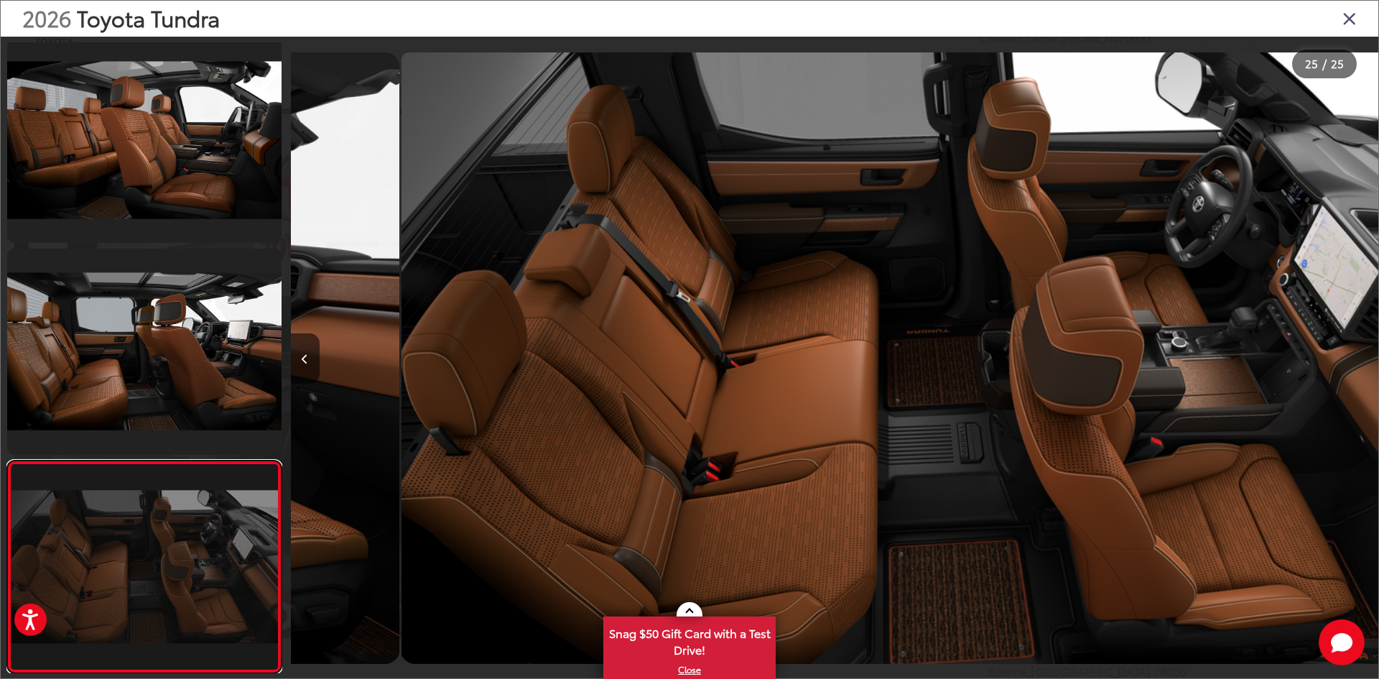
scroll to position [0, 26111]
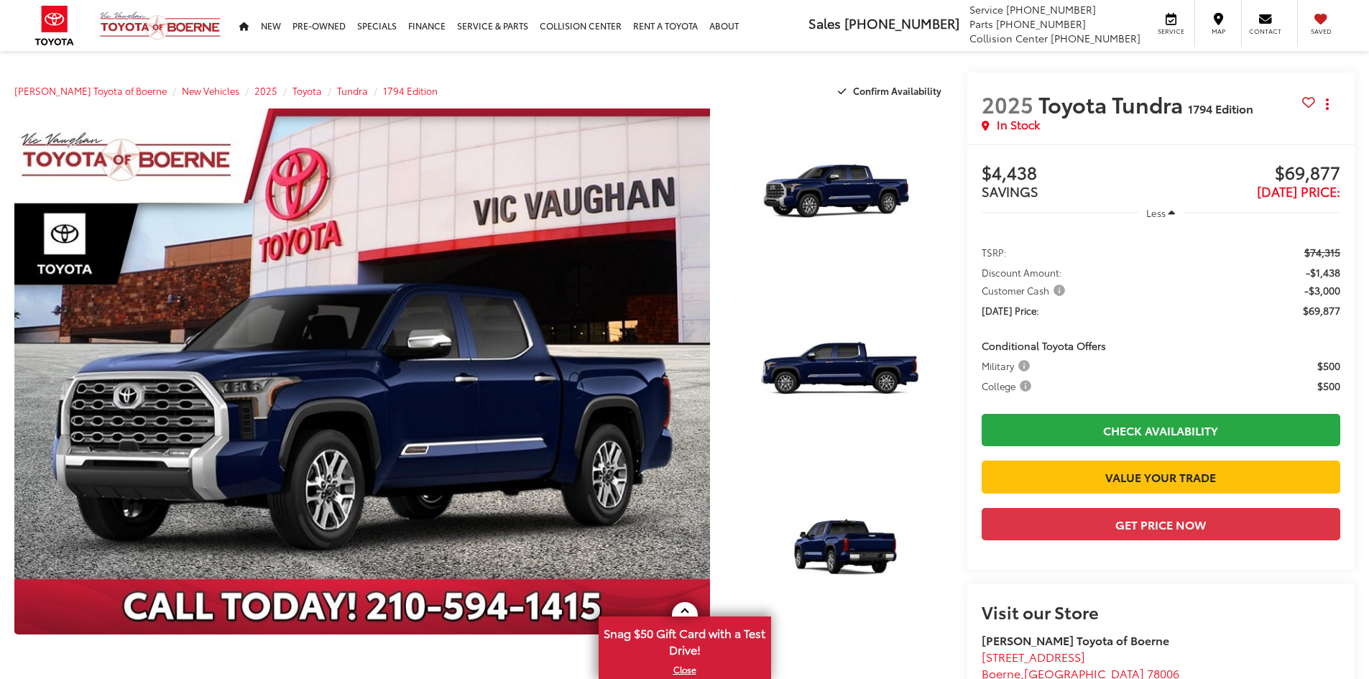
click at [843, 465] on link "Expand Photo 3" at bounding box center [839, 550] width 227 height 170
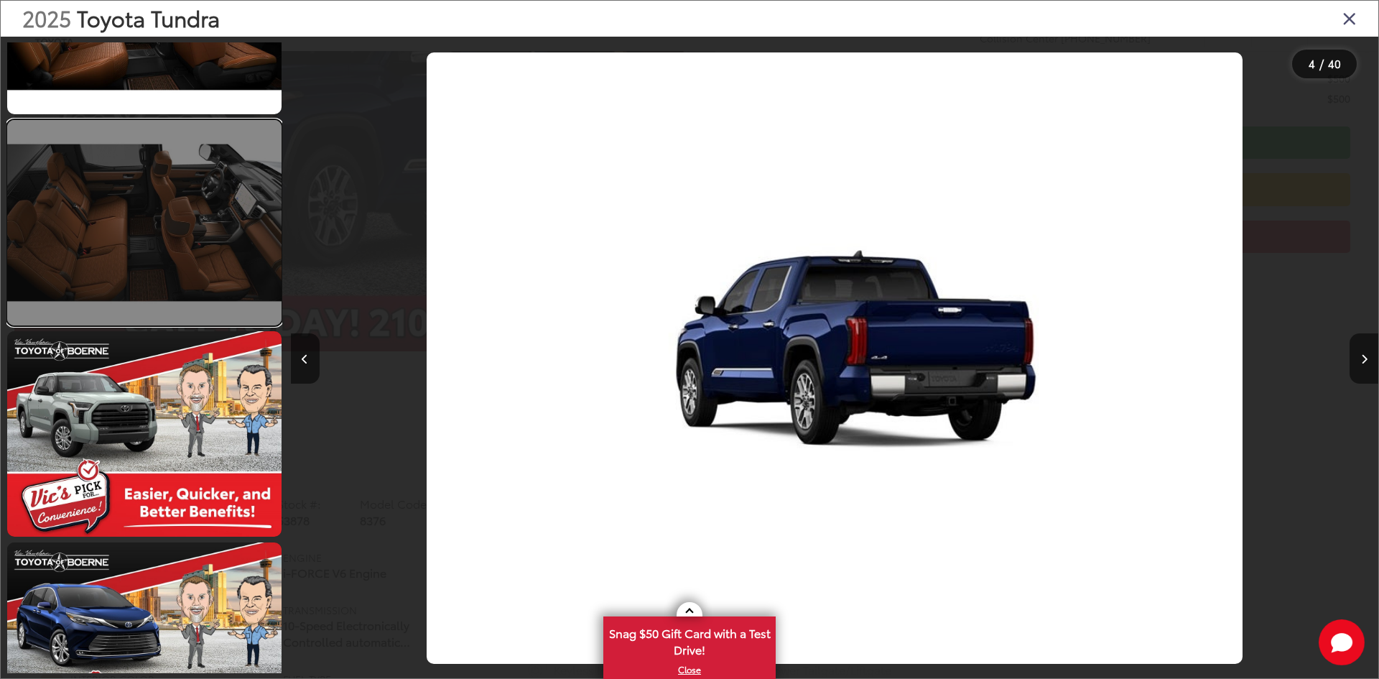
click at [215, 270] on link at bounding box center [144, 222] width 274 height 205
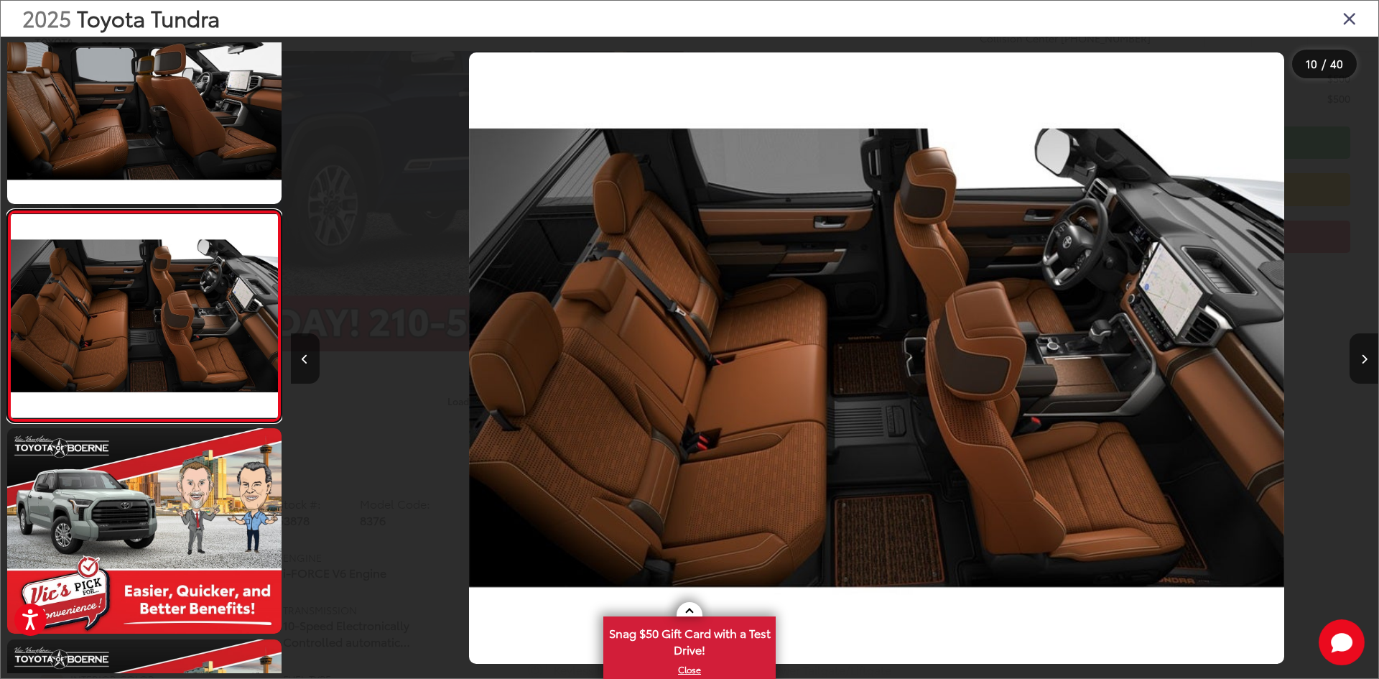
scroll to position [0, 9792]
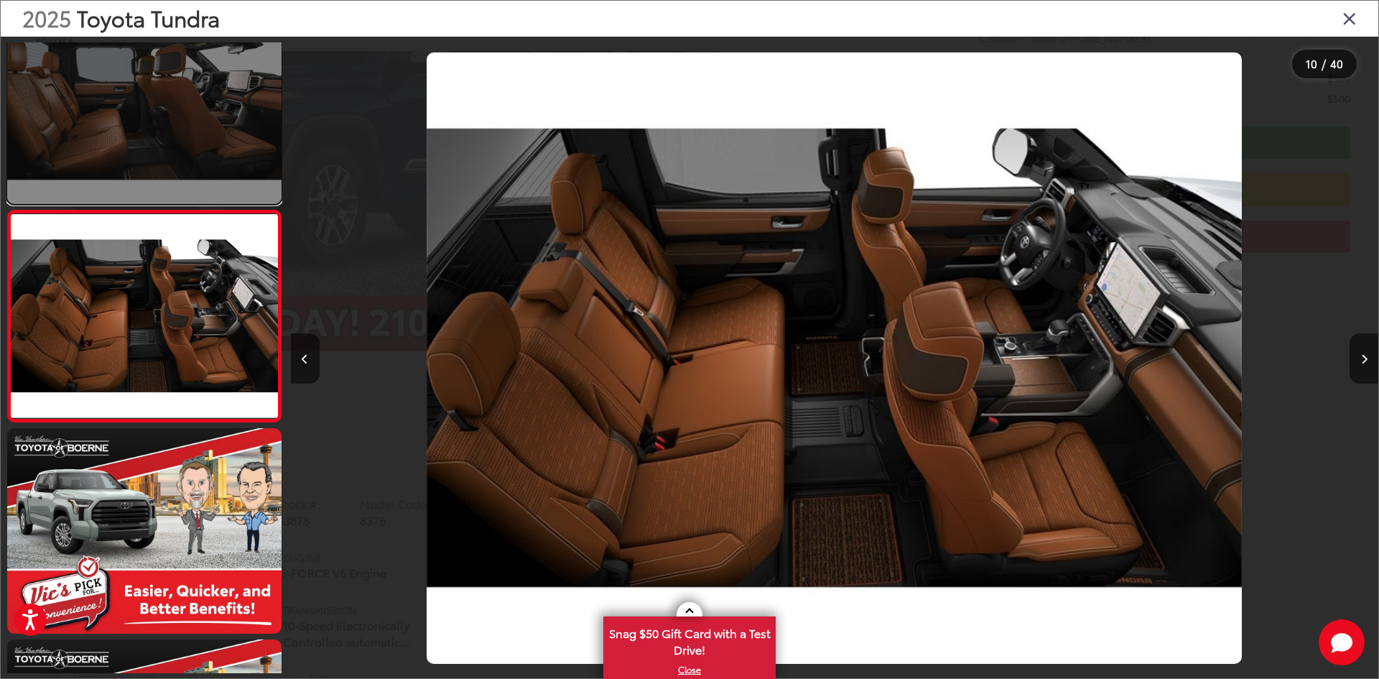
click at [185, 123] on link at bounding box center [144, 101] width 274 height 205
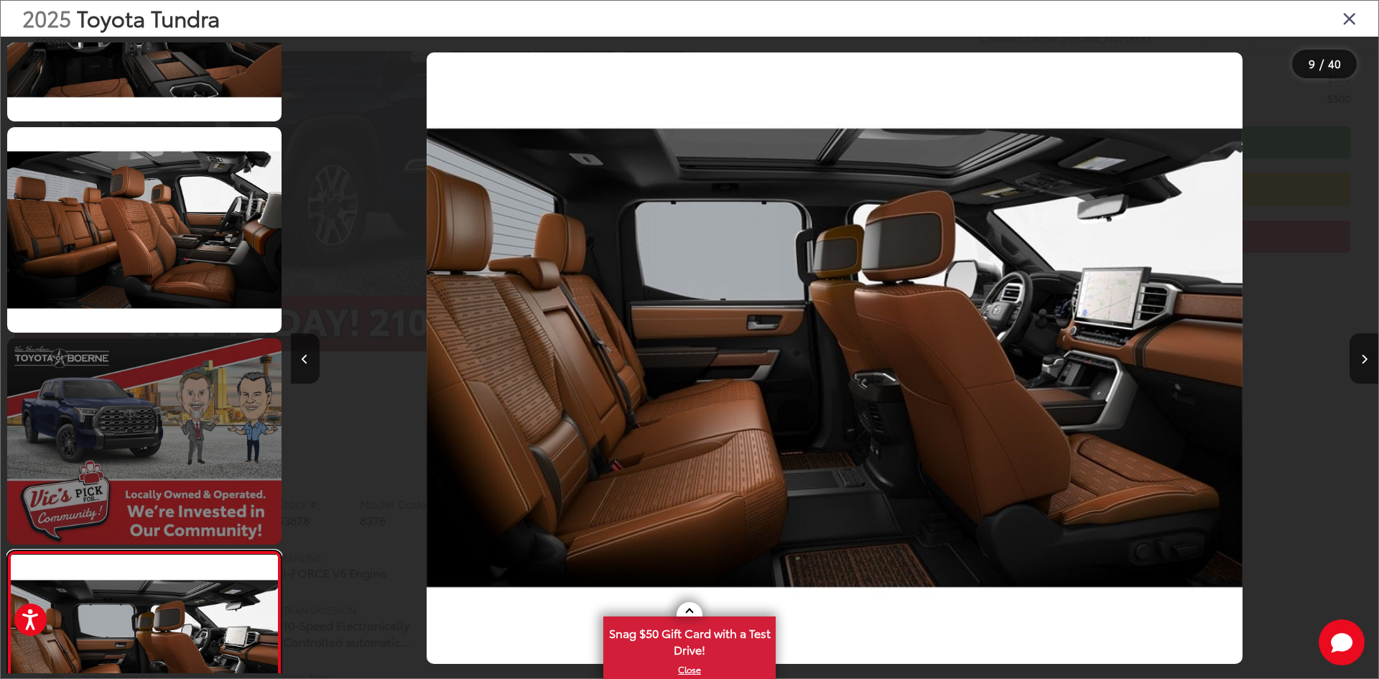
scroll to position [1165, 0]
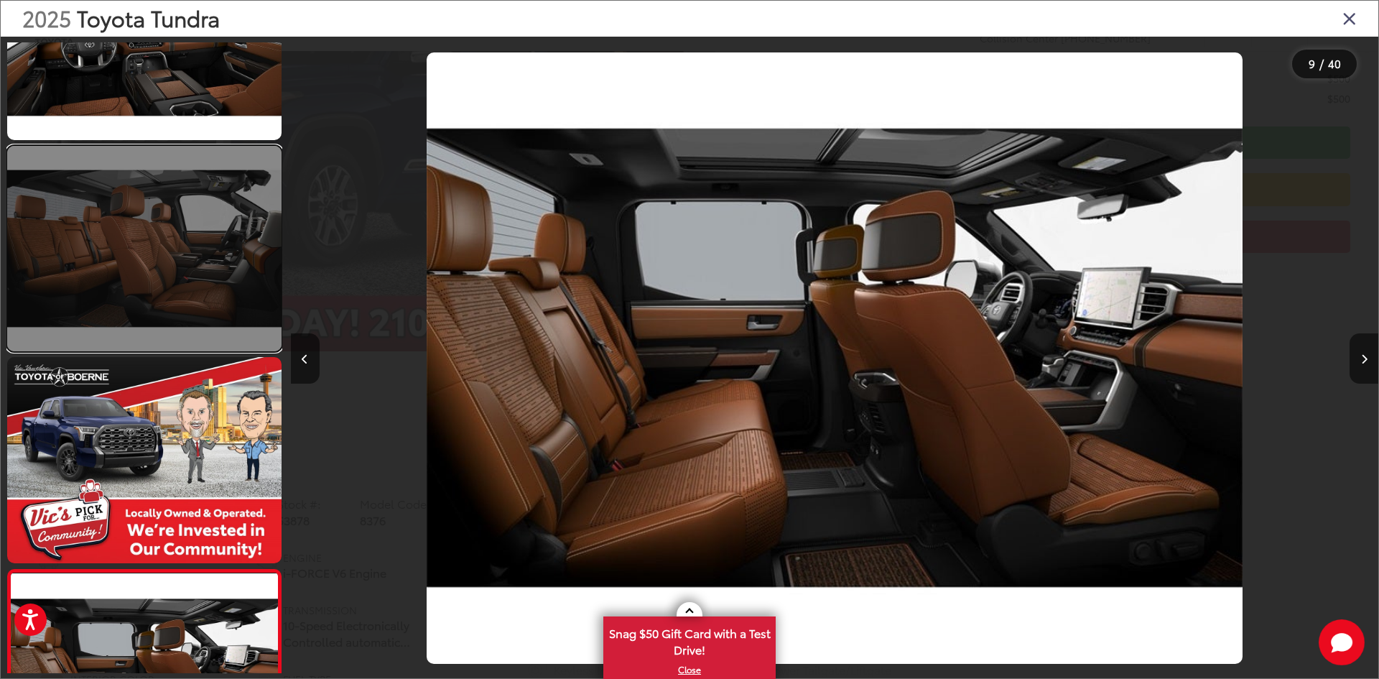
click at [198, 253] on link at bounding box center [144, 248] width 274 height 205
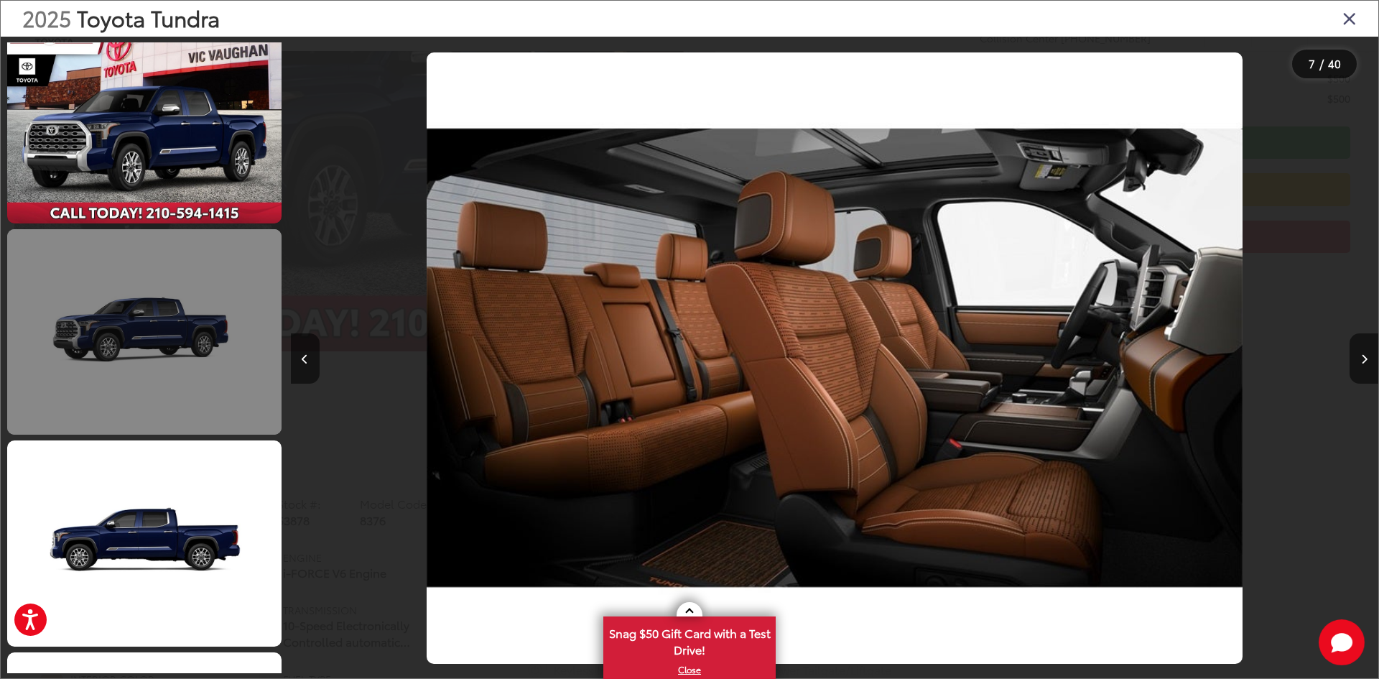
scroll to position [0, 0]
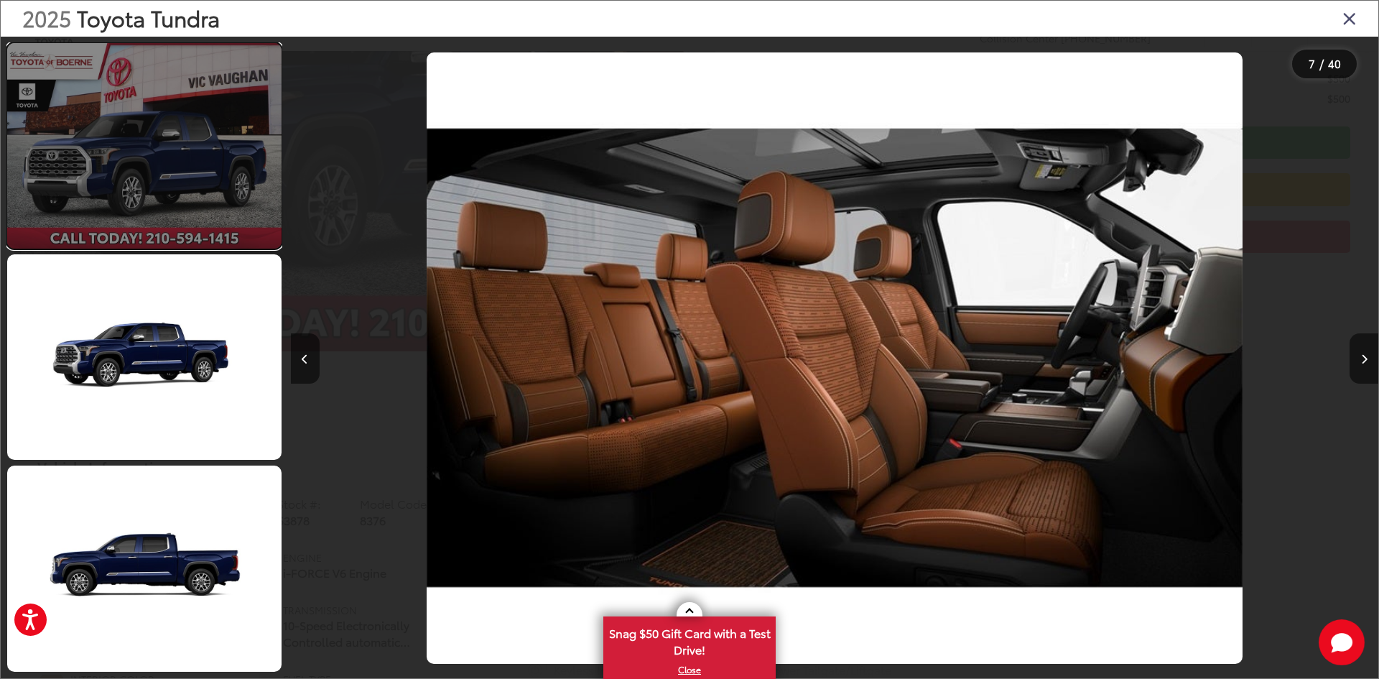
click at [146, 198] on link at bounding box center [144, 145] width 274 height 205
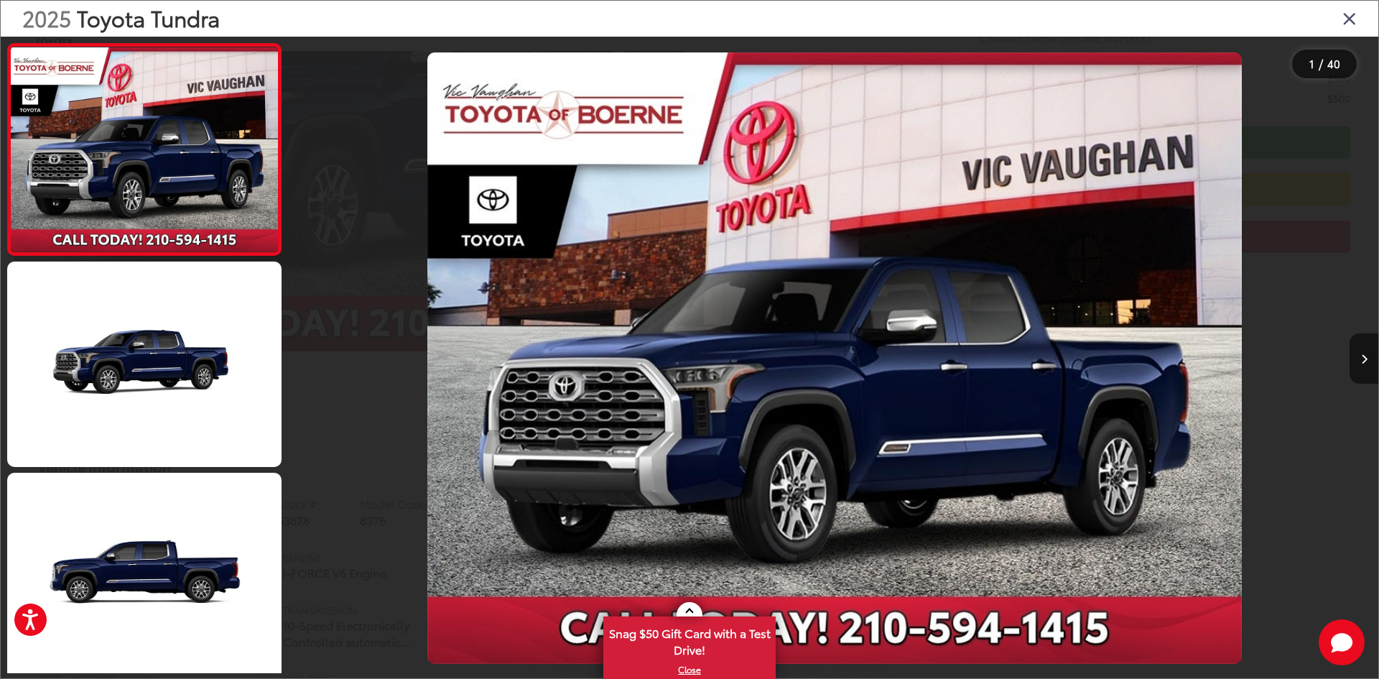
click at [1346, 14] on icon "Close gallery" at bounding box center [1350, 18] width 14 height 19
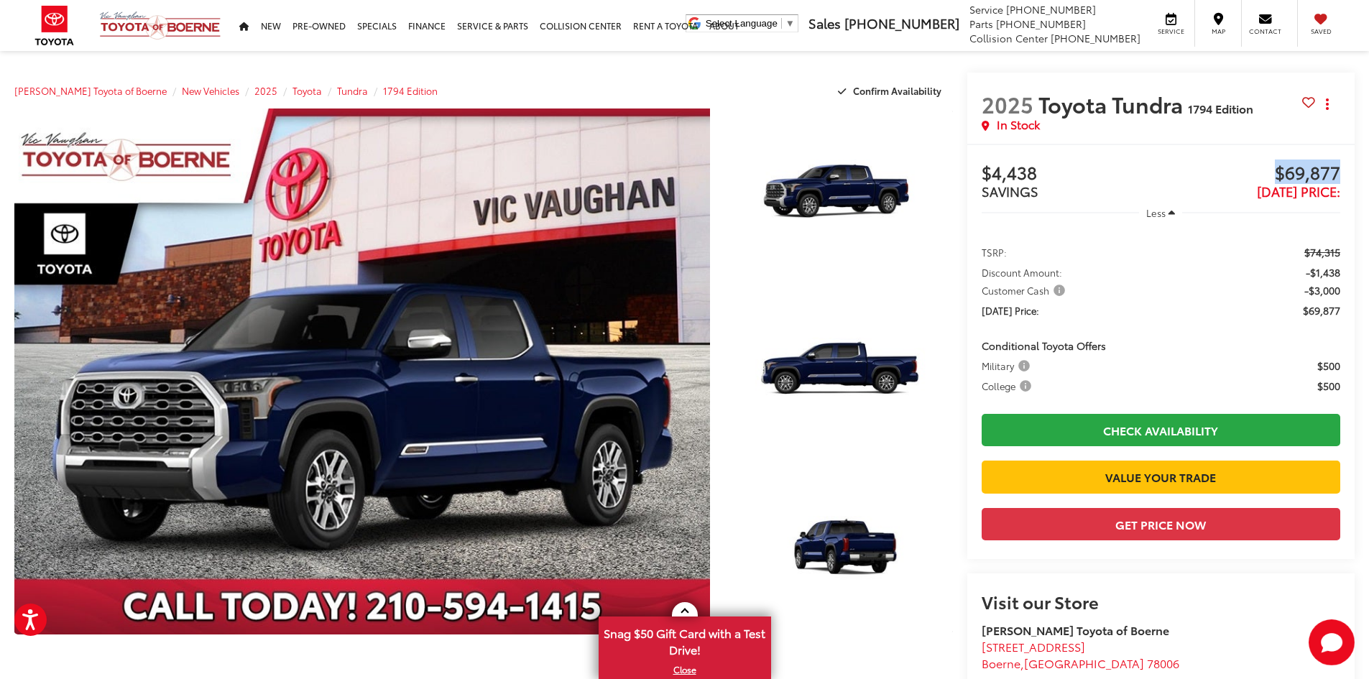
drag, startPoint x: 1278, startPoint y: 171, endPoint x: 1343, endPoint y: 170, distance: 64.7
click at [1343, 170] on div "Buy $4,438 SAVINGS $69,877 [DATE] Price: Less TSRP: $74,315 Discount Amount: -$…" at bounding box center [1161, 351] width 388 height 415
